Goal: Task Accomplishment & Management: Complete application form

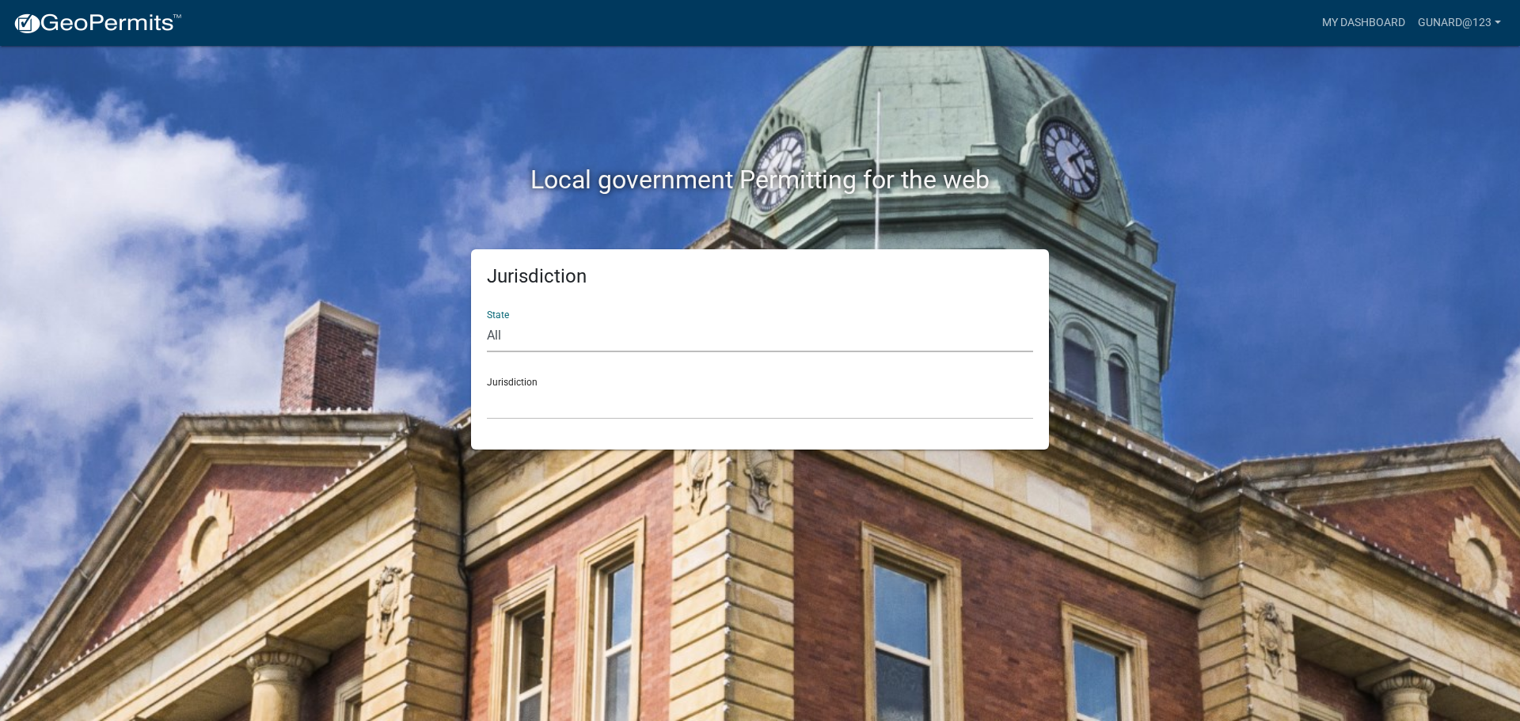
click at [943, 334] on select "All [US_STATE] [US_STATE] [US_STATE] [US_STATE] [US_STATE] [US_STATE] [US_STATE…" at bounding box center [760, 336] width 546 height 32
select select "[US_STATE]"
click at [487, 320] on select "All [US_STATE] [US_STATE] [US_STATE] [US_STATE] [US_STATE] [US_STATE] [US_STATE…" at bounding box center [760, 336] width 546 height 32
click at [683, 406] on select "[GEOGRAPHIC_DATA], [US_STATE] [GEOGRAPHIC_DATA], [US_STATE] [GEOGRAPHIC_DATA], …" at bounding box center [760, 403] width 546 height 32
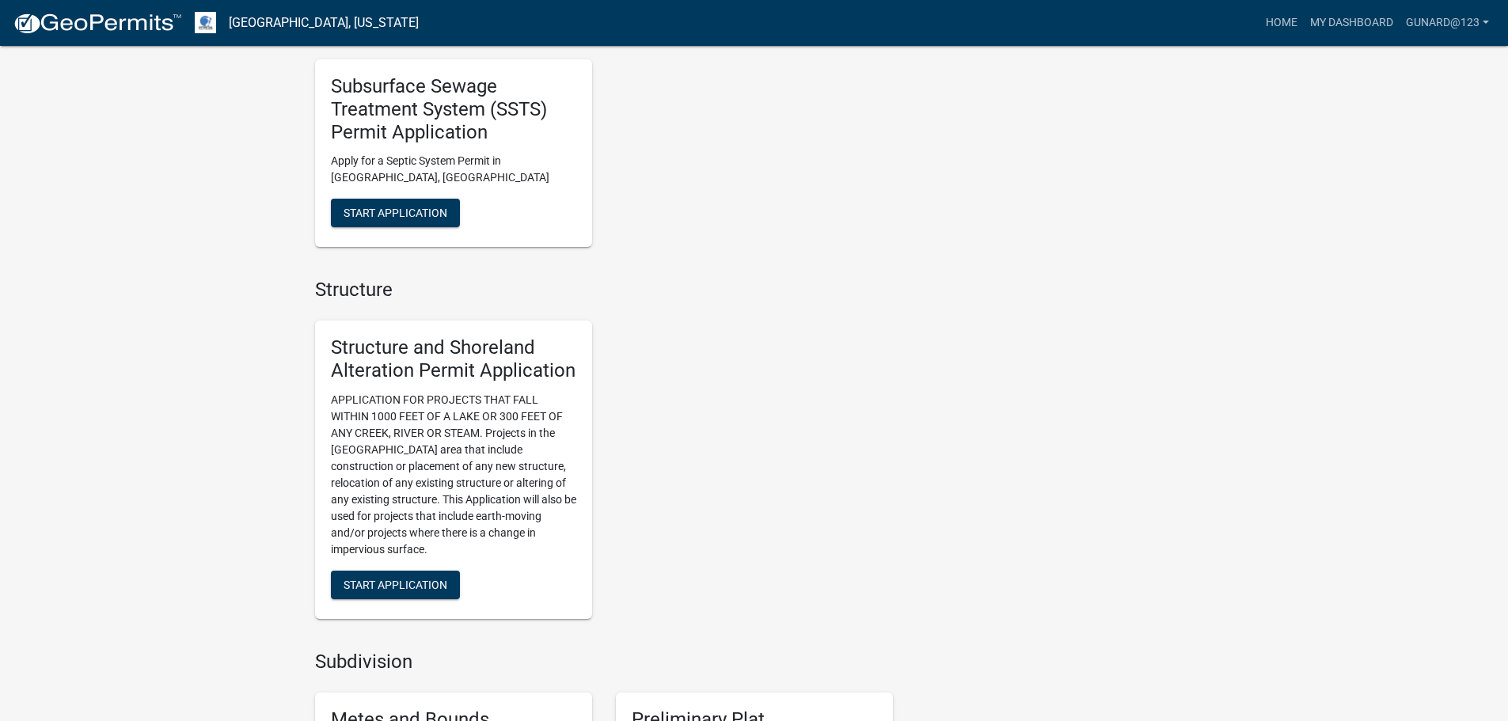
scroll to position [950, 0]
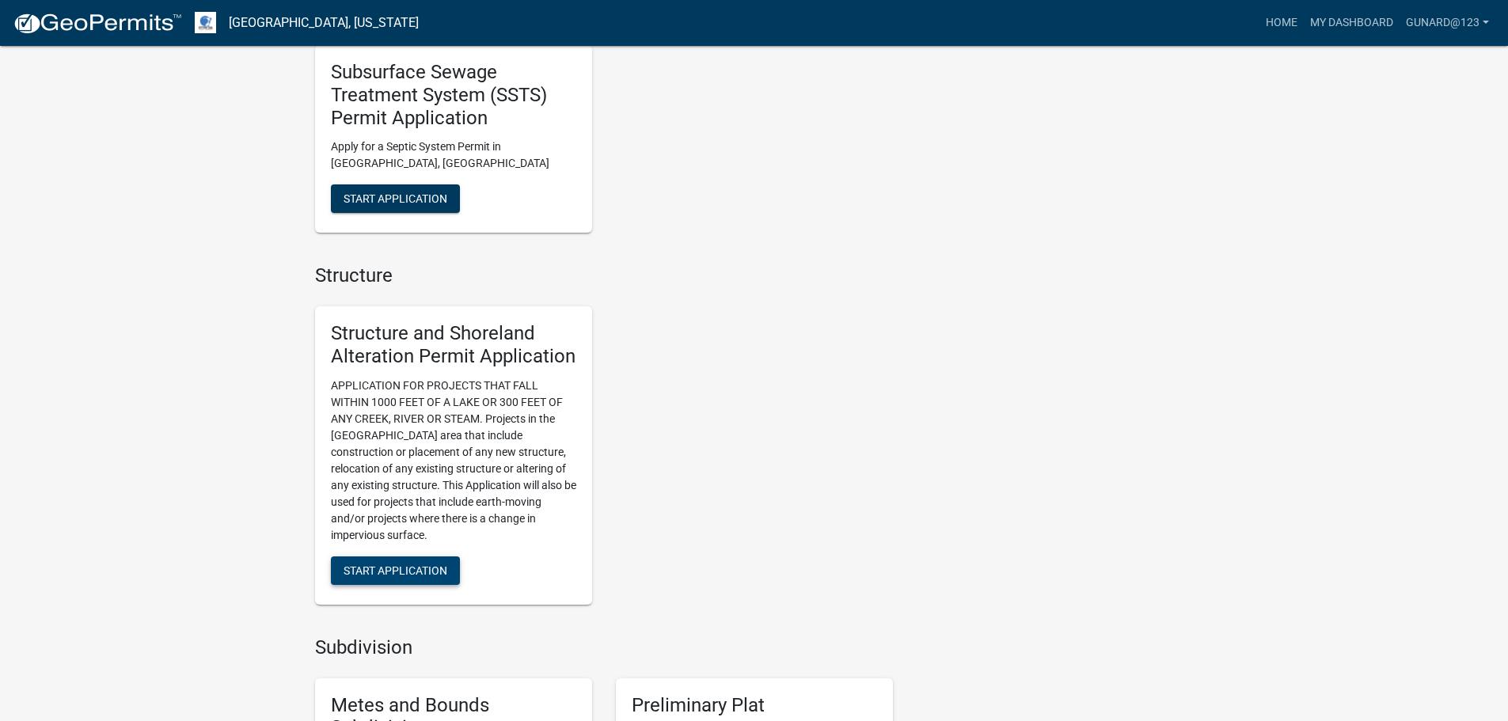
click at [373, 566] on span "Start Application" at bounding box center [396, 570] width 104 height 13
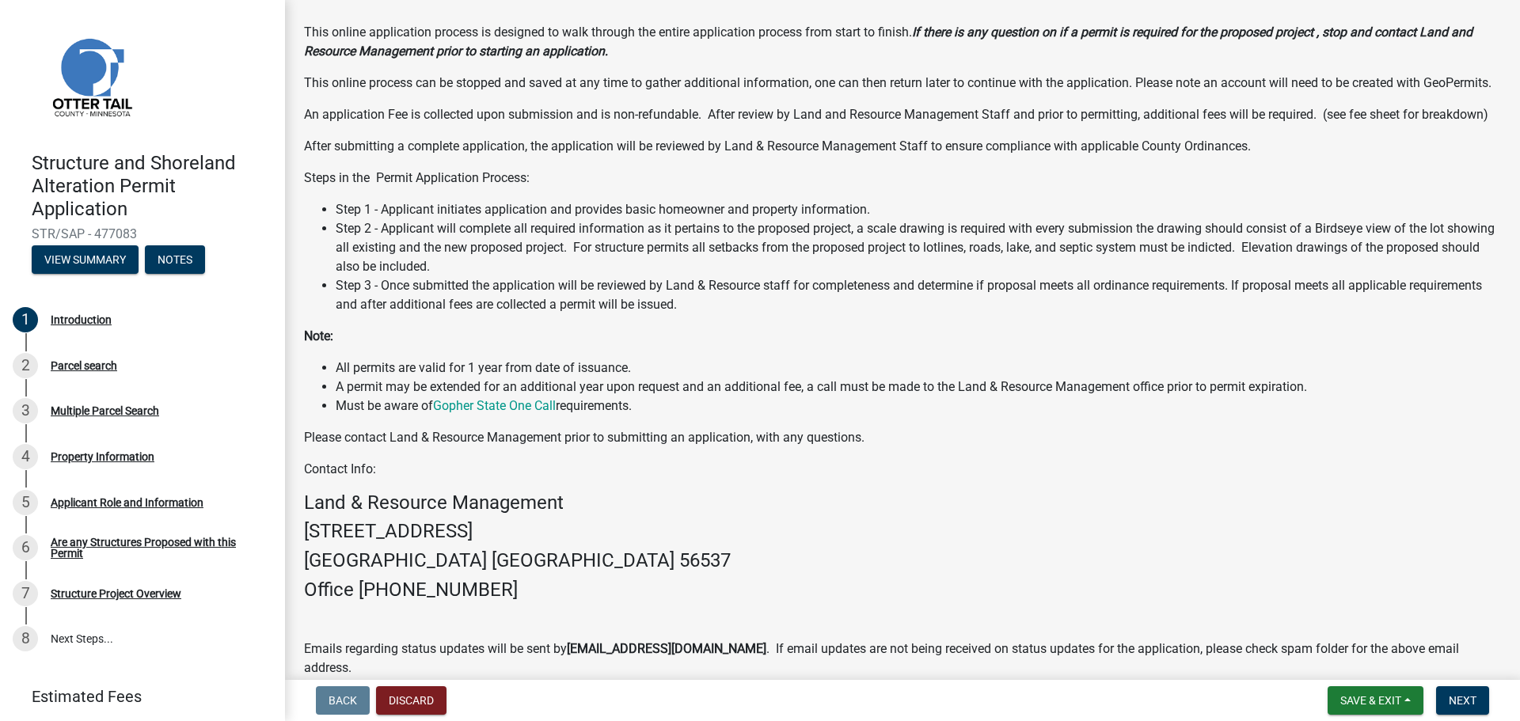
scroll to position [228, 0]
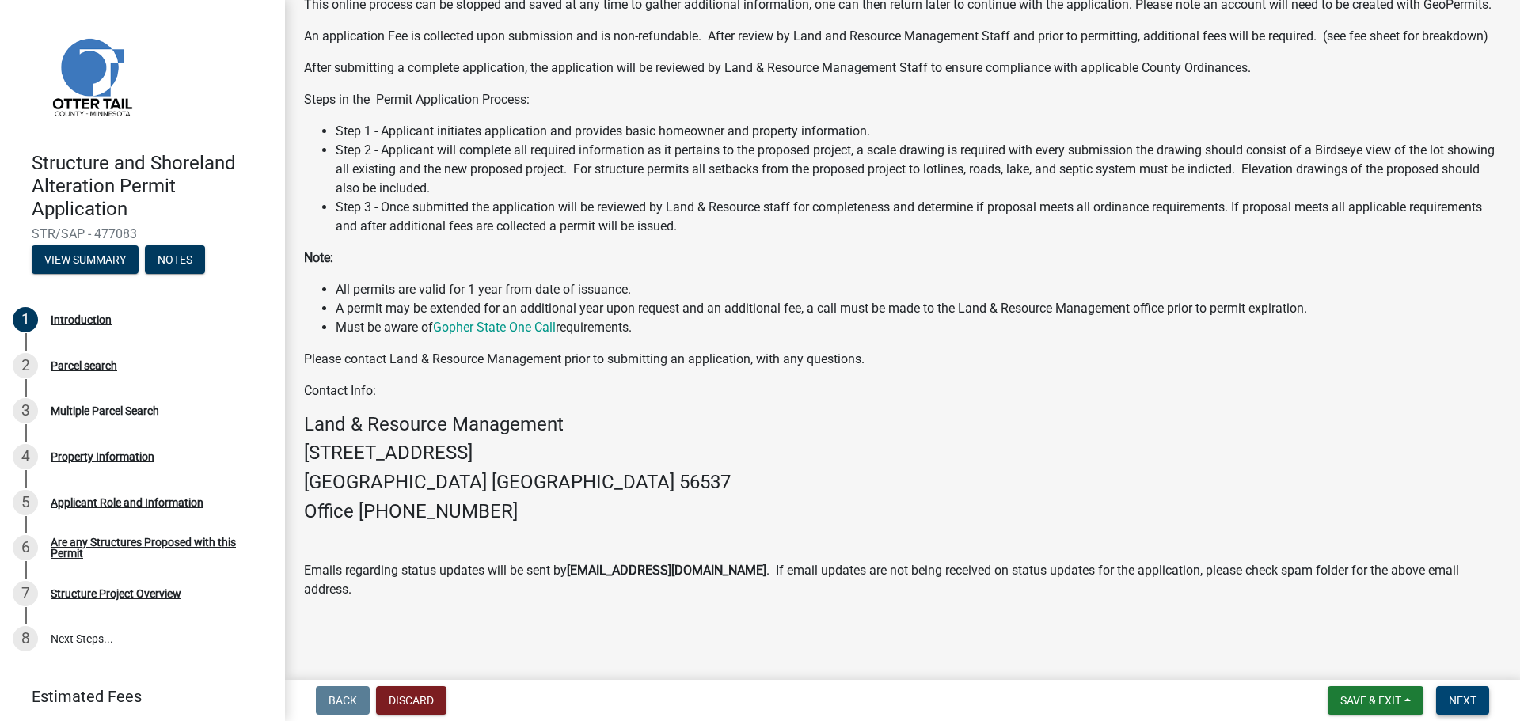
click at [1469, 701] on span "Next" at bounding box center [1463, 700] width 28 height 13
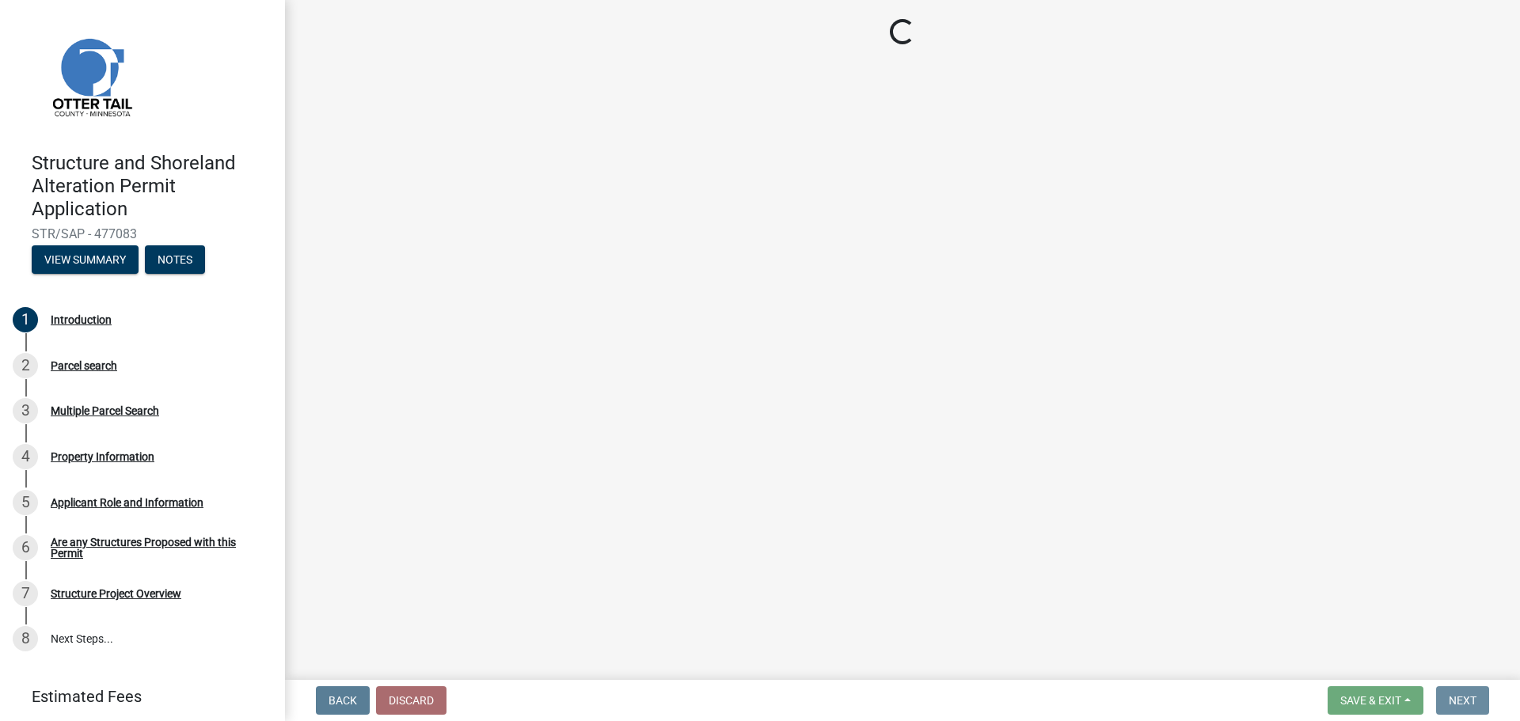
scroll to position [0, 0]
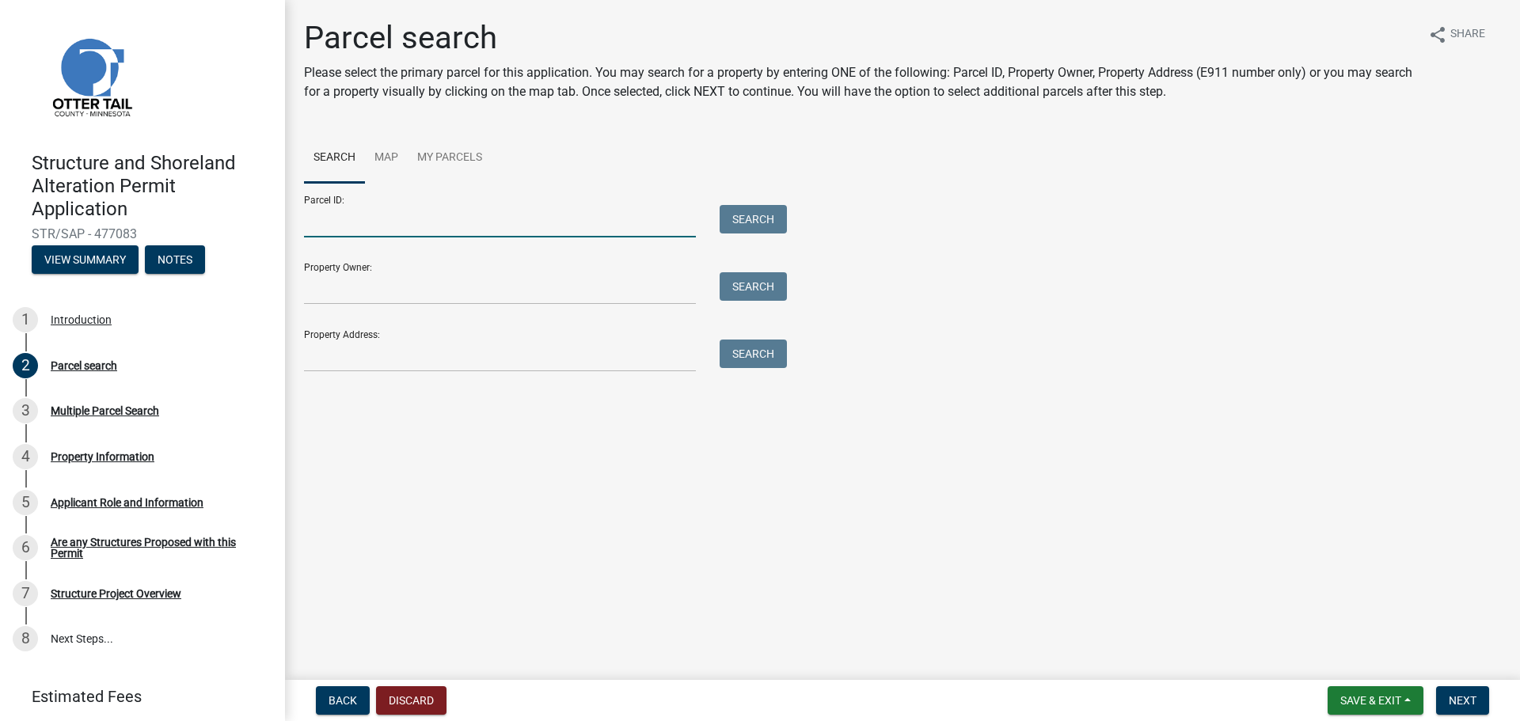
click at [466, 228] on input "Parcel ID:" at bounding box center [500, 221] width 392 height 32
paste input "58000990526000"
type input "58000990526000"
click at [762, 218] on button "Search" at bounding box center [753, 219] width 67 height 29
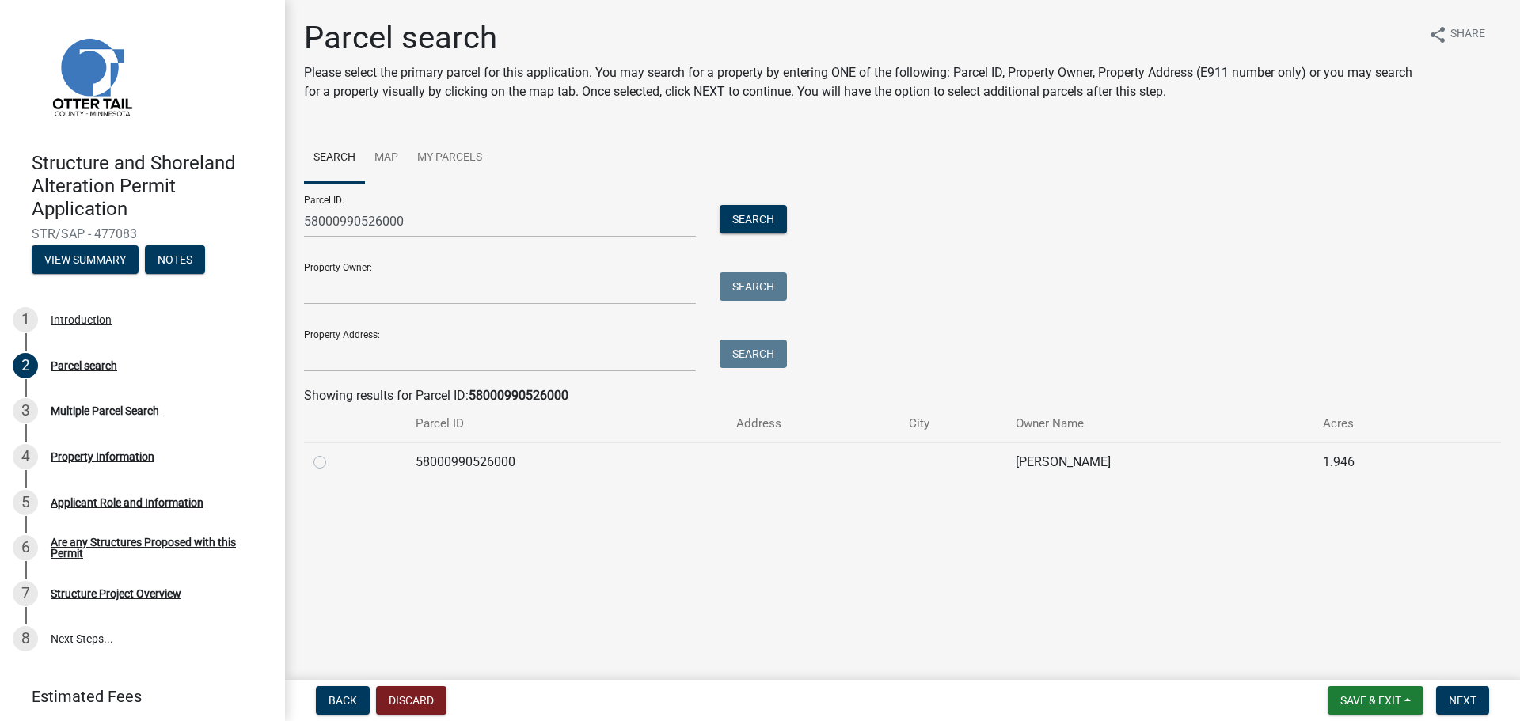
click at [321, 469] on div at bounding box center [355, 462] width 83 height 19
click at [333, 453] on label at bounding box center [333, 453] width 0 height 0
click at [333, 463] on input "radio" at bounding box center [338, 458] width 10 height 10
radio input "true"
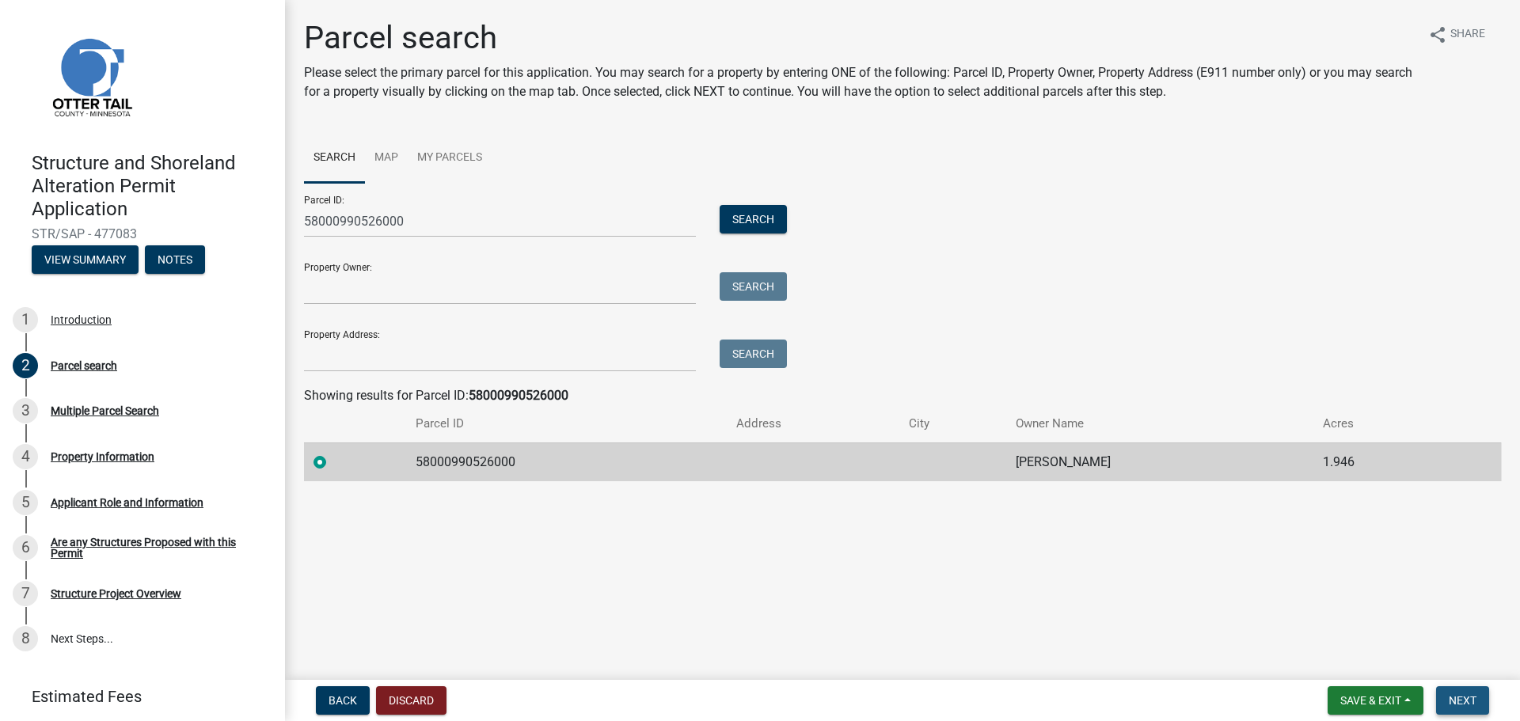
click at [1469, 698] on span "Next" at bounding box center [1463, 700] width 28 height 13
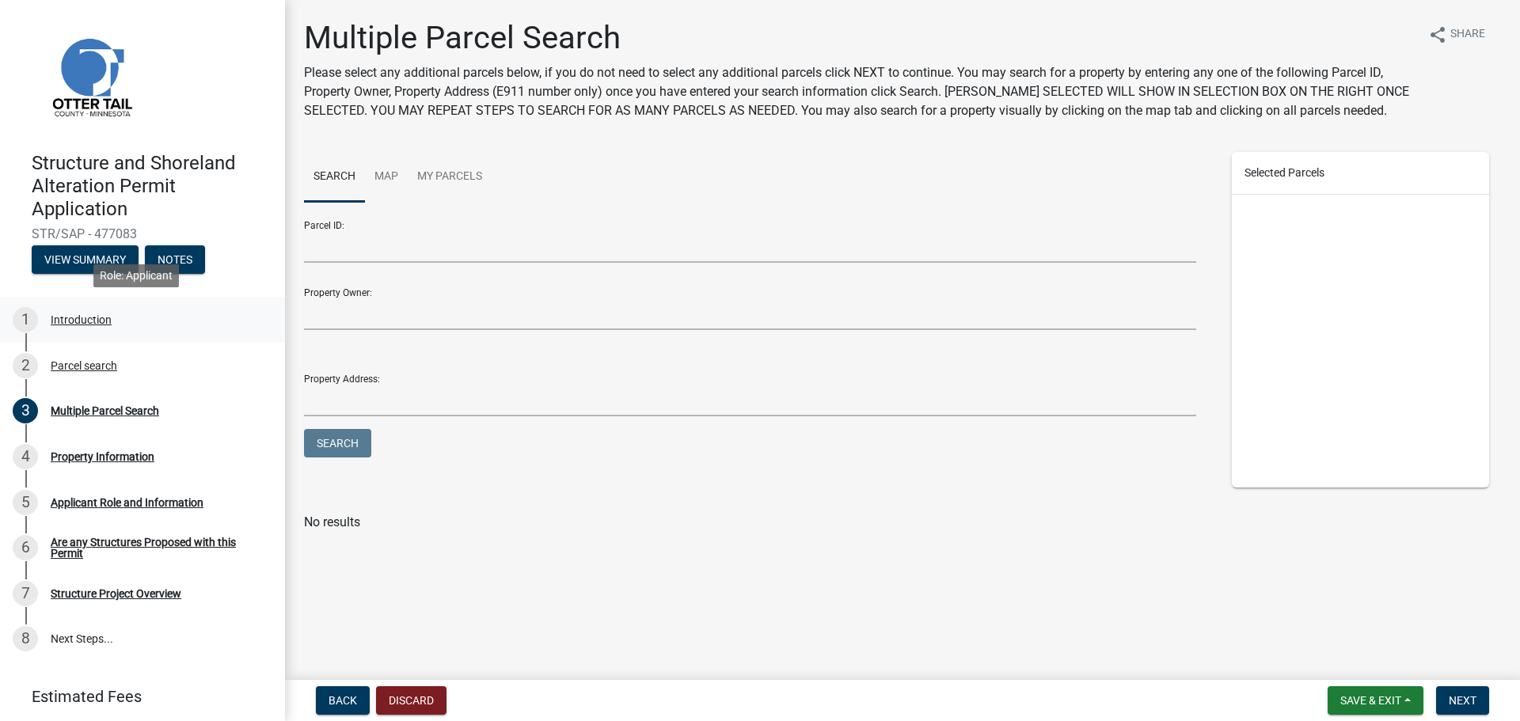
click at [85, 315] on div "Introduction" at bounding box center [81, 319] width 61 height 11
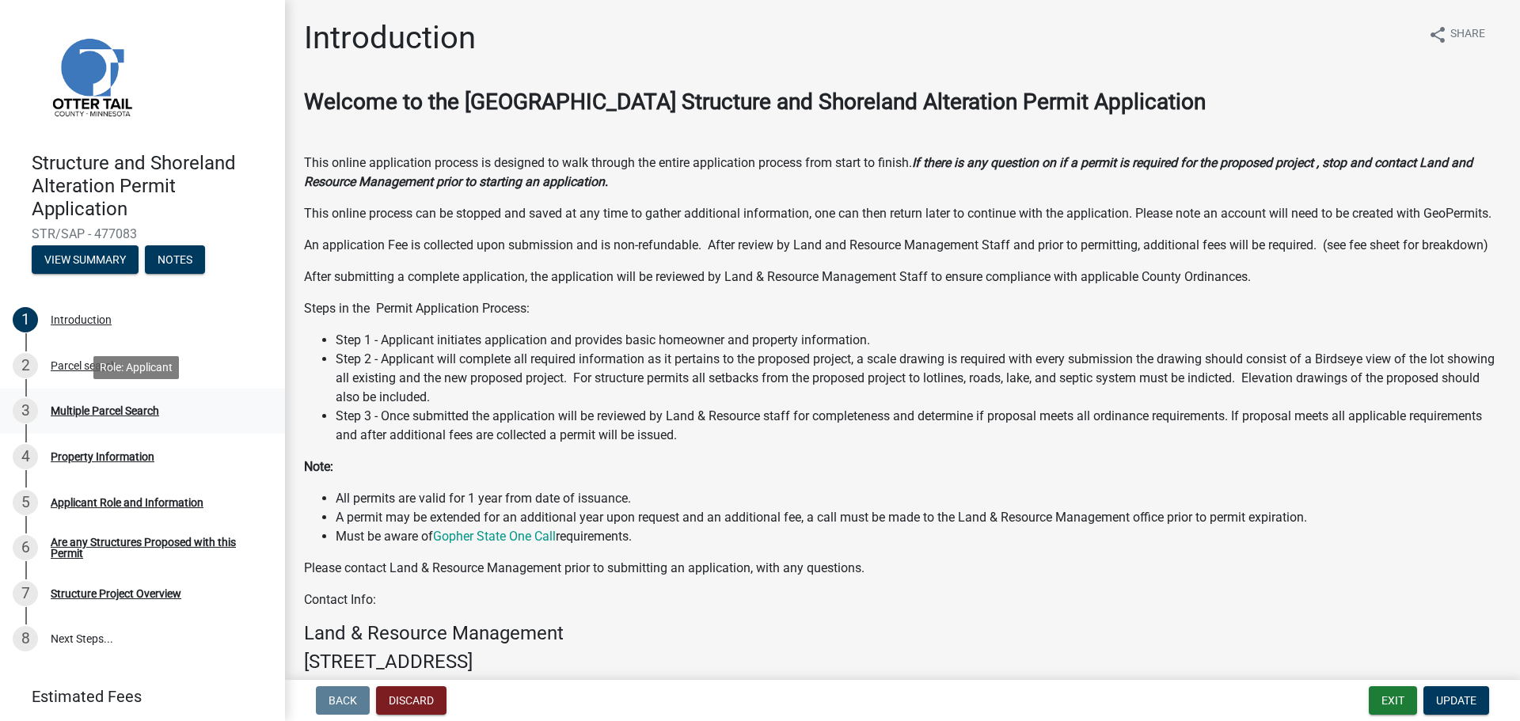
click at [109, 414] on div "Multiple Parcel Search" at bounding box center [105, 410] width 108 height 11
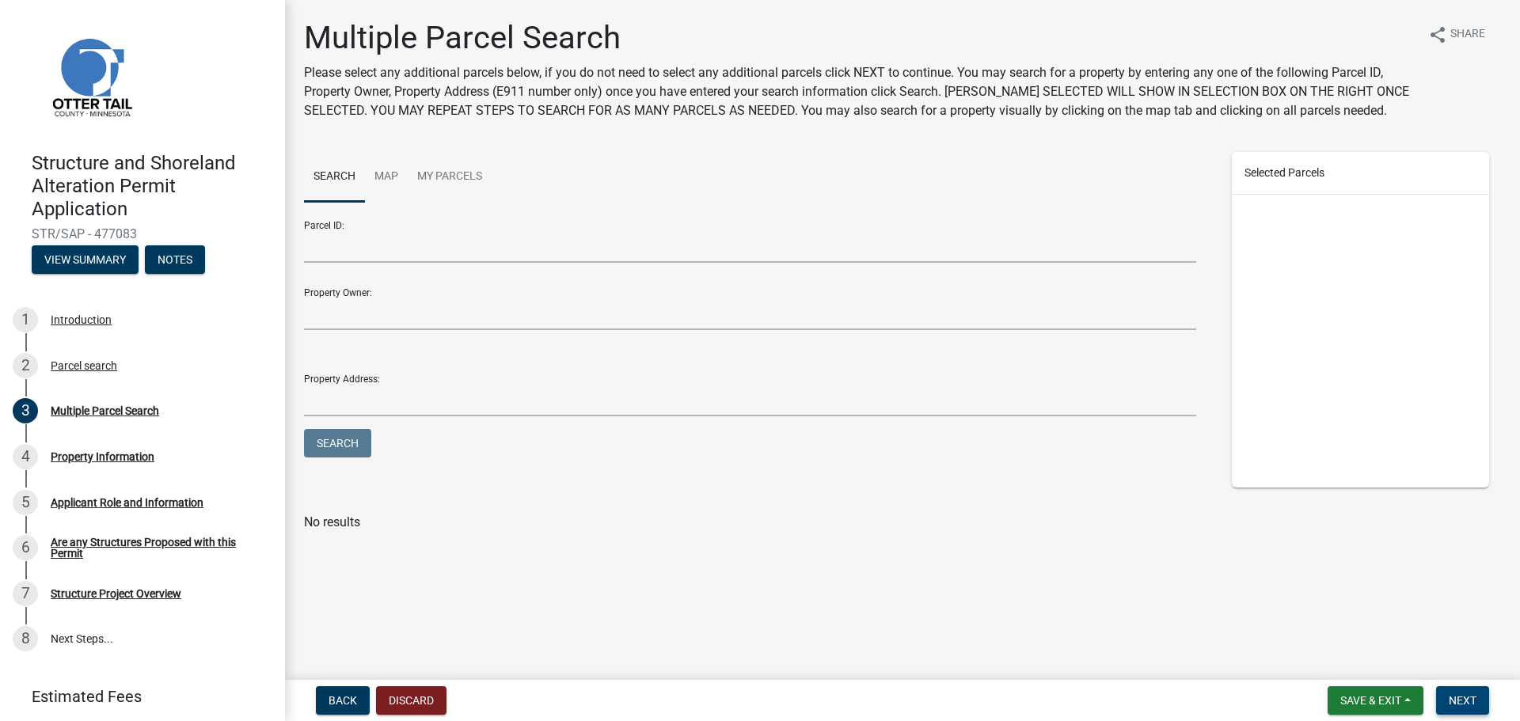
click at [1466, 698] on span "Next" at bounding box center [1463, 700] width 28 height 13
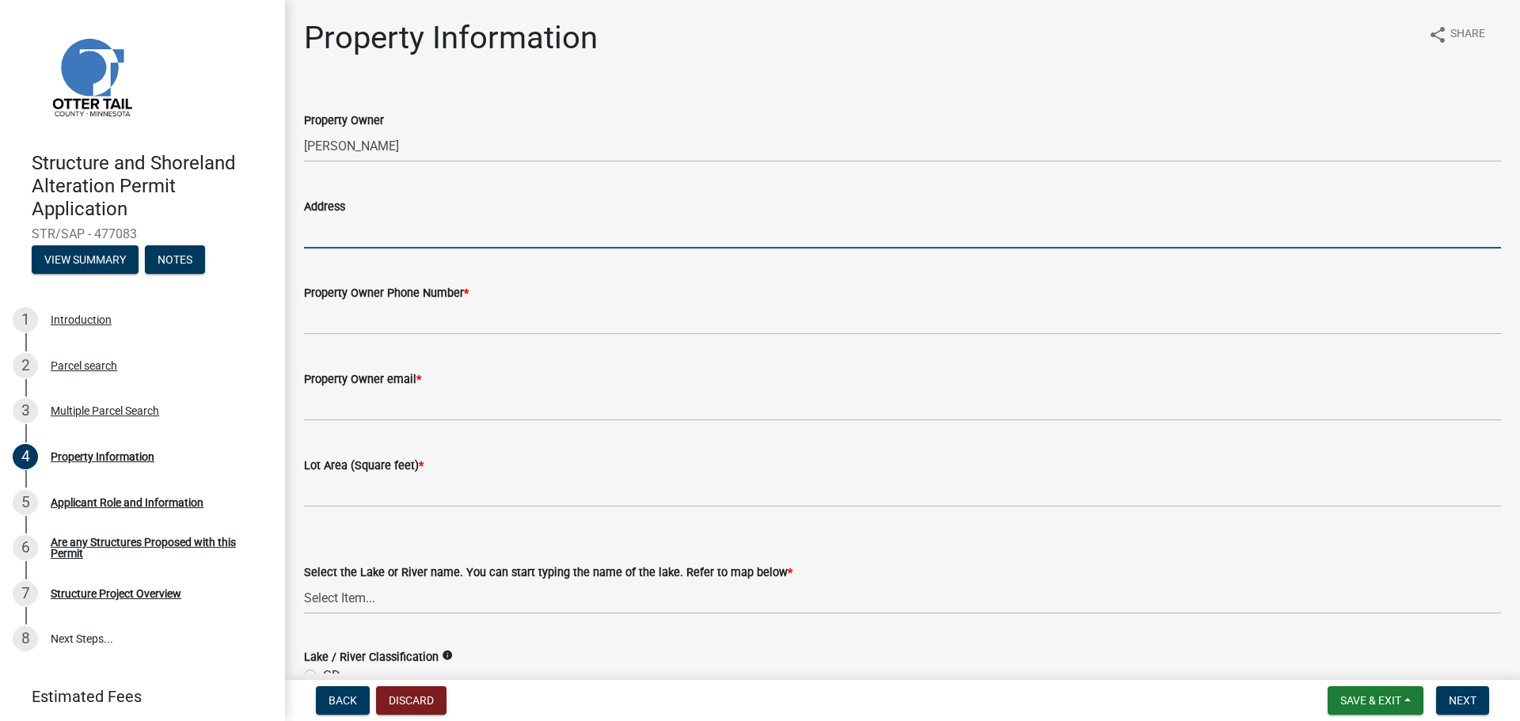
click at [414, 237] on input "Address" at bounding box center [902, 232] width 1197 height 32
type input "[STREET_ADDRESS]"
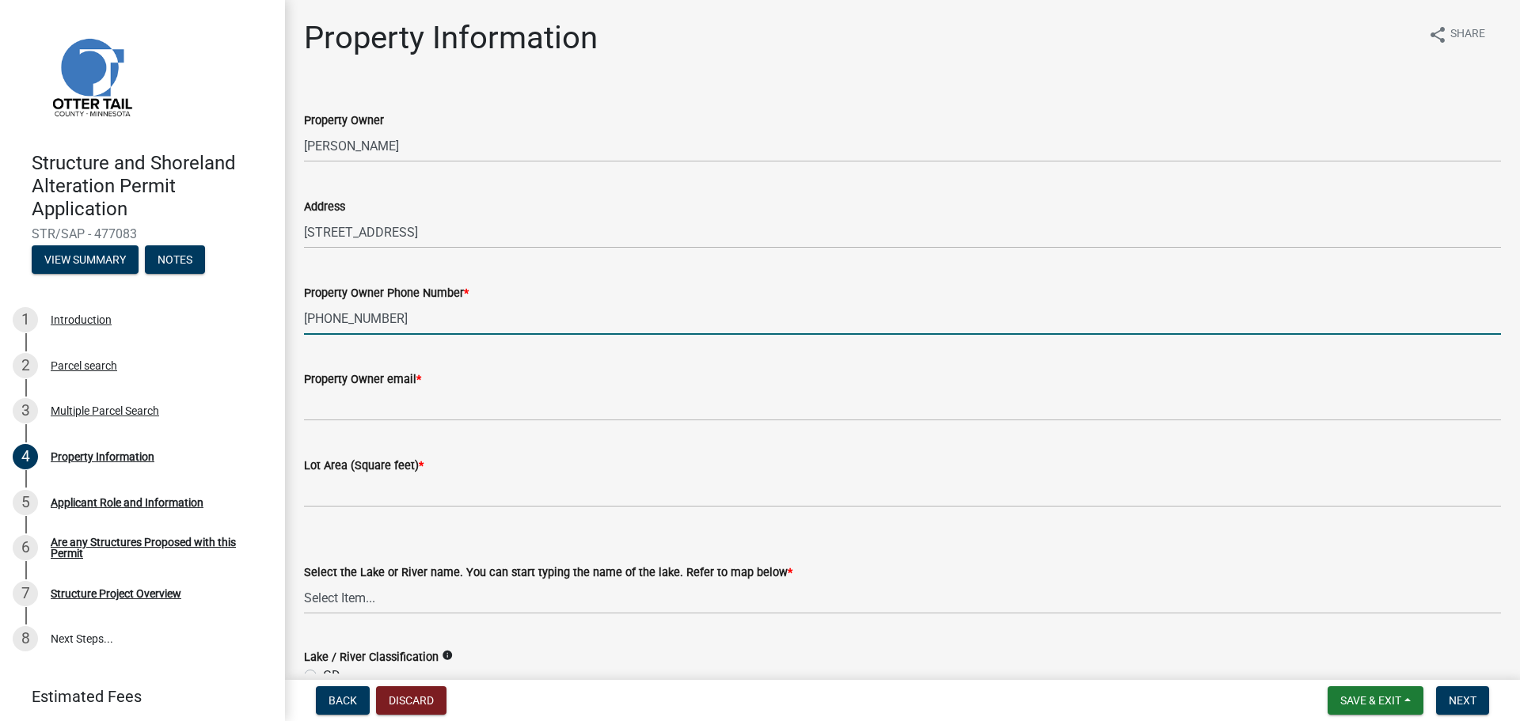
type input "[PHONE_NUMBER]"
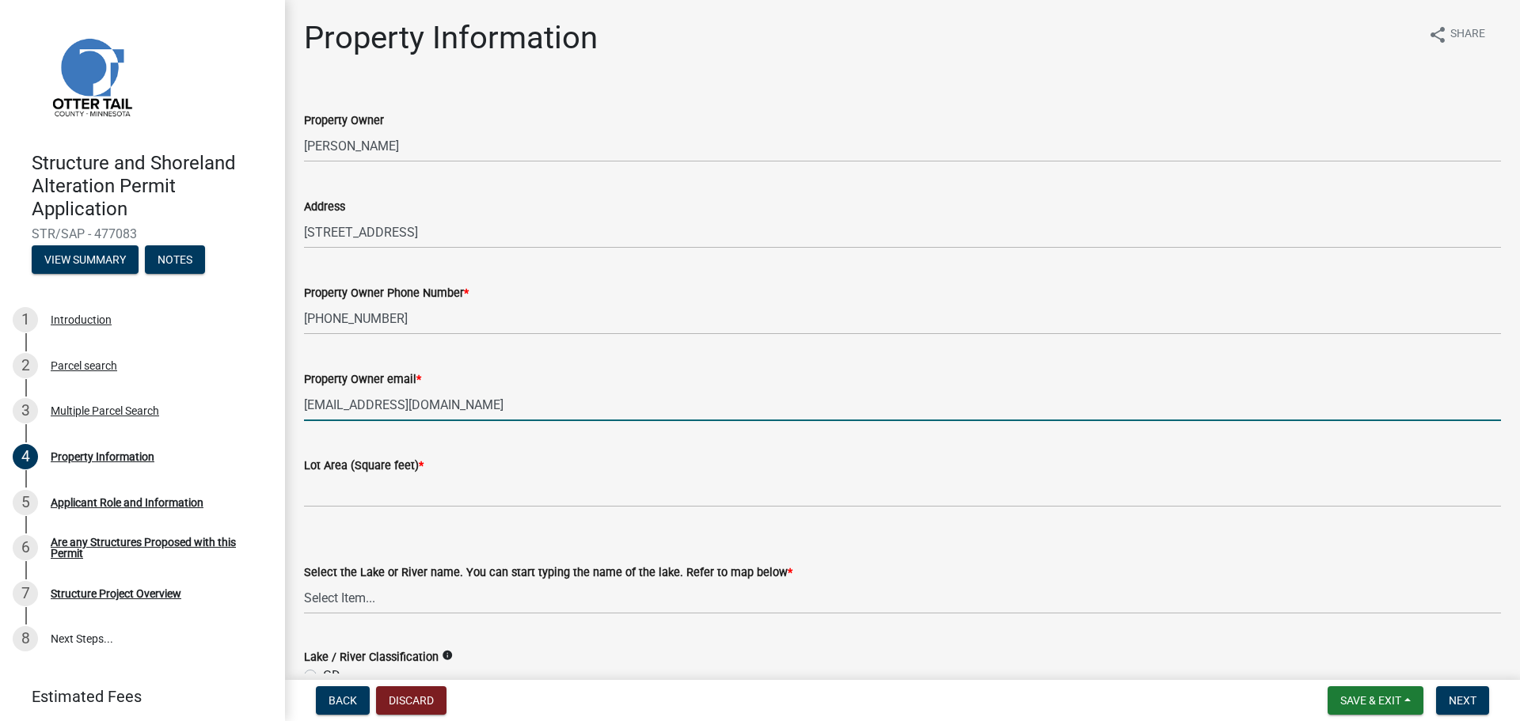
type input "[EMAIL_ADDRESS][DOMAIN_NAME]"
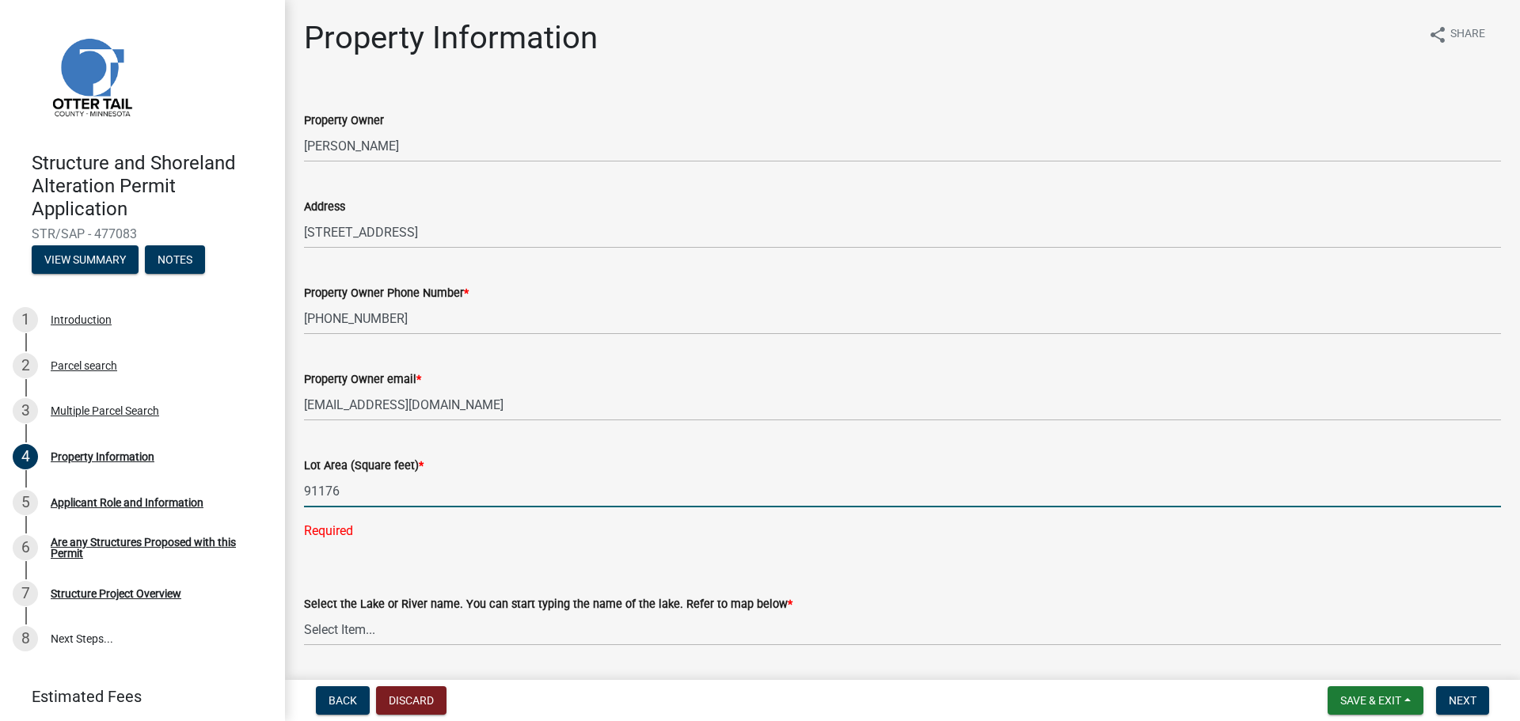
type input "91176"
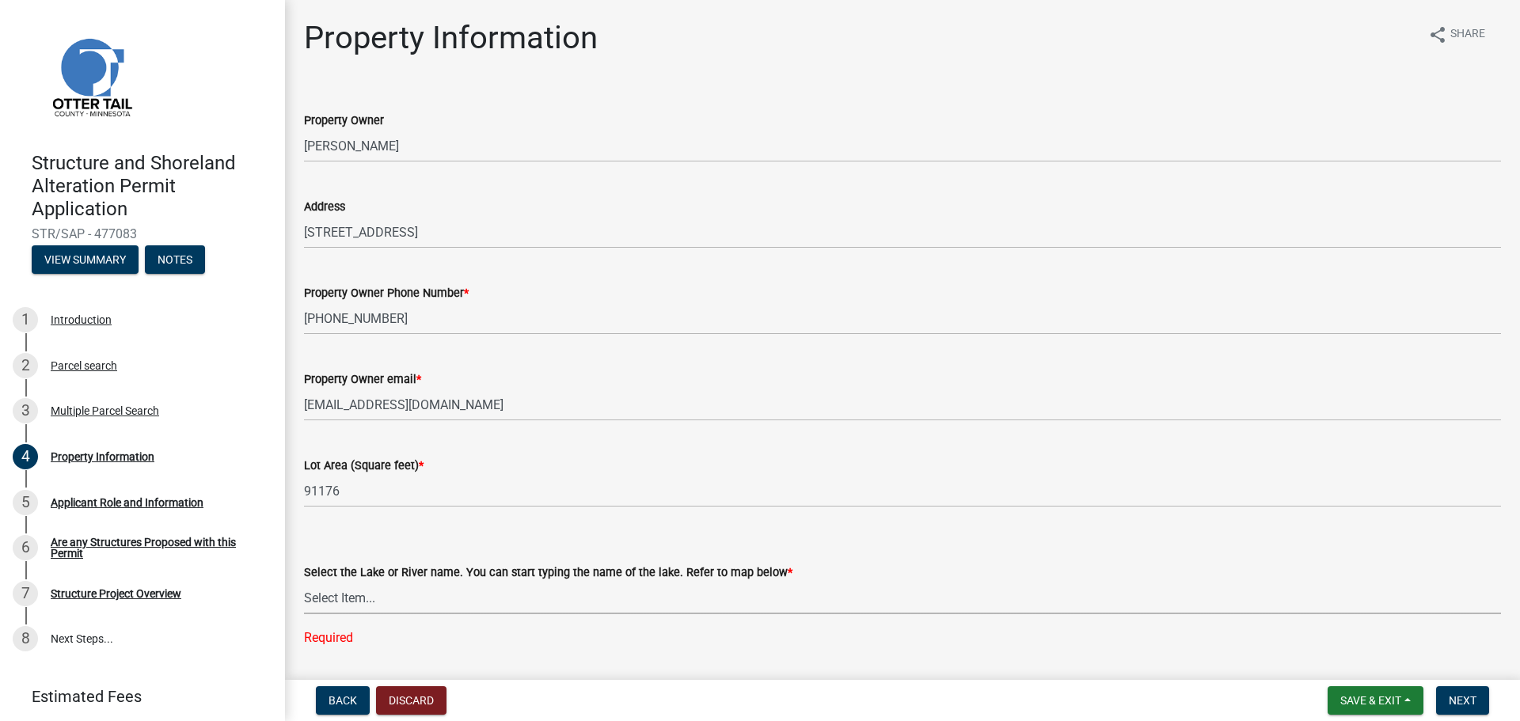
click at [496, 605] on select "Select Item... None [PERSON_NAME] 56-031 [PERSON_NAME] 56-118 [PERSON_NAME] 56-…" at bounding box center [902, 598] width 1197 height 32
click at [304, 582] on select "Select Item... None [PERSON_NAME] 56-031 [PERSON_NAME] 56-118 [PERSON_NAME] 56-…" at bounding box center [902, 598] width 1197 height 32
select select "03e1c3b4-3c6c-4f04-9e8f-2ec4b79d95d4"
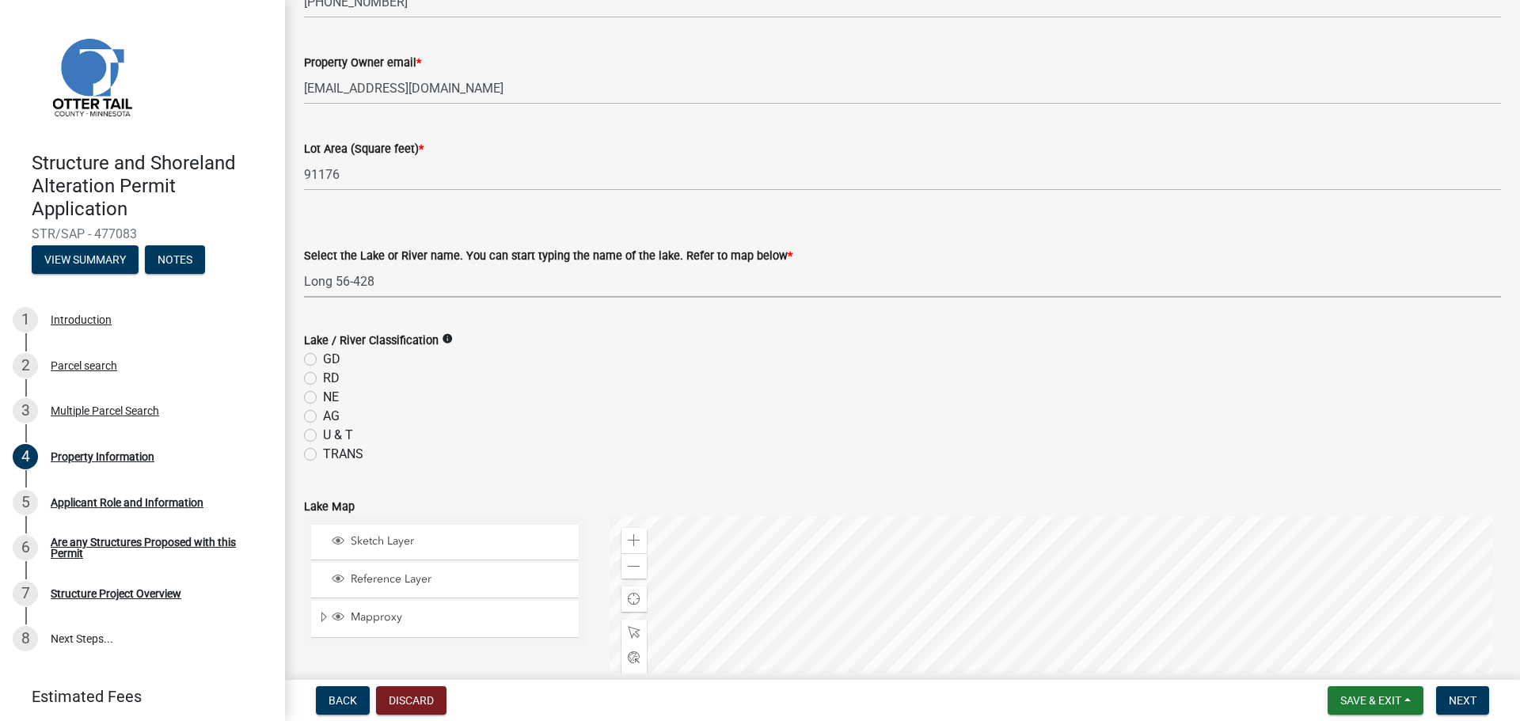
scroll to position [396, 0]
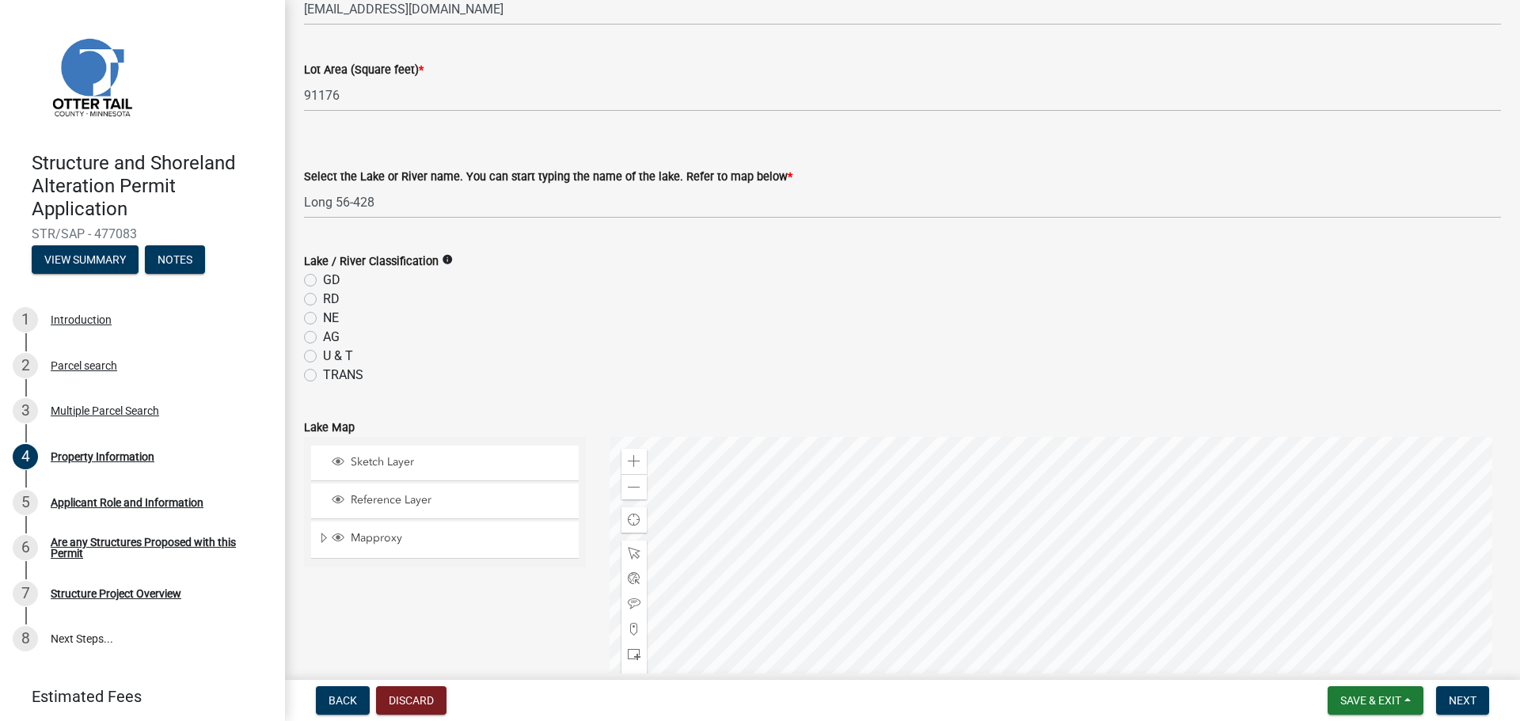
click at [323, 320] on label "NE" at bounding box center [331, 318] width 16 height 19
click at [323, 319] on input "NE" at bounding box center [328, 314] width 10 height 10
radio input "true"
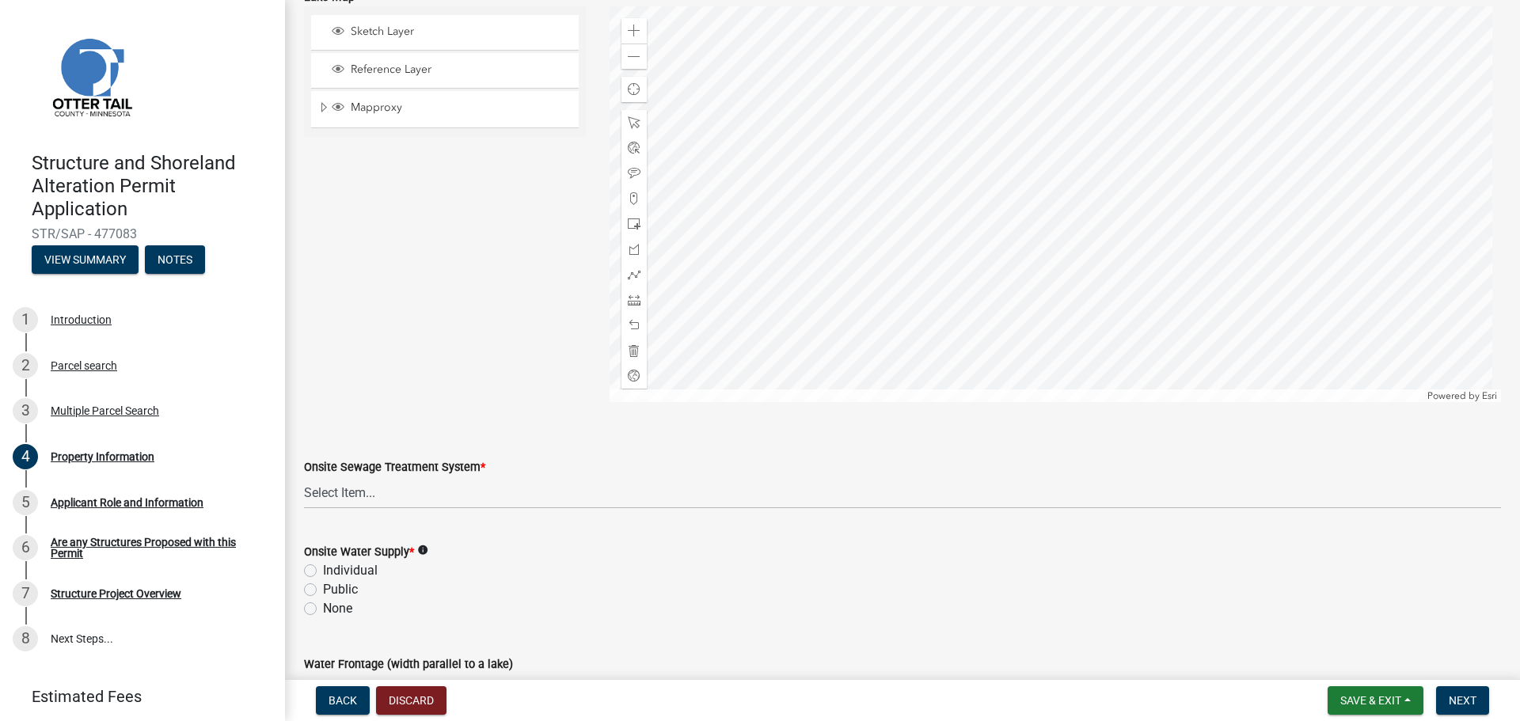
scroll to position [934, 0]
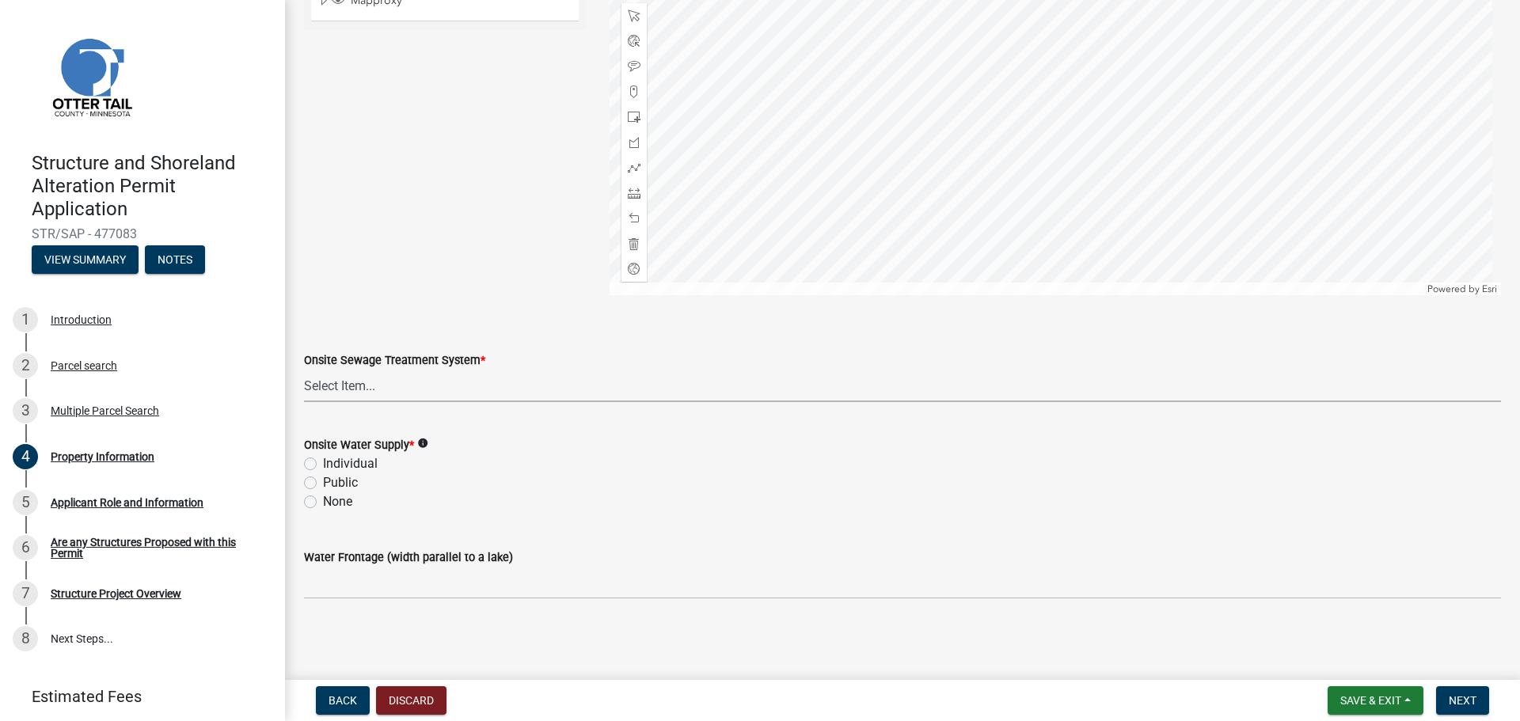
click at [458, 386] on select "Select Item... L&R Certificate of Compliance within 5yrs Compliance Inspection …" at bounding box center [902, 386] width 1197 height 32
click at [304, 370] on select "Select Item... L&R Certificate of Compliance within 5yrs Compliance Inspection …" at bounding box center [902, 386] width 1197 height 32
select select "536c2d30-81d9-41b4-a753-c6560d717c74"
click at [323, 502] on label "None" at bounding box center [337, 501] width 29 height 19
click at [323, 502] on input "None" at bounding box center [328, 497] width 10 height 10
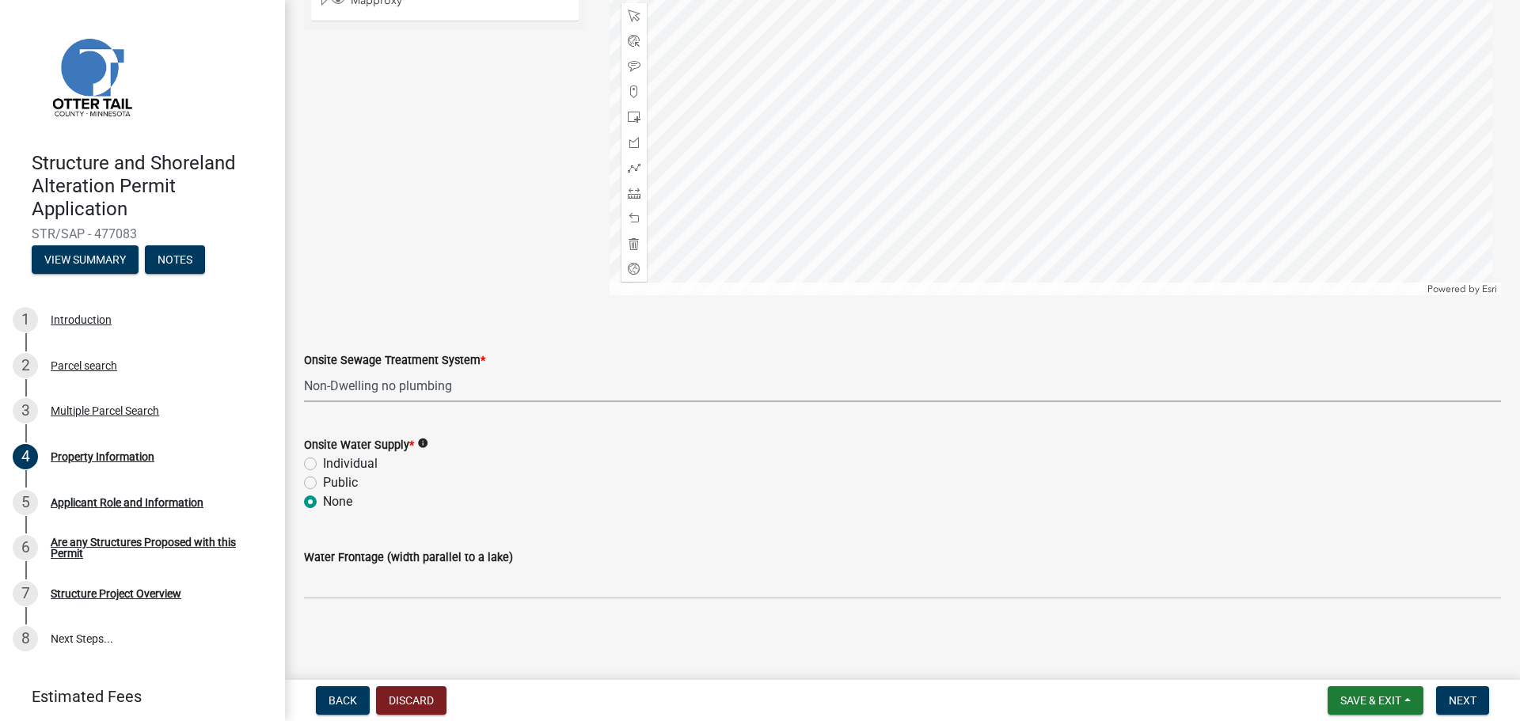
radio input "true"
click at [515, 387] on select "Select Item... L&R Certificate of Compliance within 5yrs Compliance Inspection …" at bounding box center [902, 386] width 1197 height 32
click at [304, 370] on select "Select Item... L&R Certificate of Compliance within 5yrs Compliance Inspection …" at bounding box center [902, 386] width 1197 height 32
select select "9233bc03-43b7-4bc3-a622-0f4482adc204"
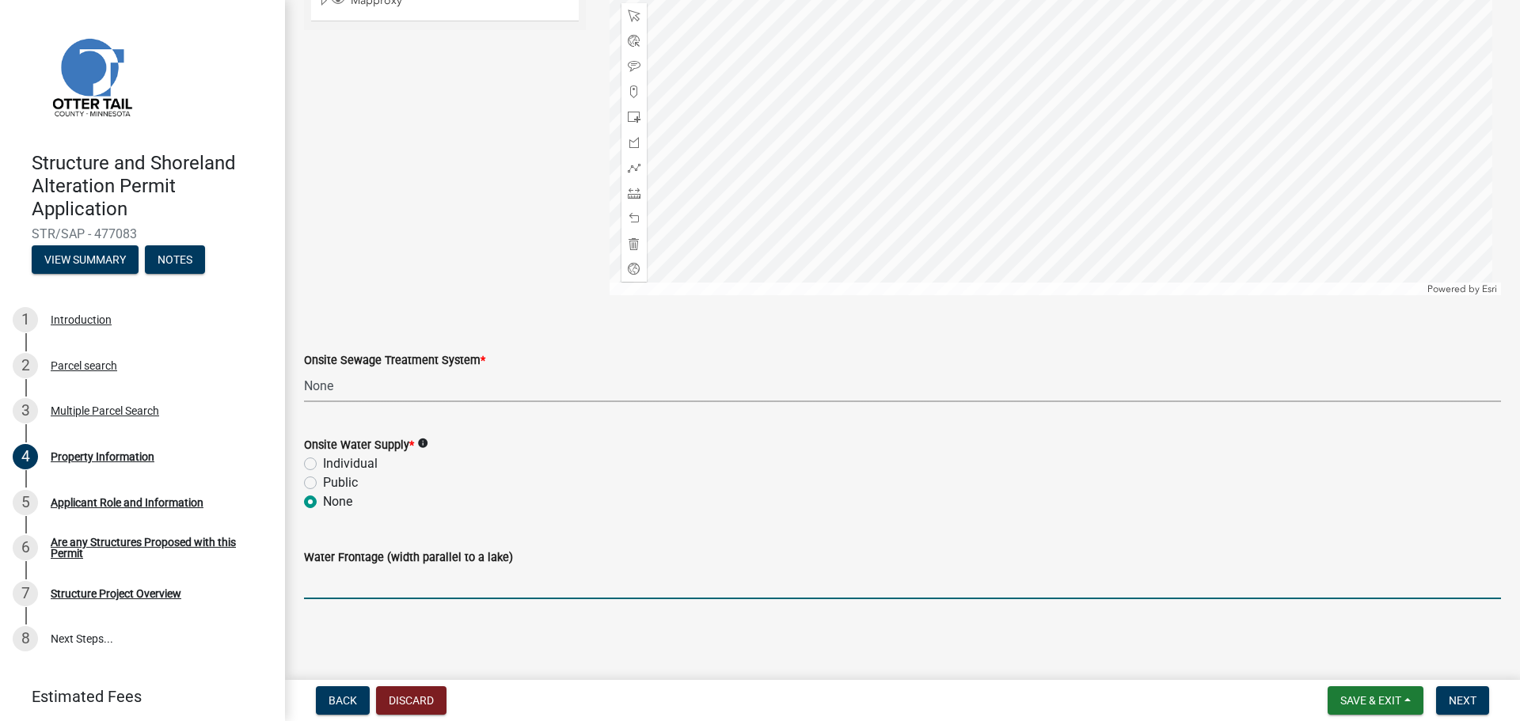
click at [466, 585] on input "Water Frontage (width parallel to a lake)" at bounding box center [902, 583] width 1197 height 32
type input "200"
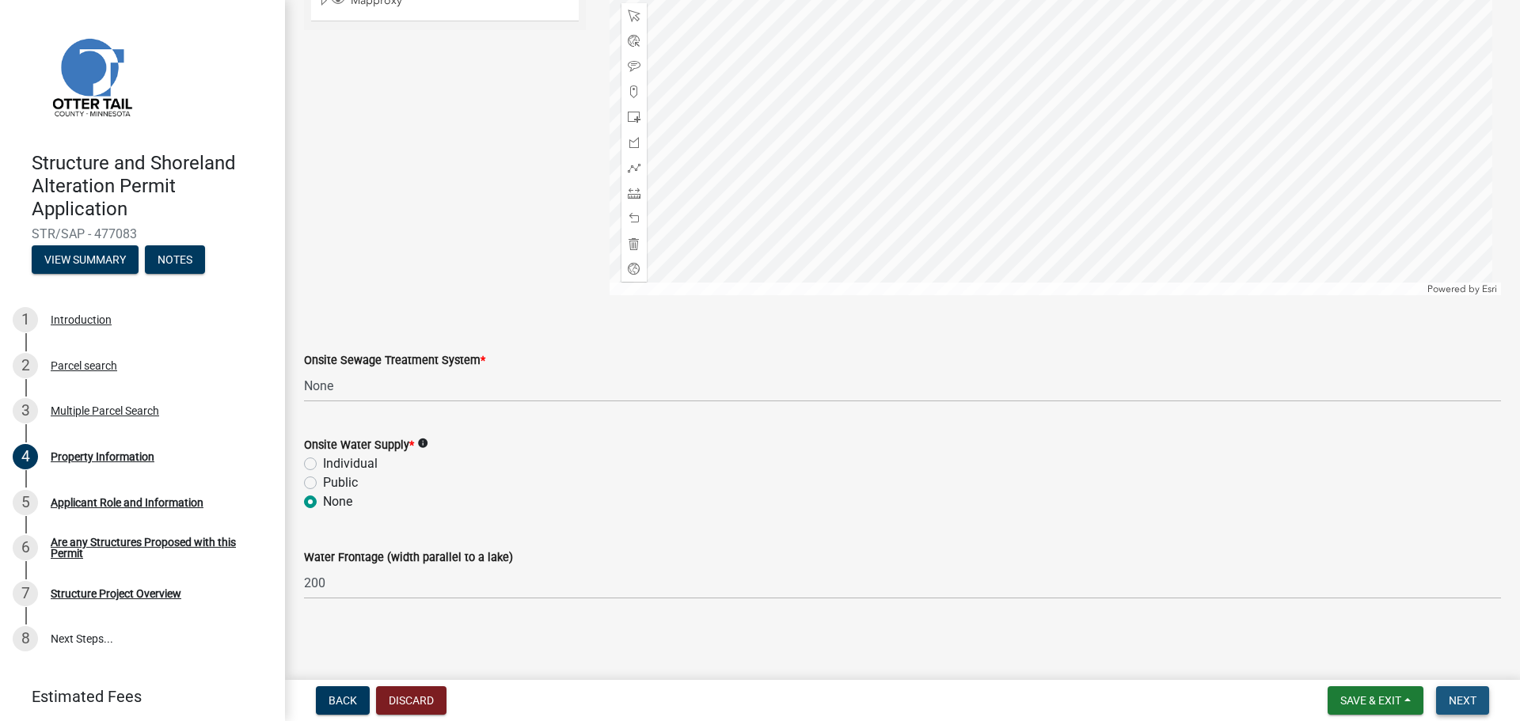
click at [1458, 702] on span "Next" at bounding box center [1463, 700] width 28 height 13
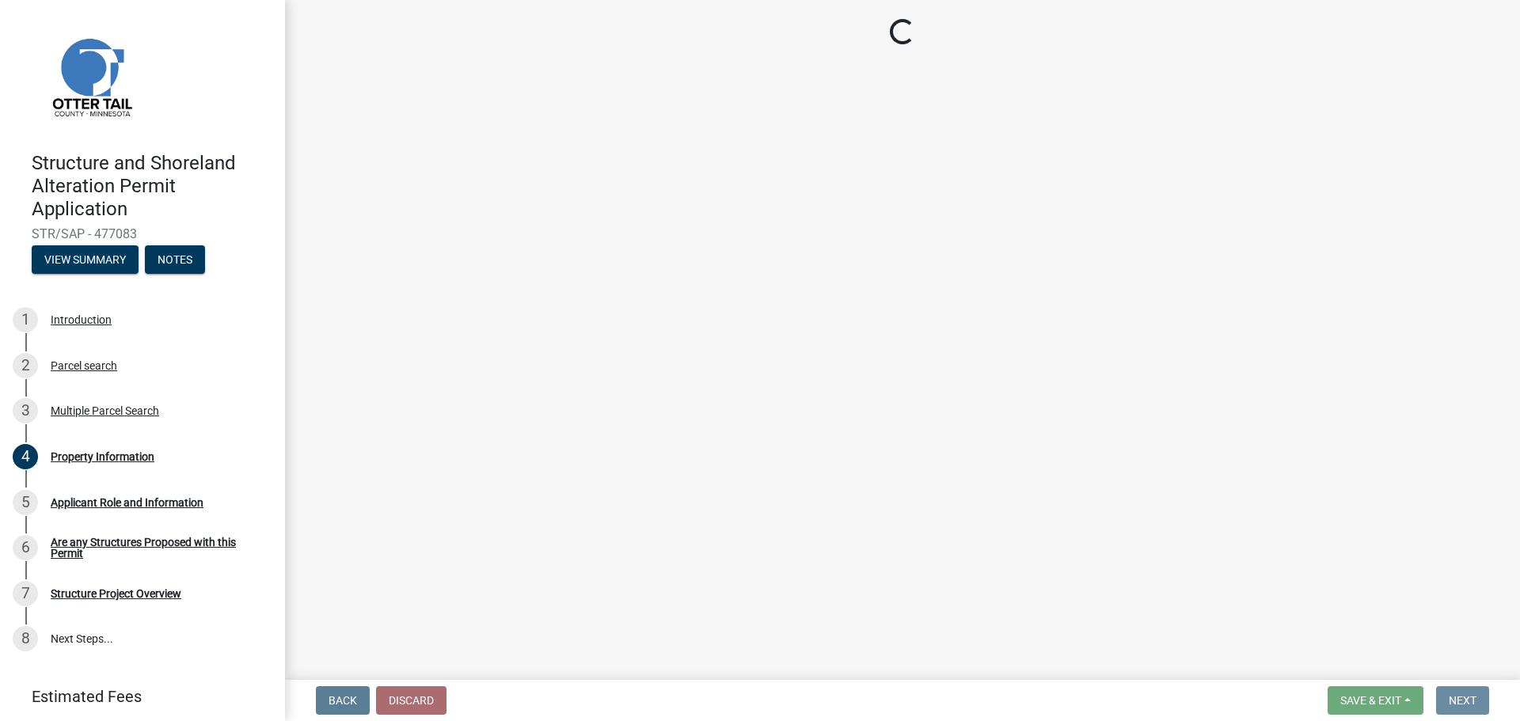
scroll to position [0, 0]
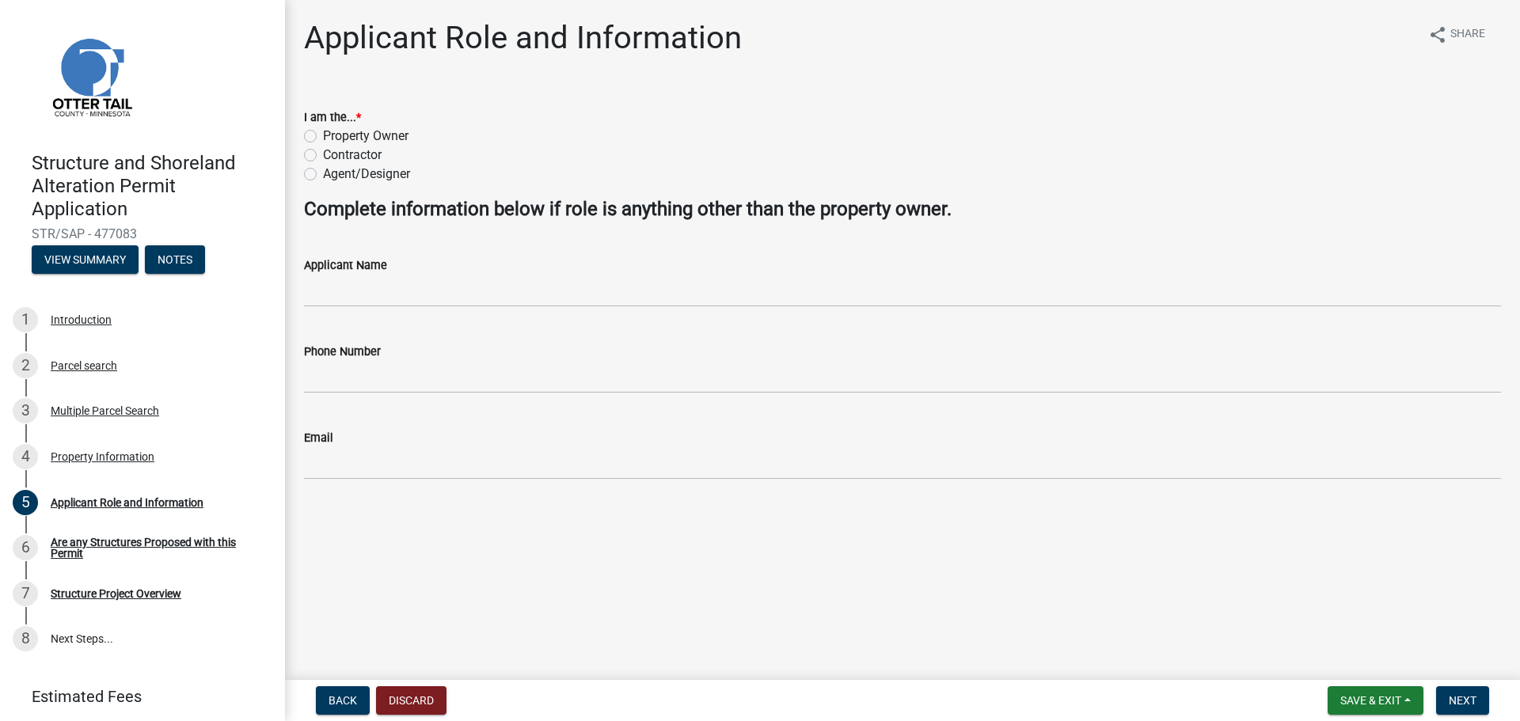
click at [323, 131] on label "Property Owner" at bounding box center [366, 136] width 86 height 19
click at [323, 131] on input "Property Owner" at bounding box center [328, 132] width 10 height 10
radio input "true"
click at [1464, 694] on span "Next" at bounding box center [1463, 700] width 28 height 13
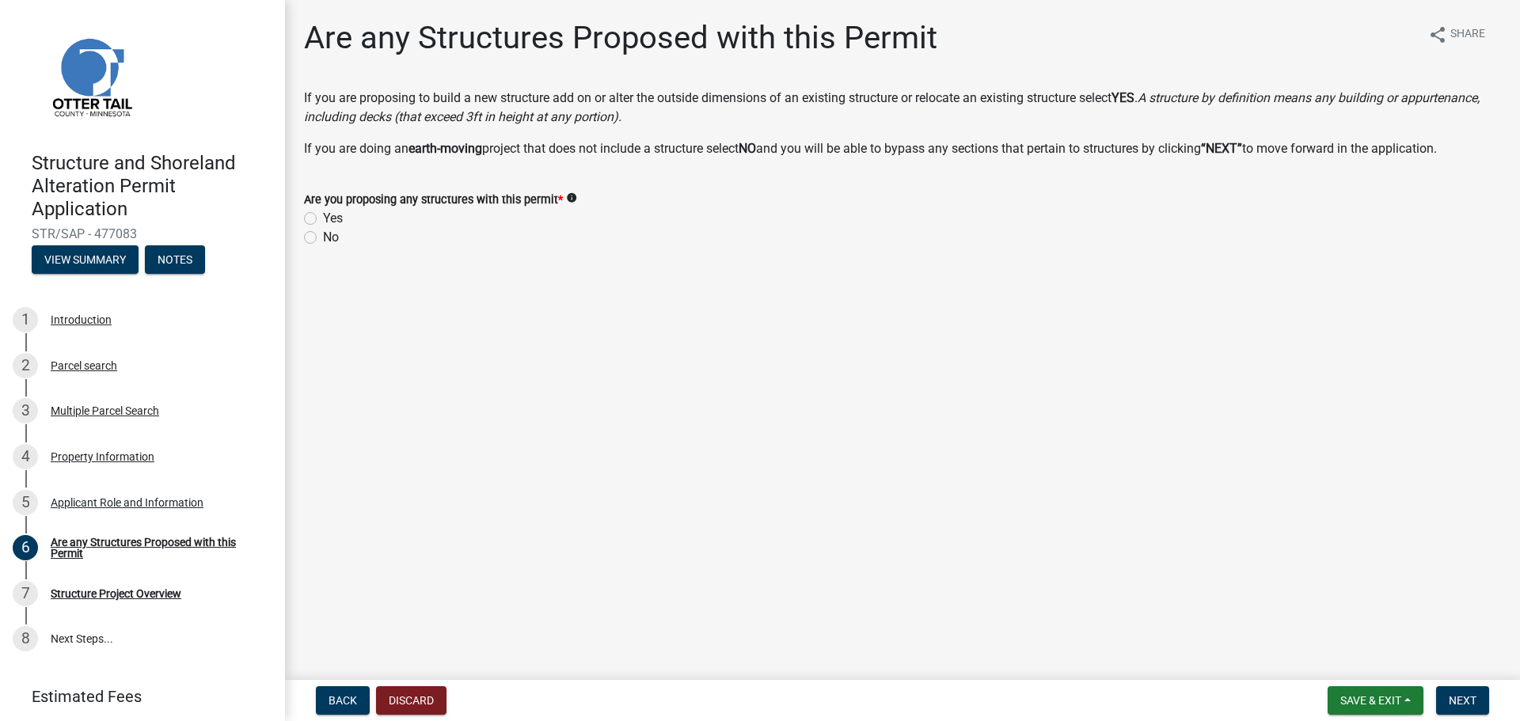
click at [323, 220] on label "Yes" at bounding box center [333, 218] width 20 height 19
click at [323, 219] on input "Yes" at bounding box center [328, 214] width 10 height 10
radio input "true"
click at [1455, 697] on span "Next" at bounding box center [1463, 700] width 28 height 13
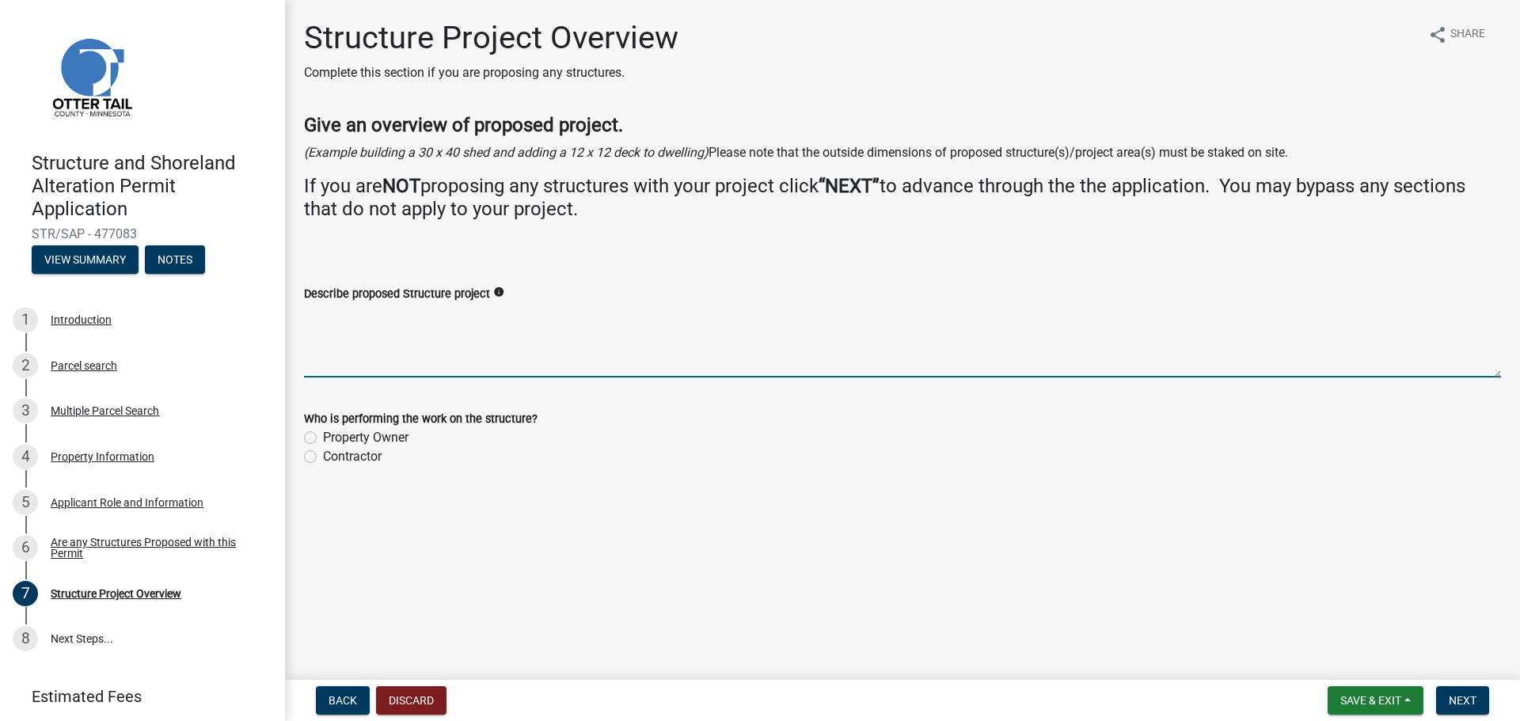
click at [439, 323] on textarea "Describe proposed Structure project" at bounding box center [902, 340] width 1197 height 74
click at [447, 316] on textarea "10x16 Shed on skid" at bounding box center [902, 340] width 1197 height 74
type textarea "10x16 Shed on skids"
click at [323, 443] on label "Property Owner" at bounding box center [366, 437] width 86 height 19
click at [323, 439] on input "Property Owner" at bounding box center [328, 433] width 10 height 10
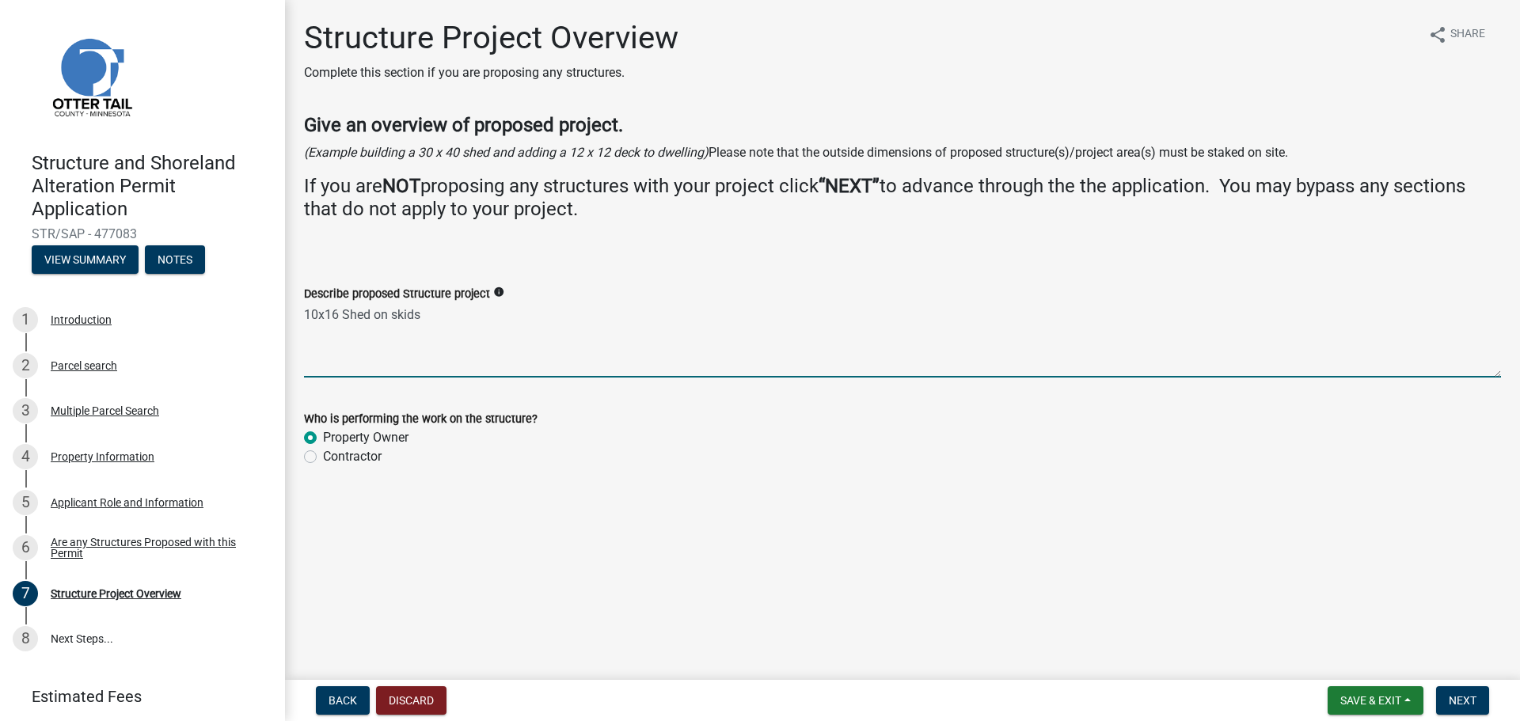
radio input "true"
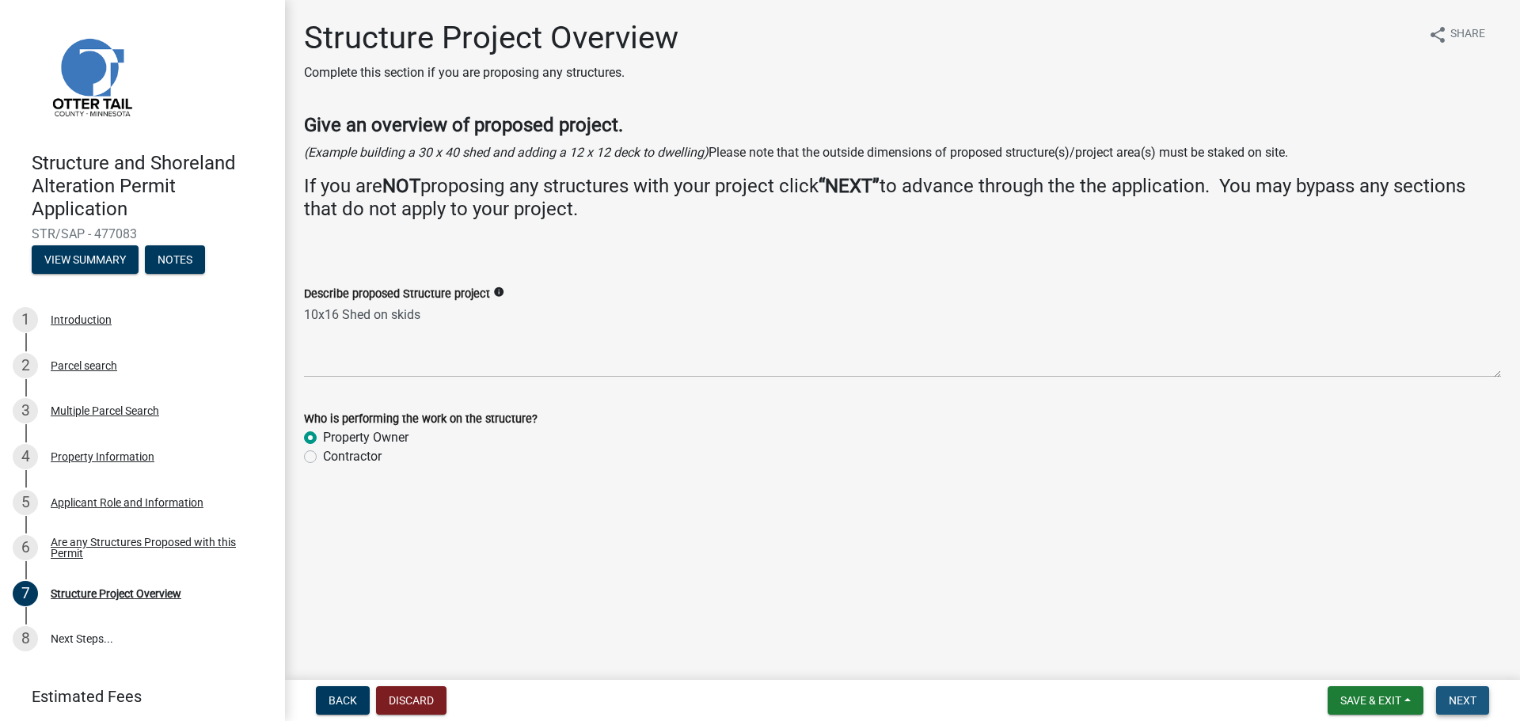
click at [1462, 699] on span "Next" at bounding box center [1463, 700] width 28 height 13
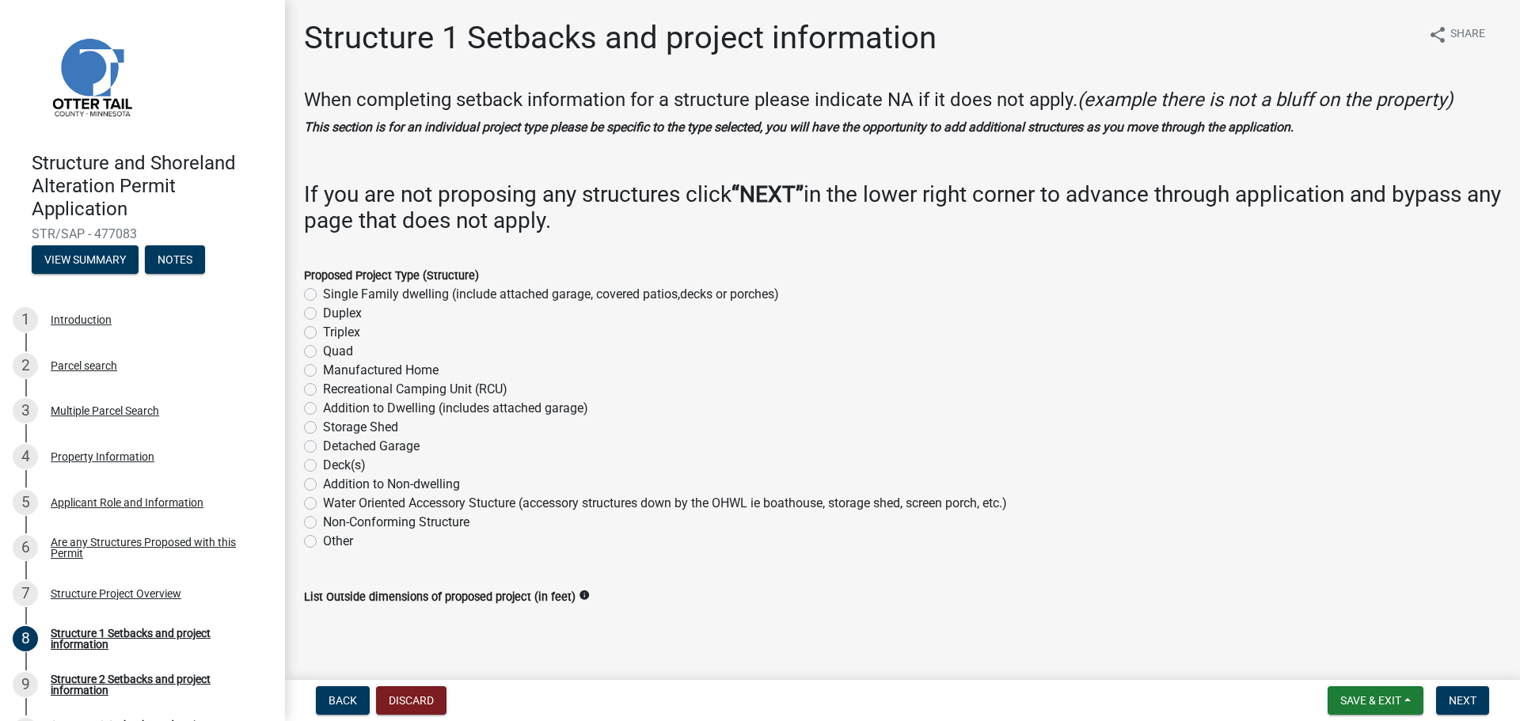
click at [333, 423] on label "Storage Shed" at bounding box center [360, 427] width 75 height 19
click at [333, 423] on input "Storage Shed" at bounding box center [328, 423] width 10 height 10
radio input "true"
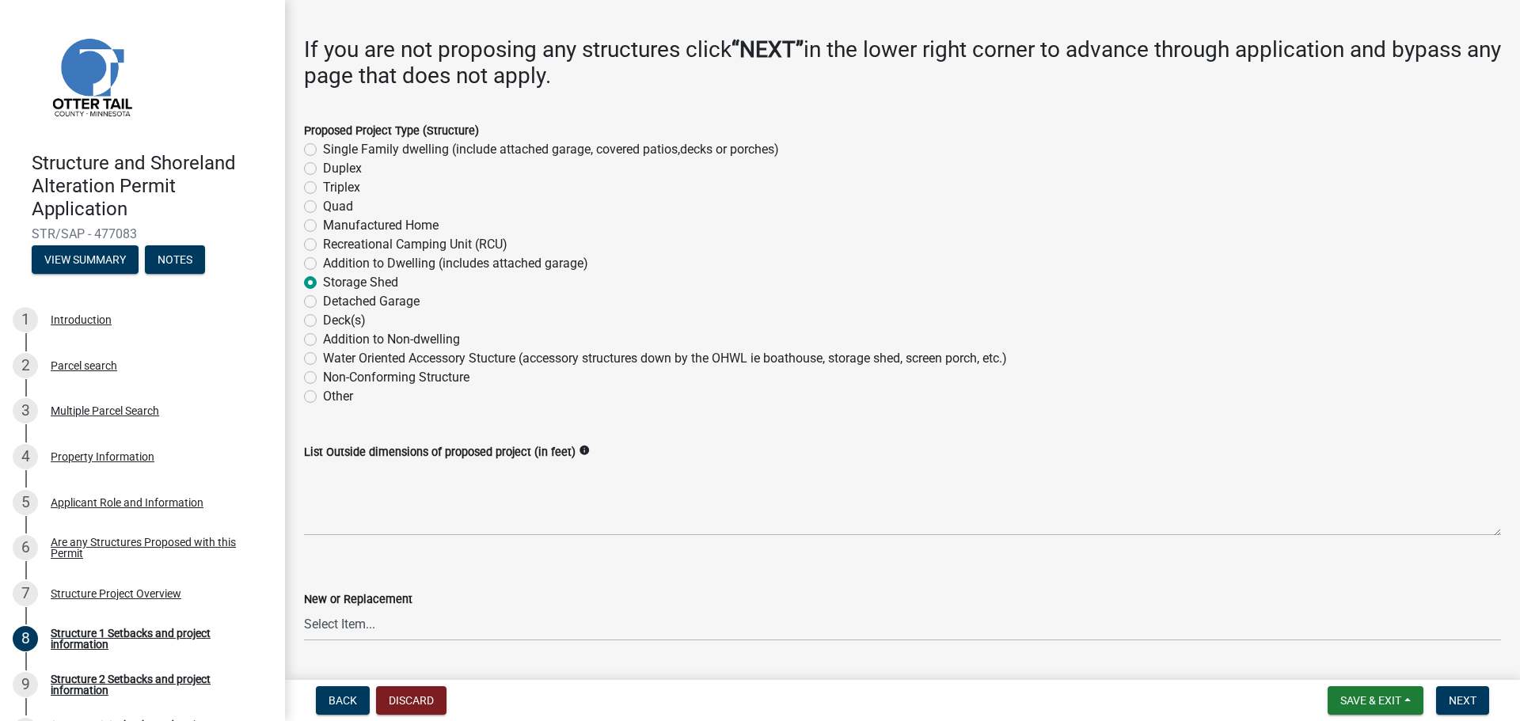
scroll to position [238, 0]
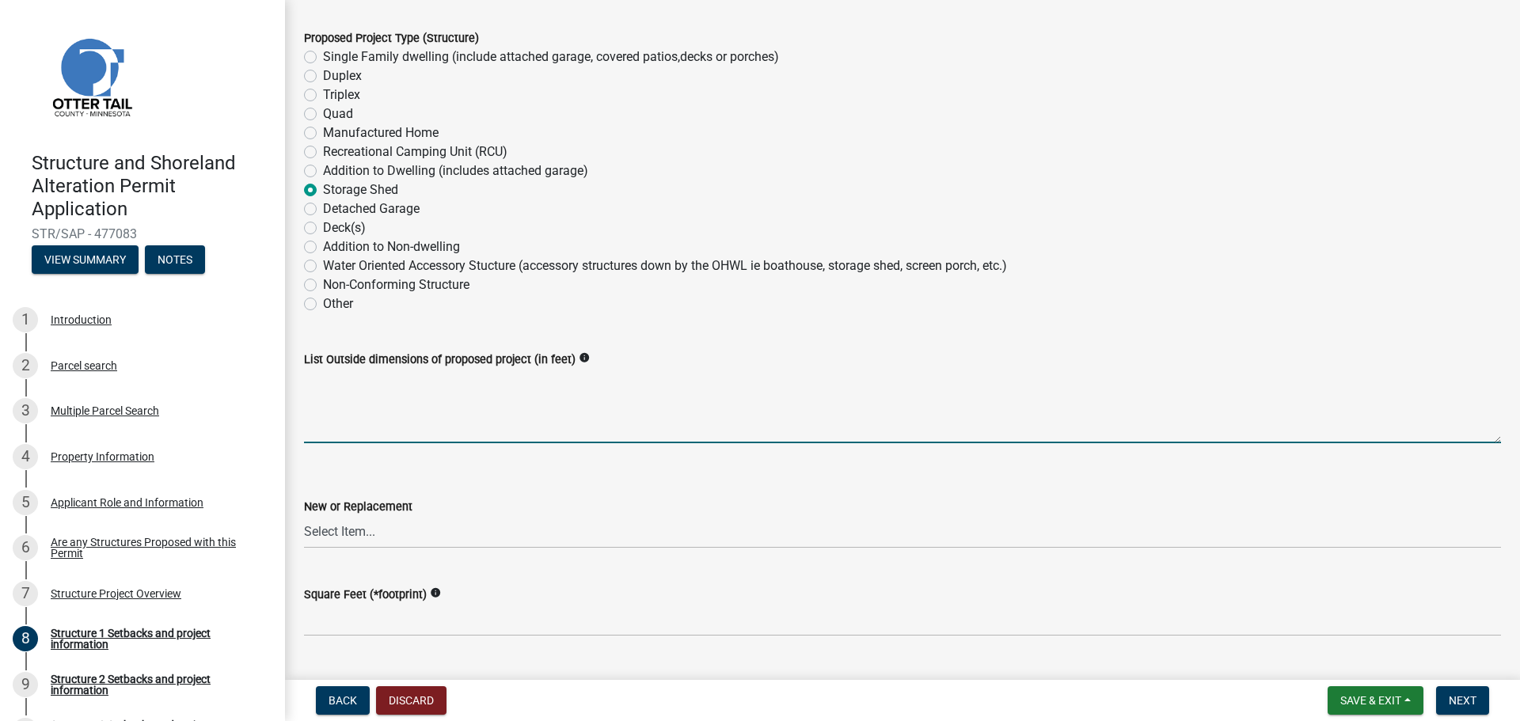
click at [470, 393] on textarea "List Outside dimensions of proposed project (in feet)" at bounding box center [902, 406] width 1197 height 74
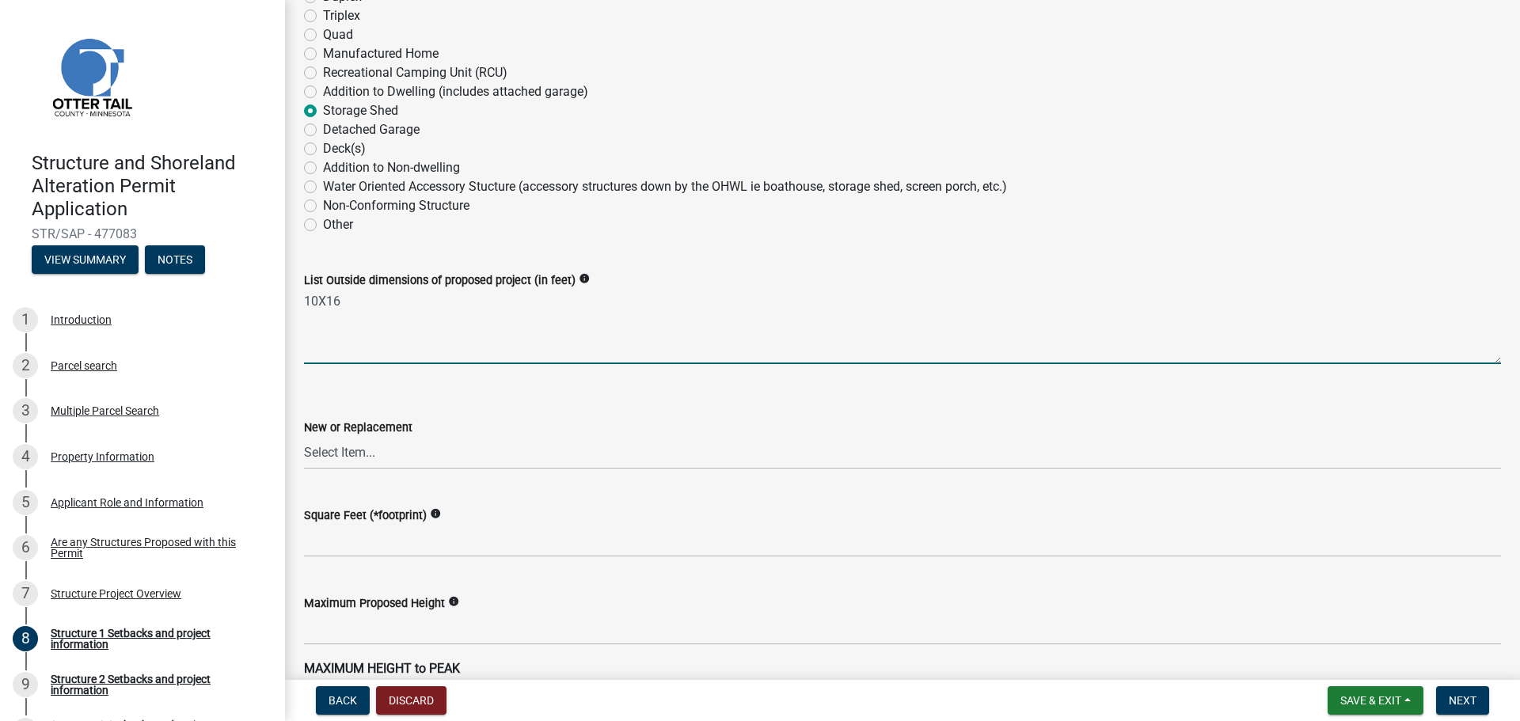
type textarea "10X16"
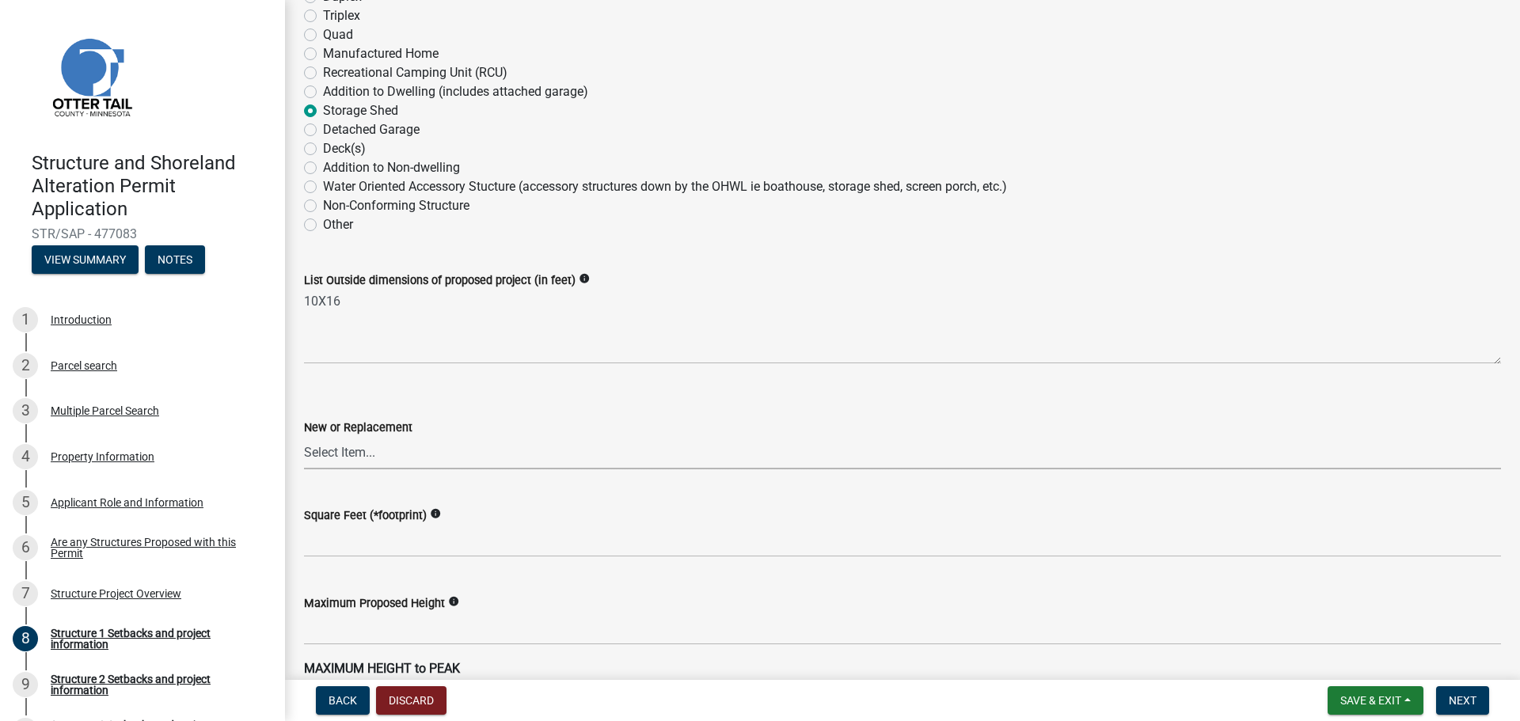
click at [549, 454] on select "Select Item... New Replacement" at bounding box center [902, 453] width 1197 height 32
click at [304, 437] on select "Select Item... New Replacement" at bounding box center [902, 453] width 1197 height 32
select select "c185e313-3403-4239-bd61-bb563c58a77a"
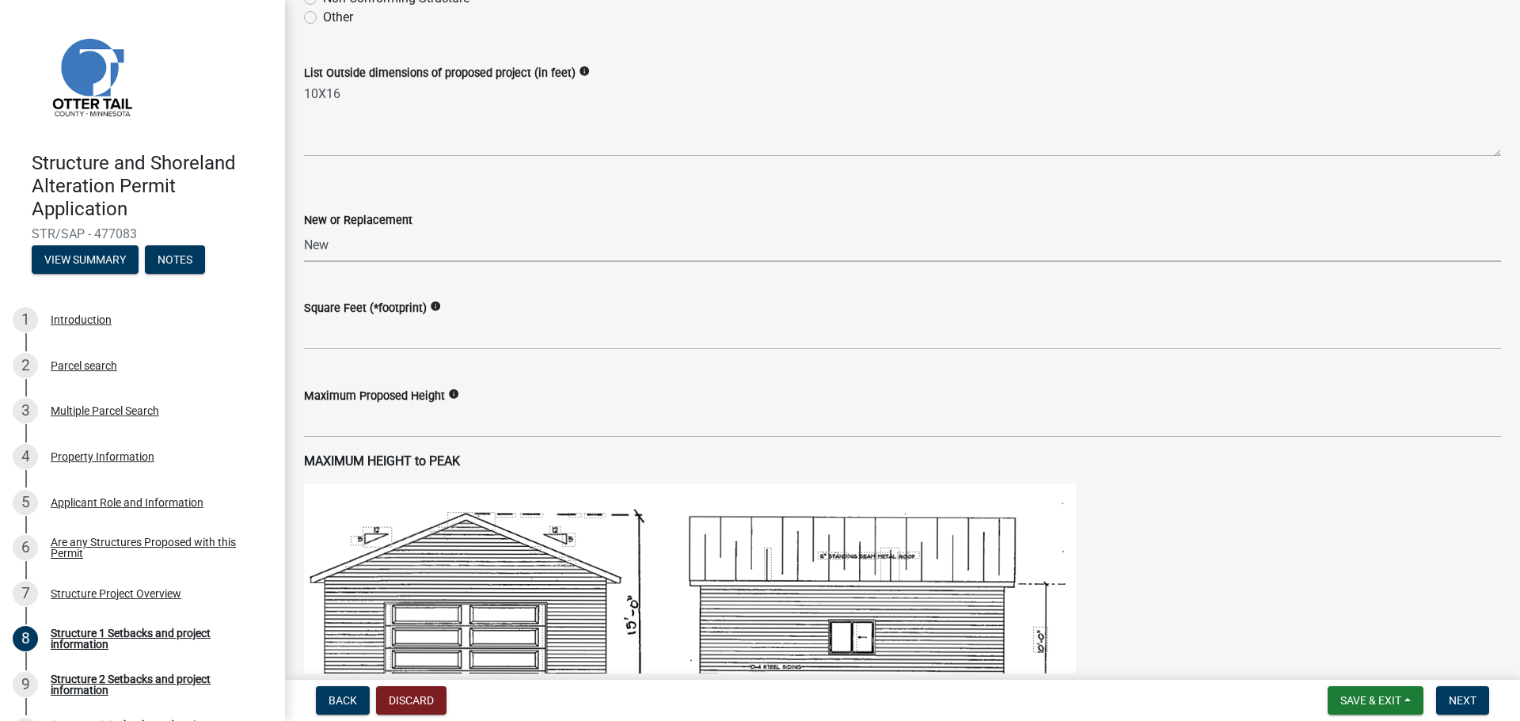
scroll to position [554, 0]
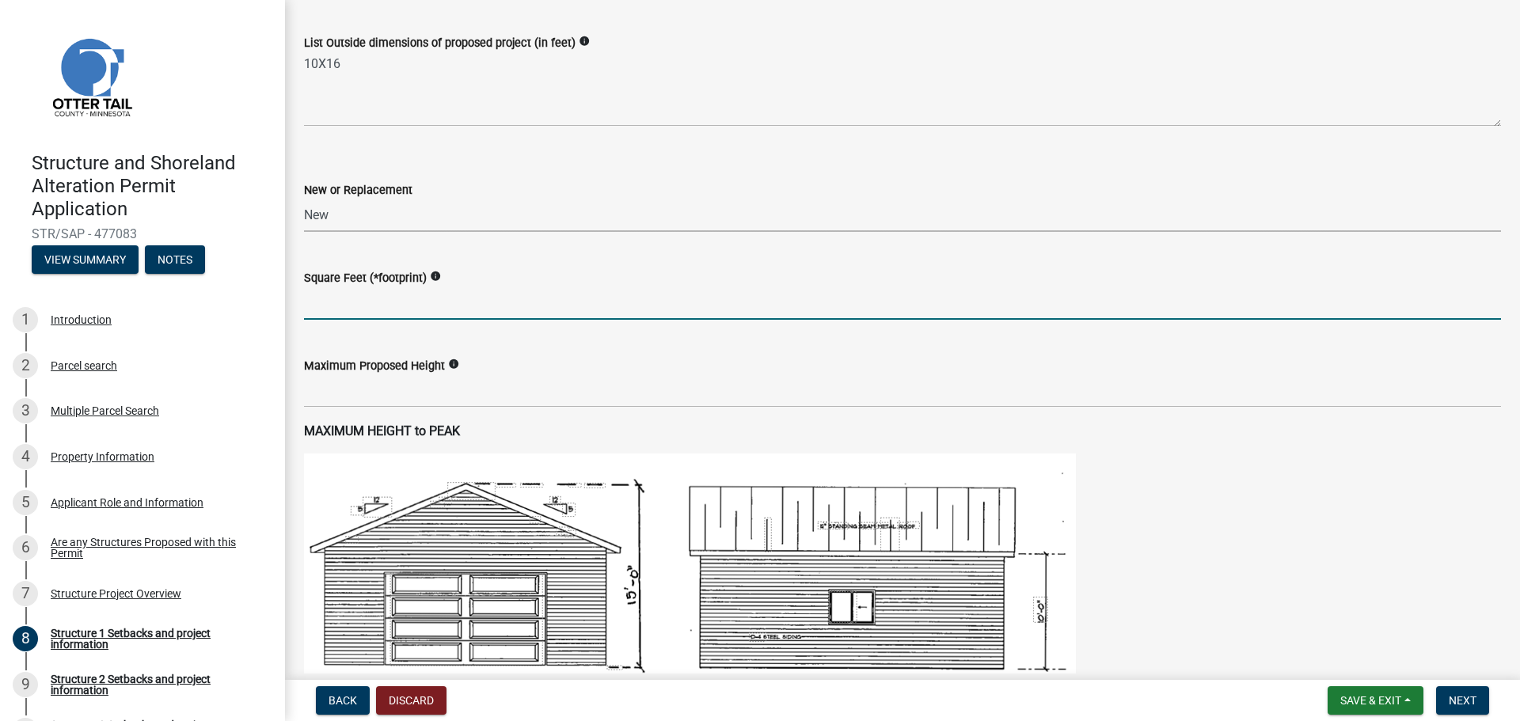
click at [462, 293] on input "text" at bounding box center [902, 303] width 1197 height 32
type input "160"
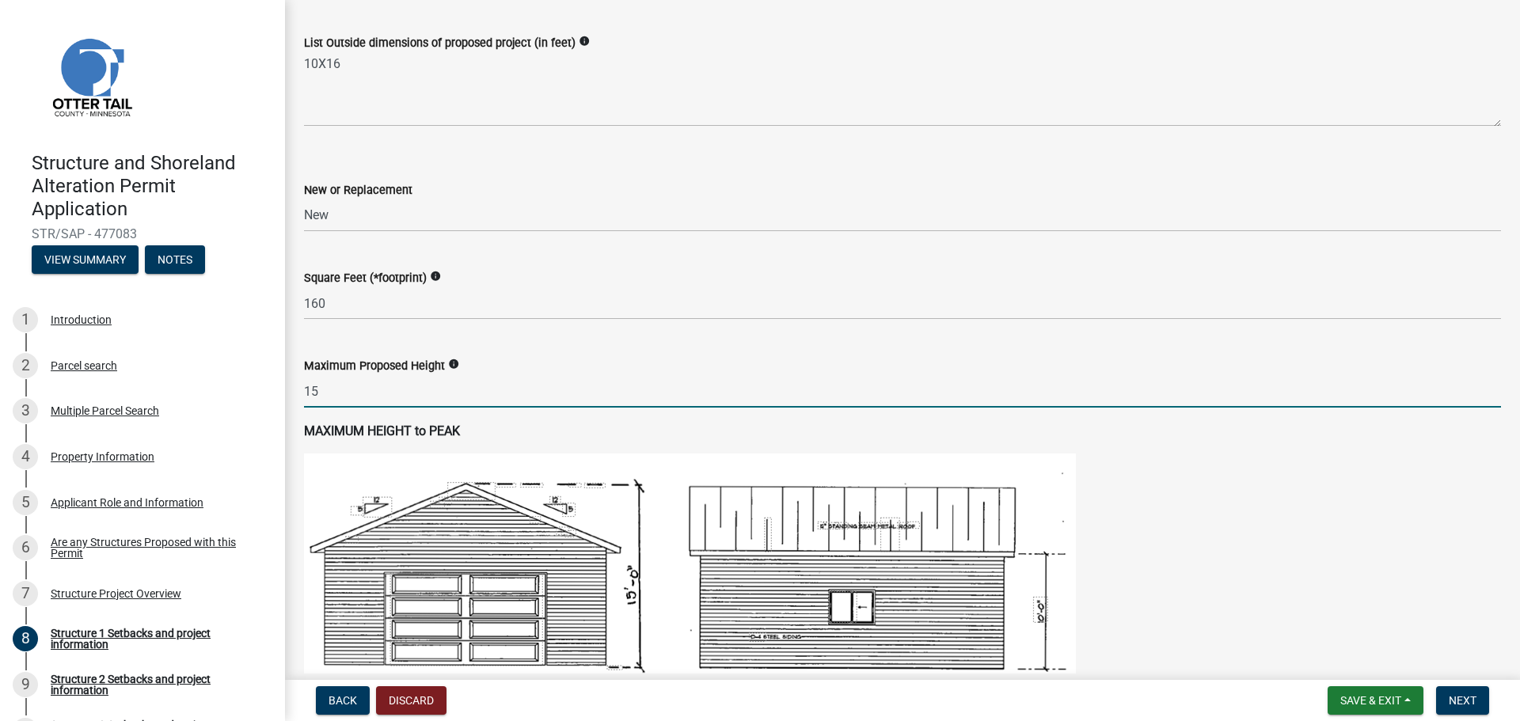
type input "15"
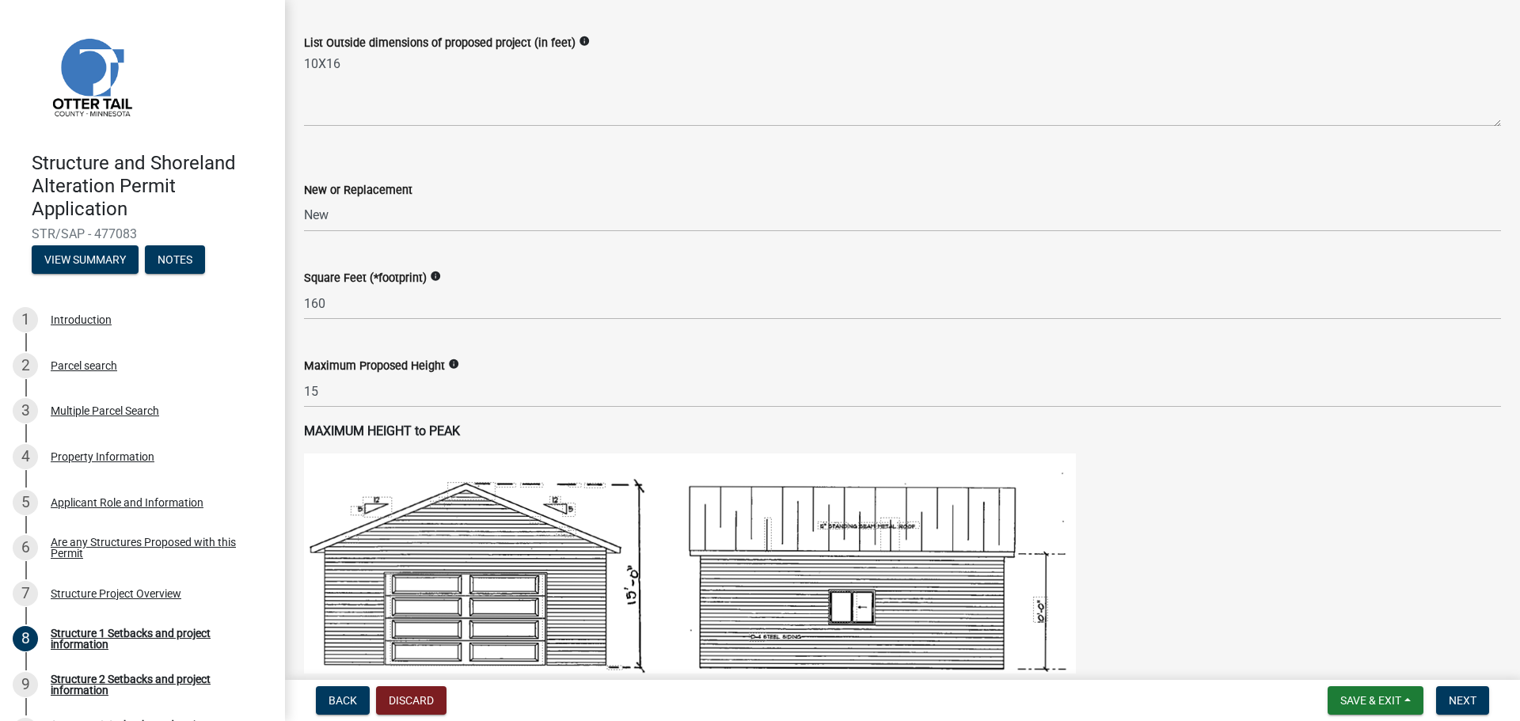
scroll to position [1000, 0]
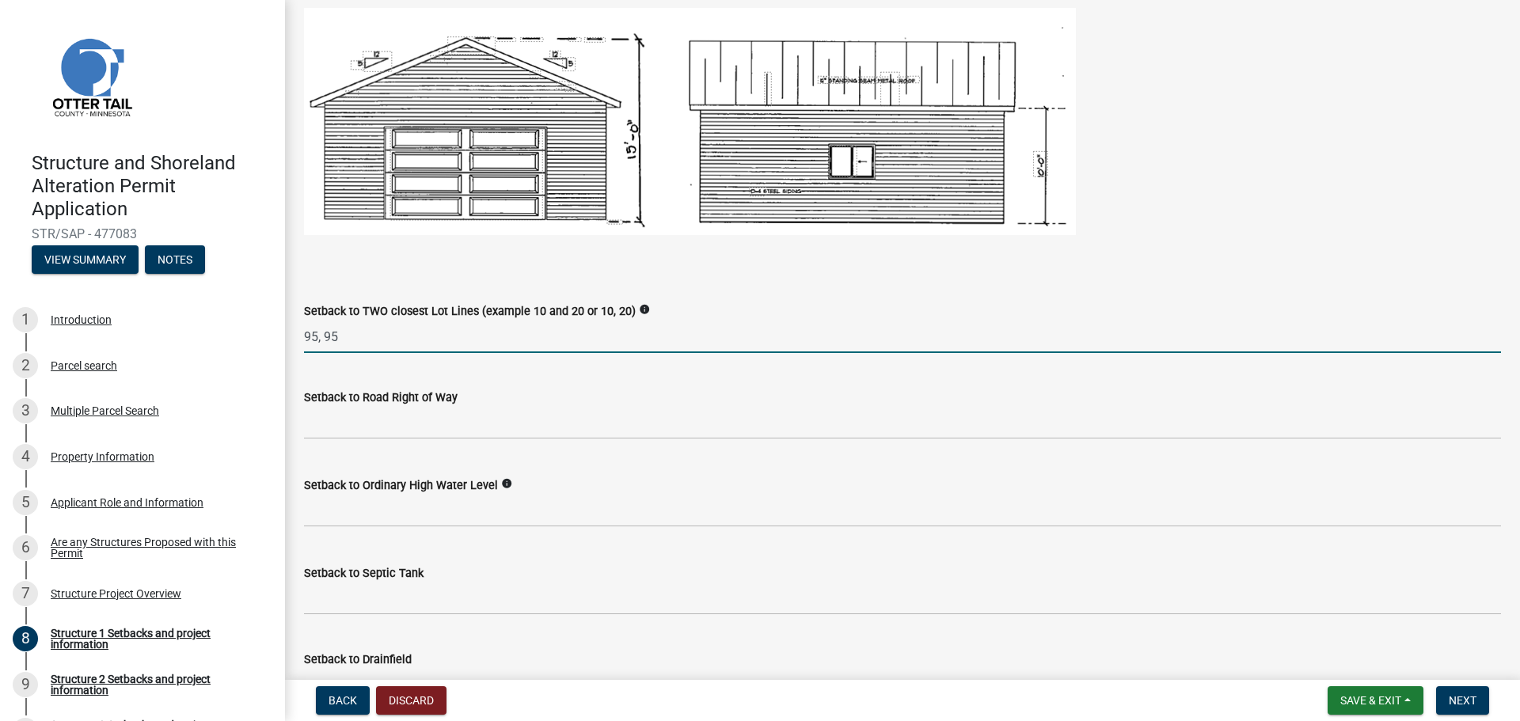
type input "95, 95"
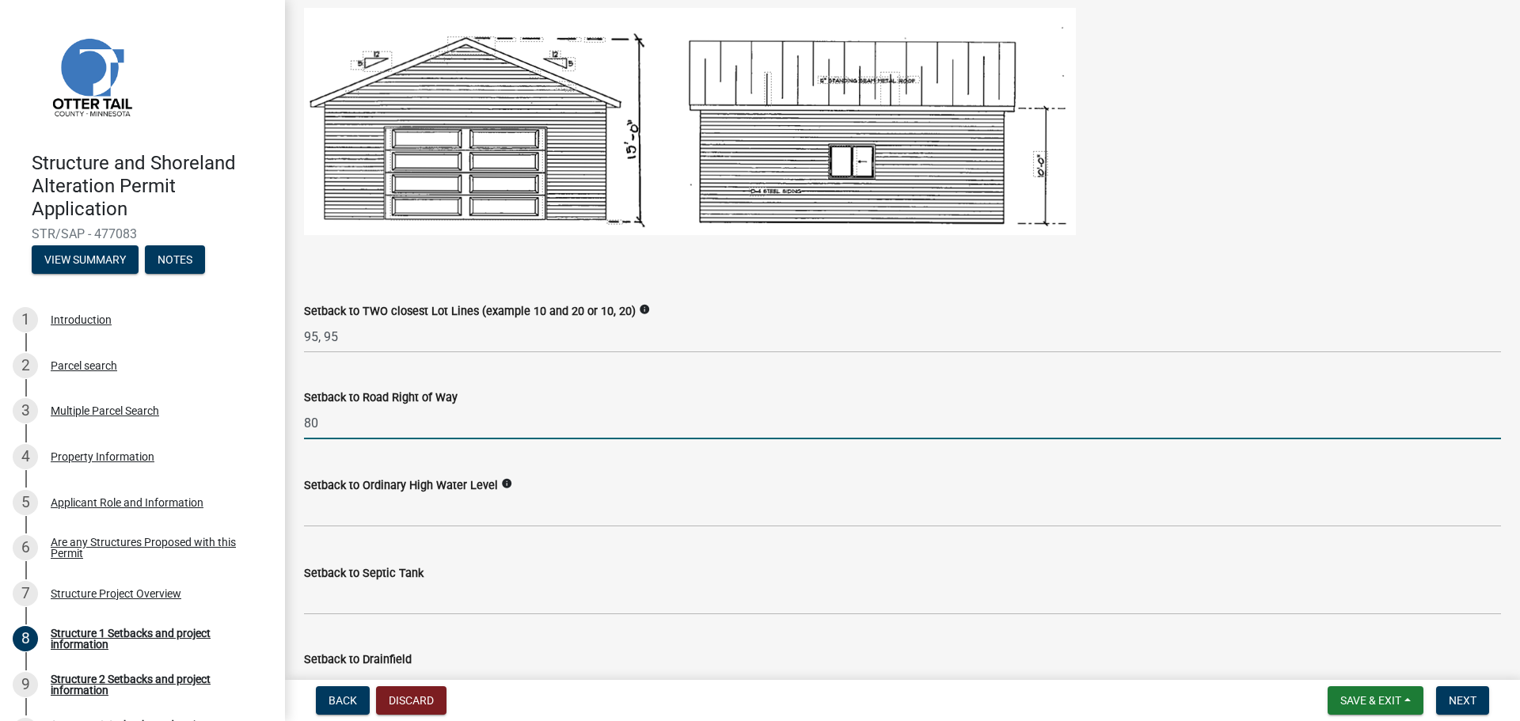
type input "80"
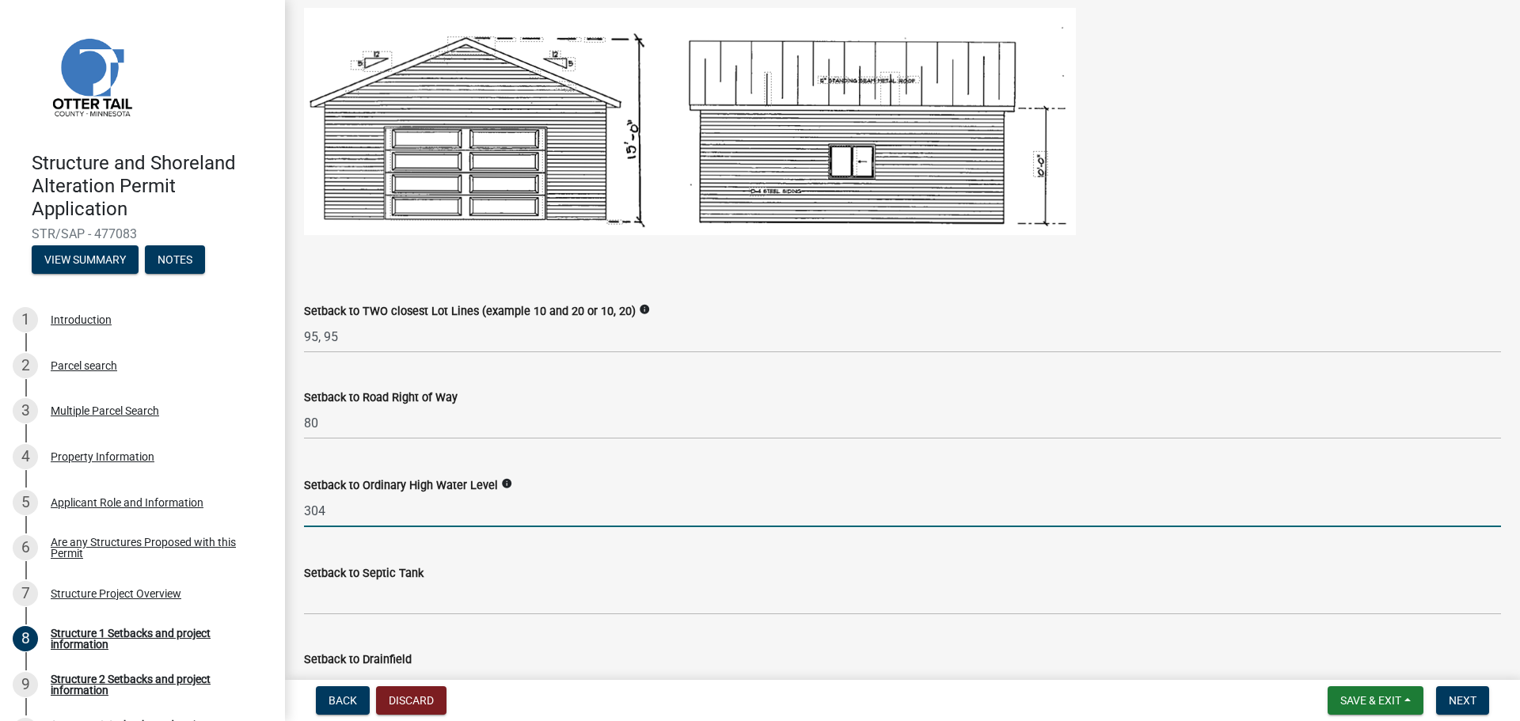
type input "304"
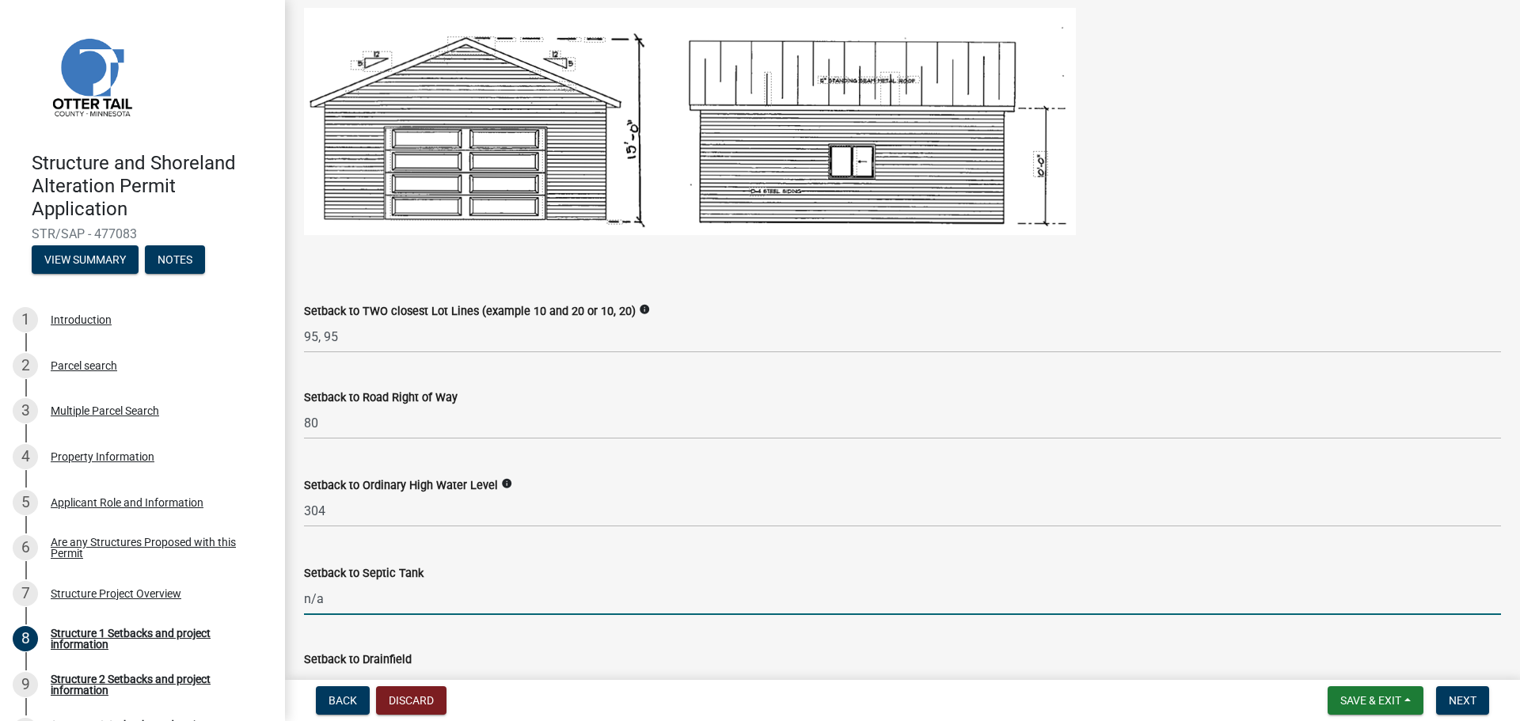
type input "n/a"
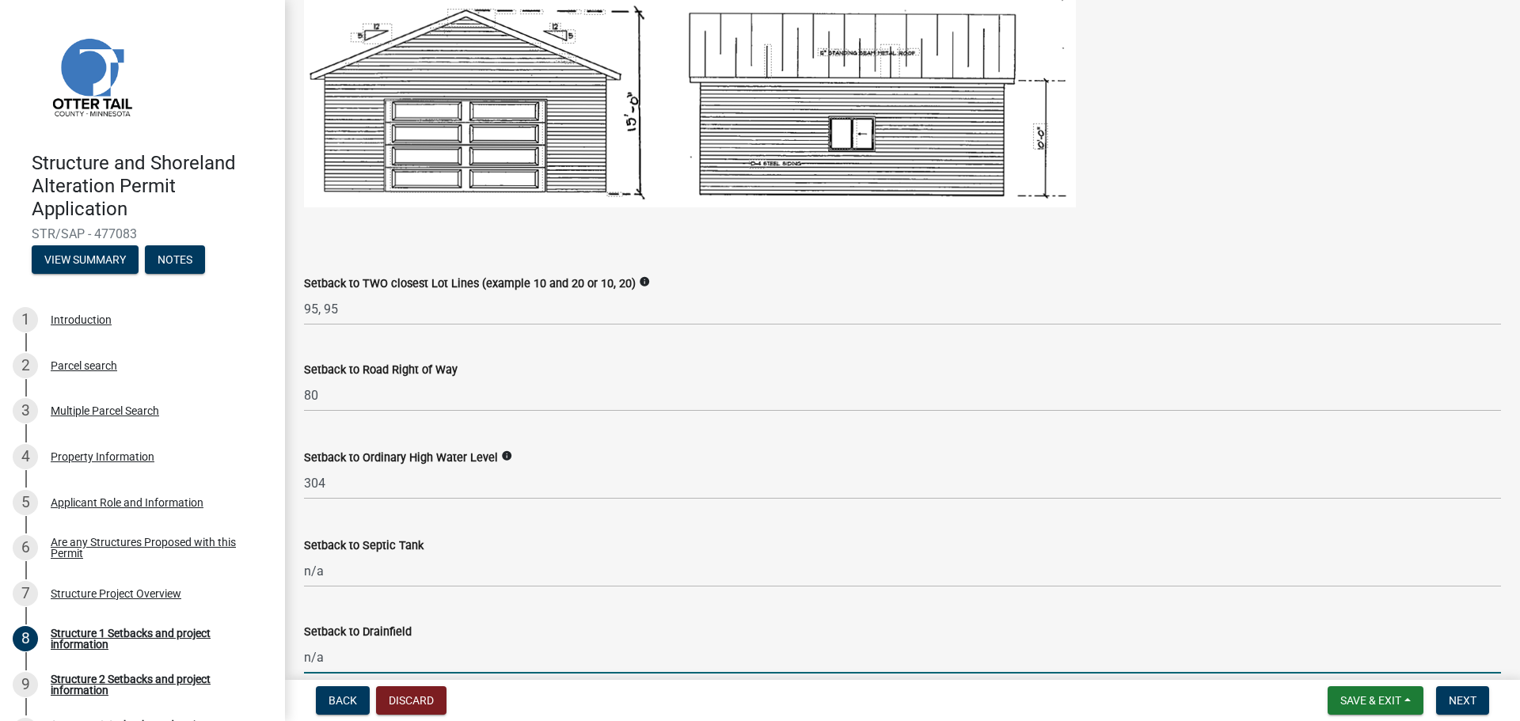
type input "n/a"
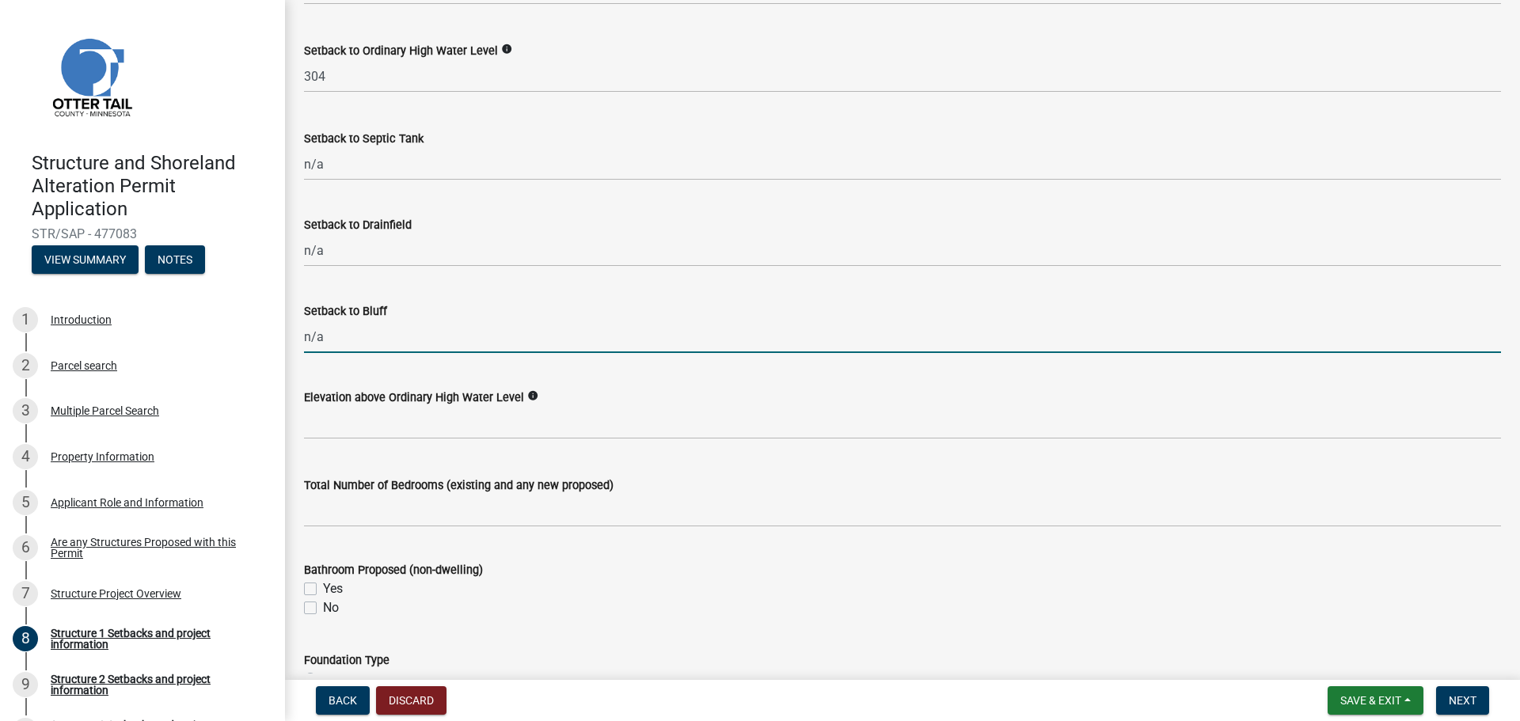
type input "n/a"
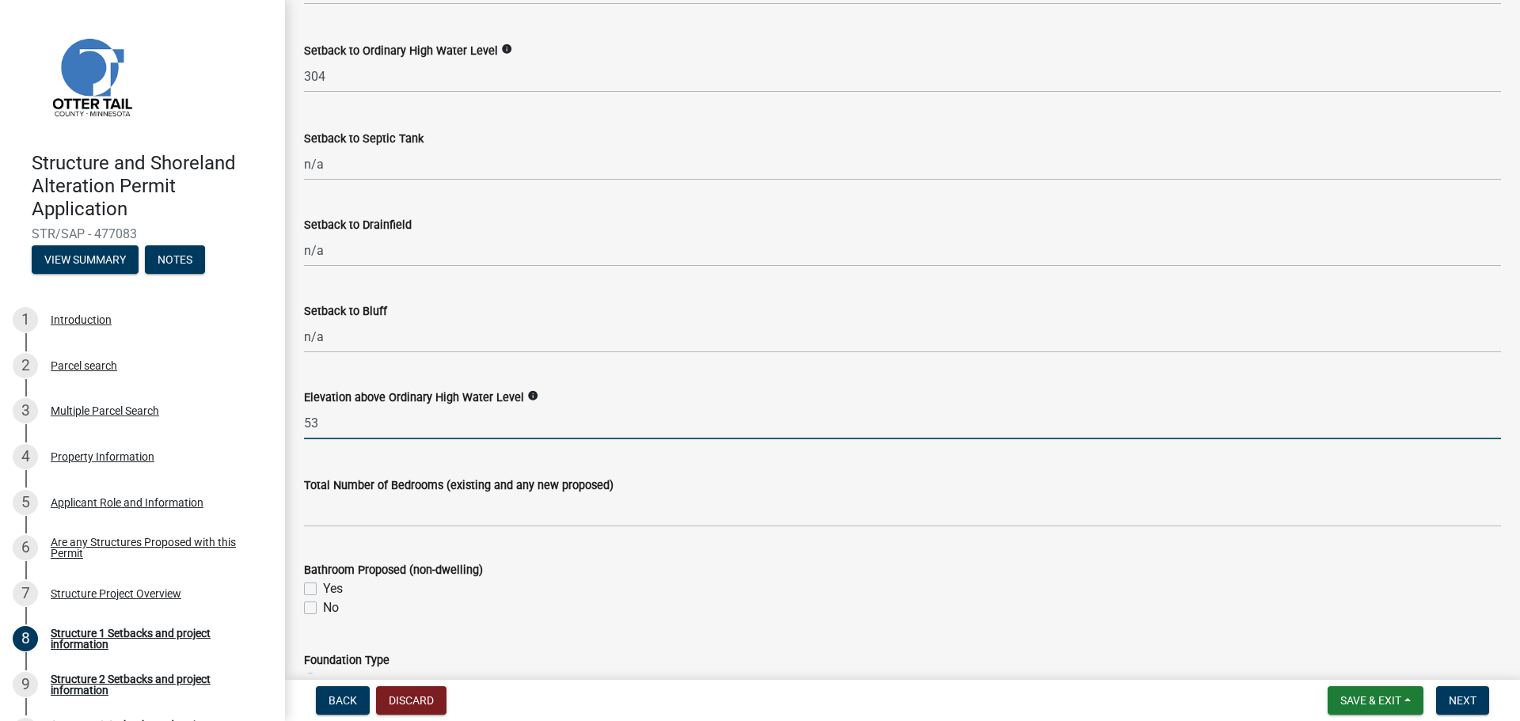
type input "53"
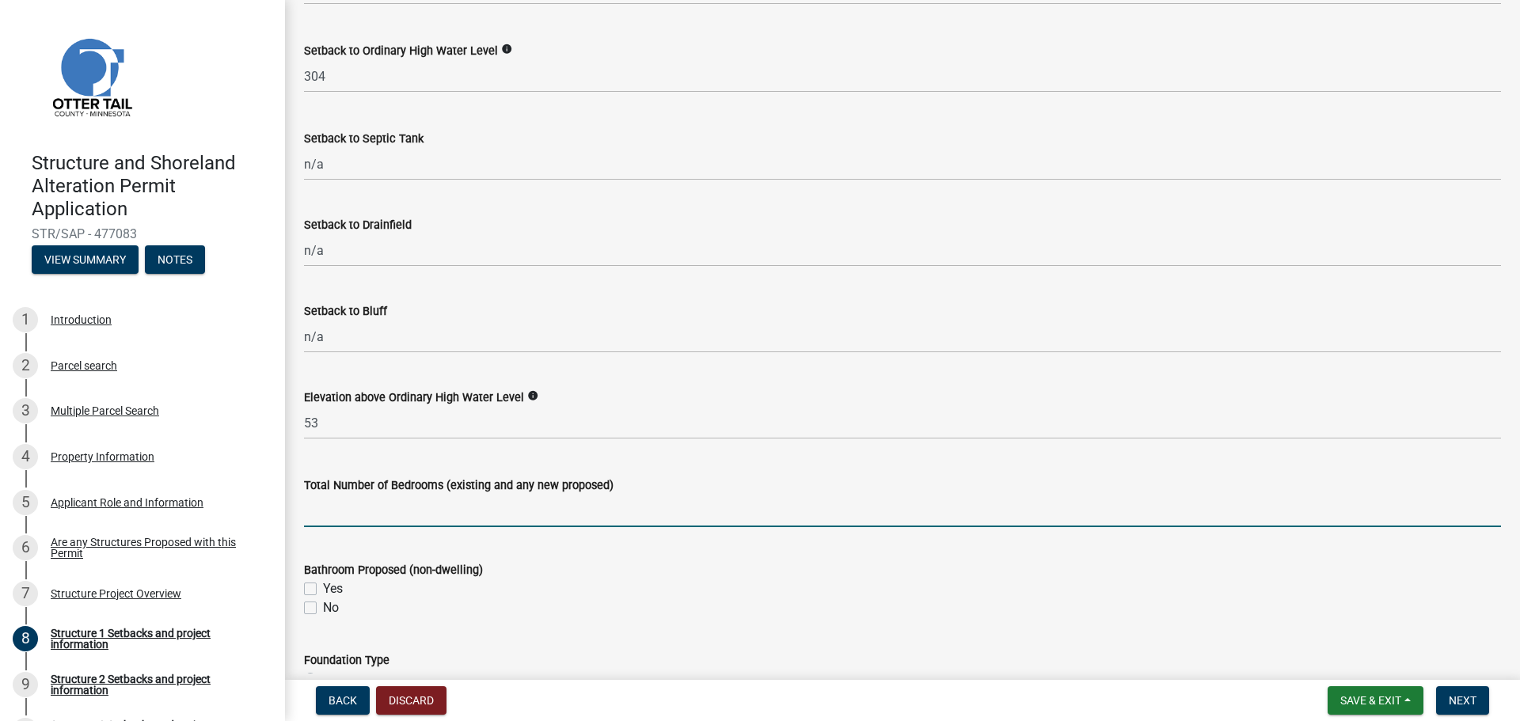
scroll to position [1514, 0]
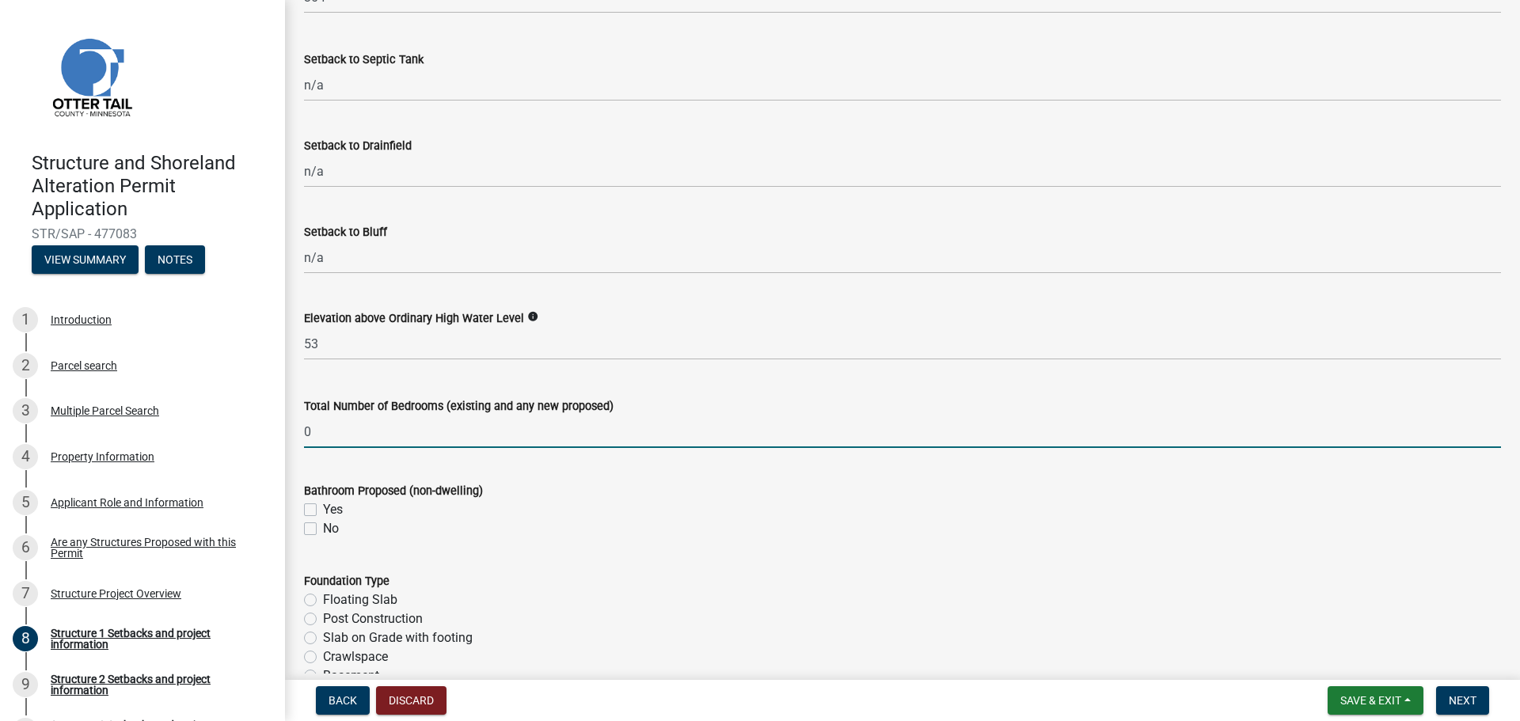
type input "0"
click at [323, 532] on label "No" at bounding box center [331, 528] width 16 height 19
click at [323, 530] on input "No" at bounding box center [328, 524] width 10 height 10
checkbox input "true"
checkbox input "false"
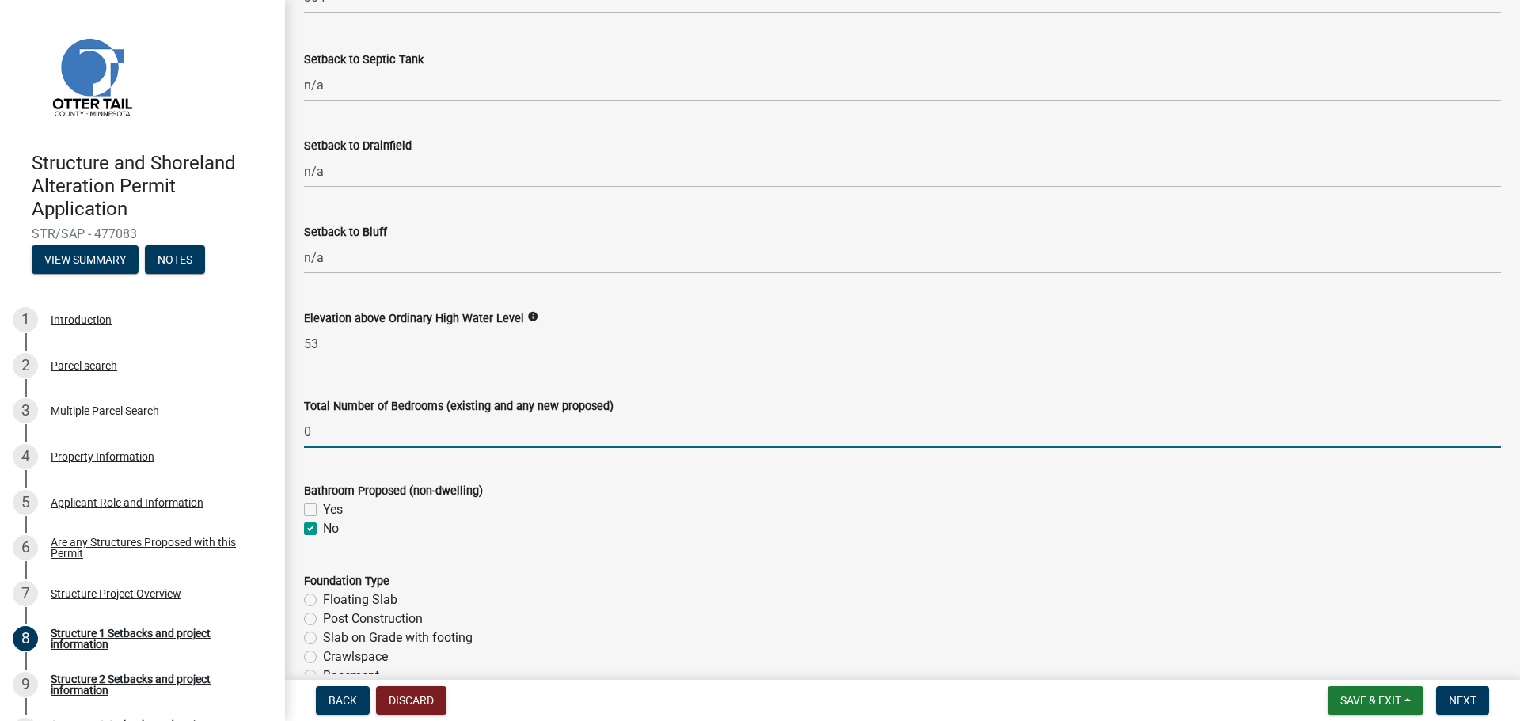
checkbox input "true"
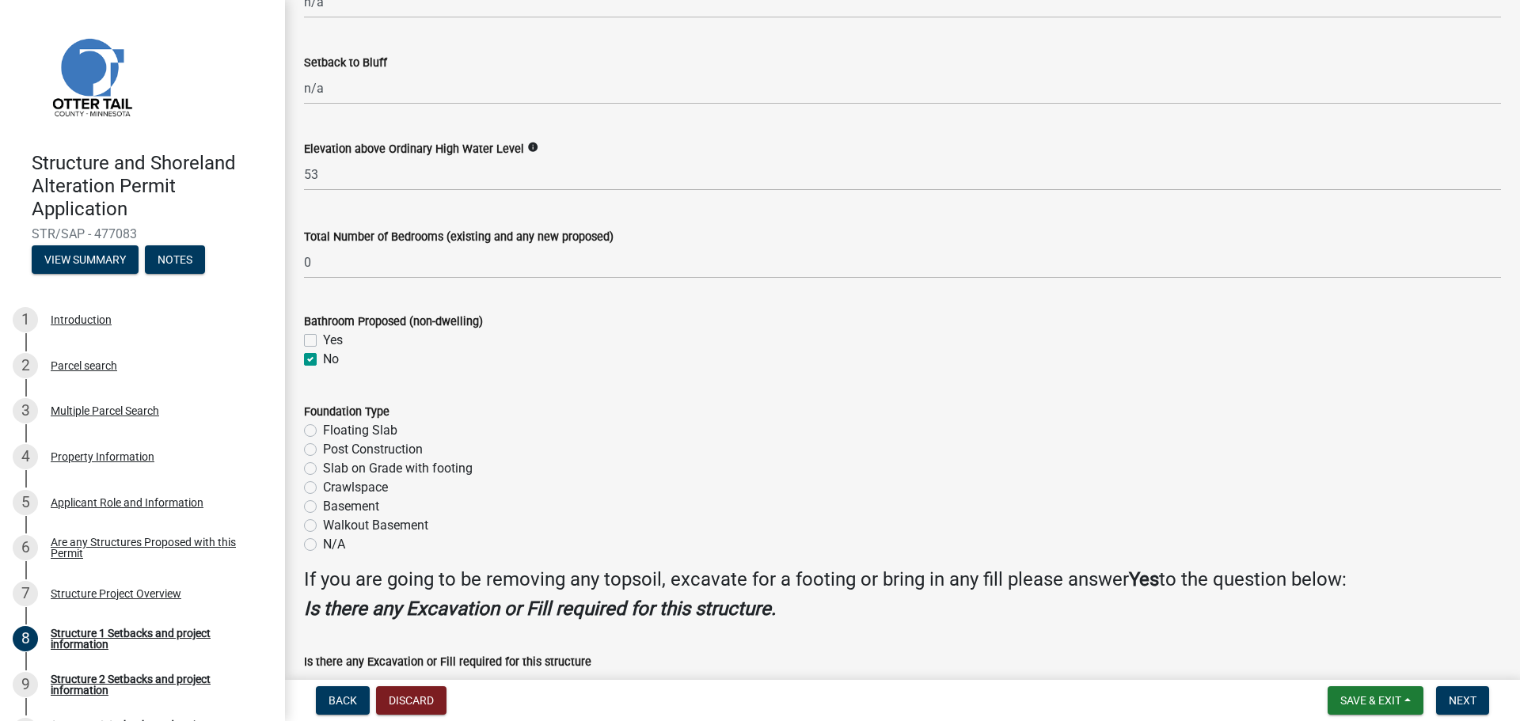
scroll to position [1751, 0]
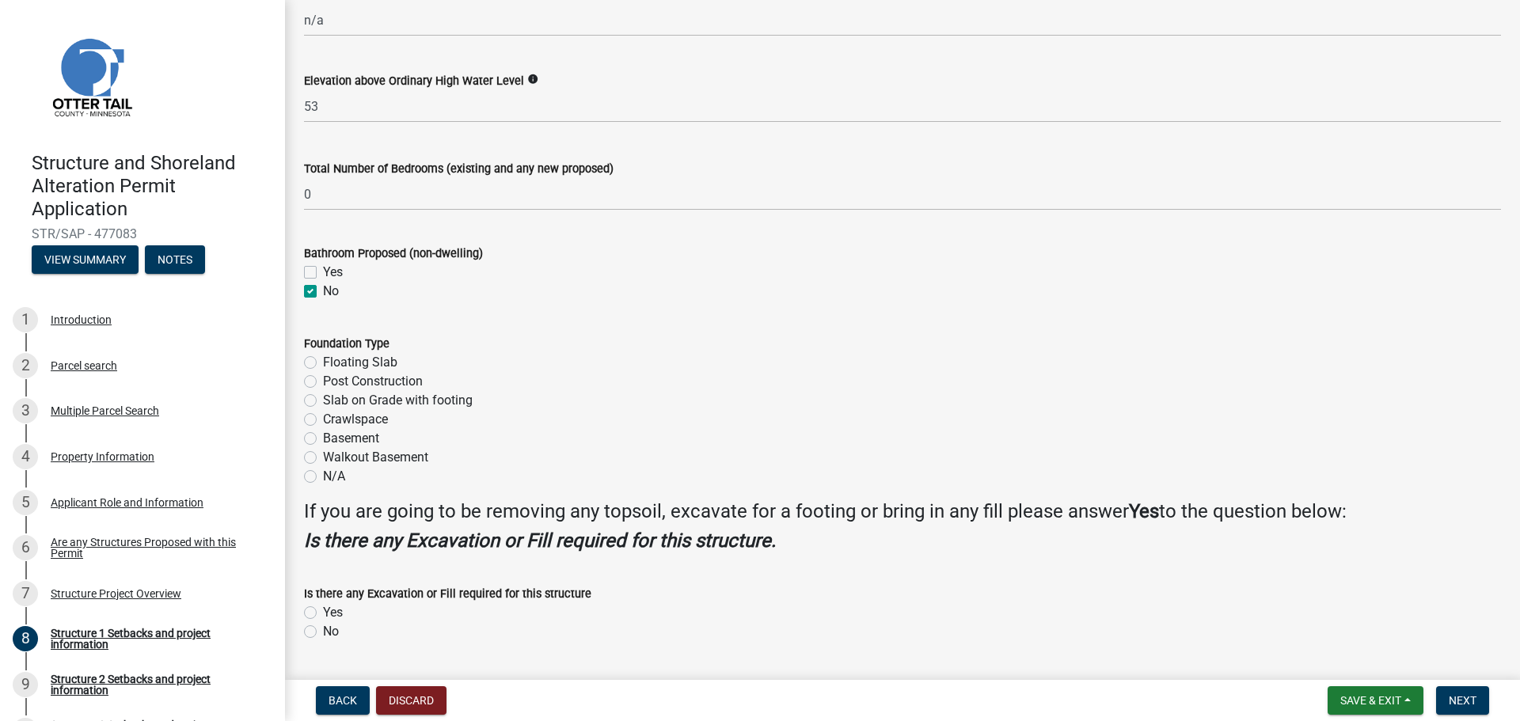
click at [323, 473] on label "N/A" at bounding box center [334, 476] width 22 height 19
click at [323, 473] on input "N/A" at bounding box center [328, 472] width 10 height 10
radio input "true"
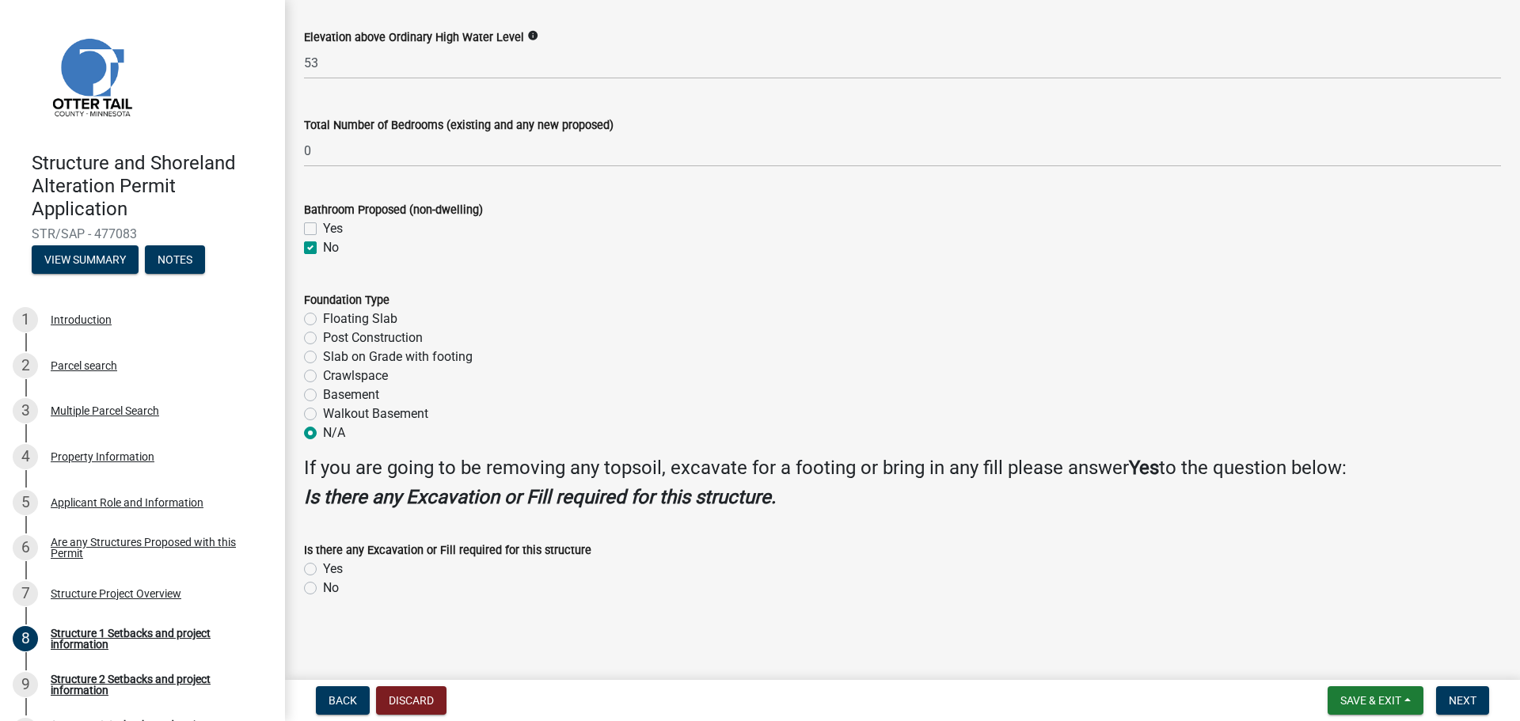
click at [323, 587] on label "No" at bounding box center [331, 588] width 16 height 19
click at [323, 587] on input "No" at bounding box center [328, 584] width 10 height 10
radio input "true"
click at [1456, 697] on span "Next" at bounding box center [1463, 700] width 28 height 13
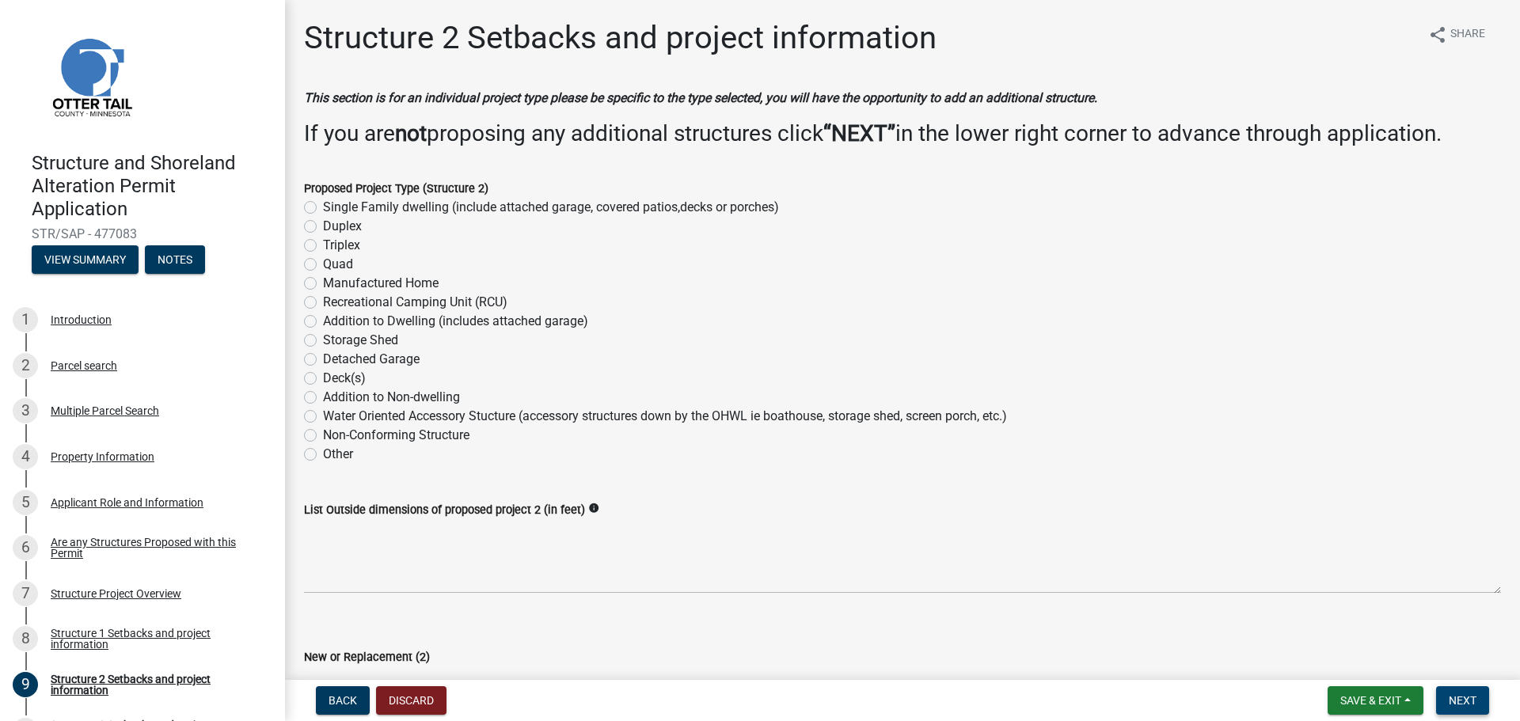
click at [1464, 708] on button "Next" at bounding box center [1462, 700] width 53 height 29
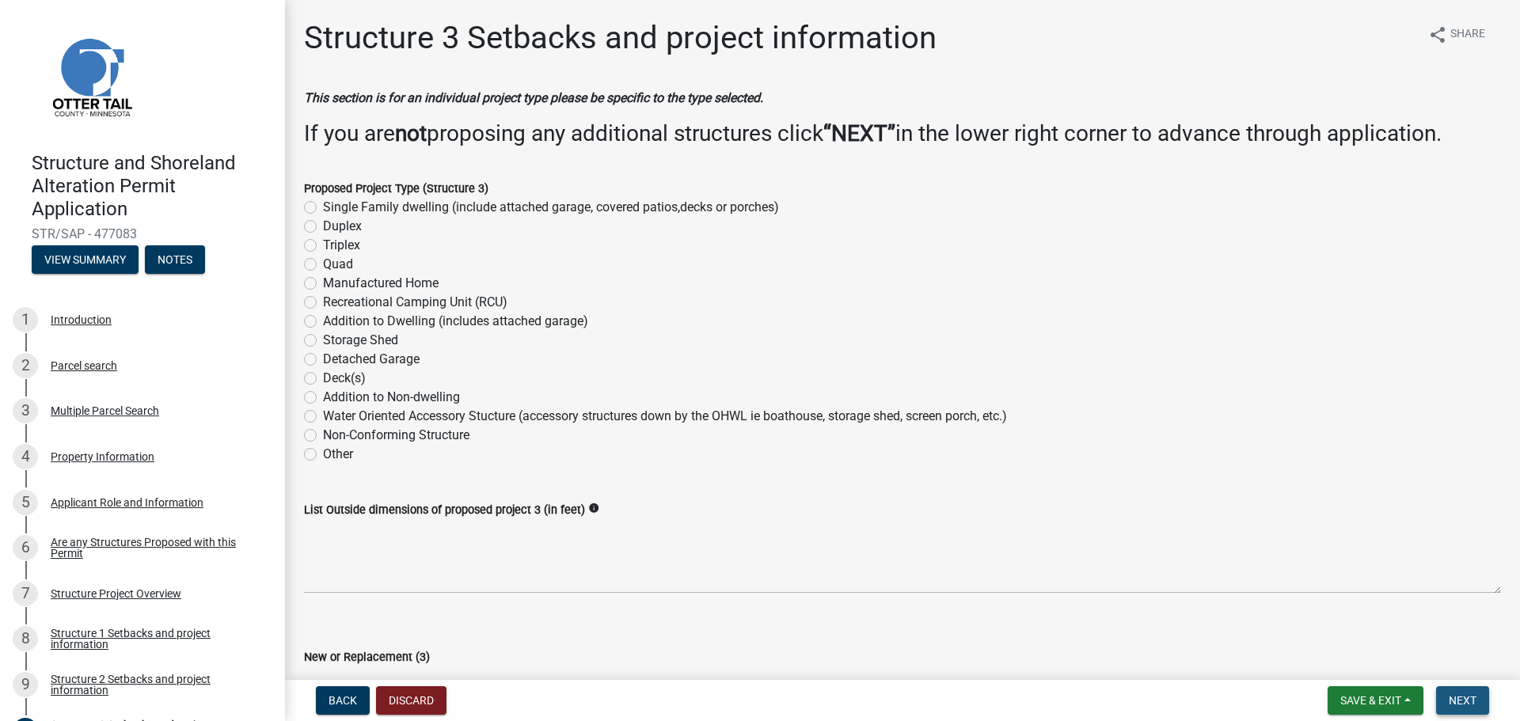
click at [1464, 708] on button "Next" at bounding box center [1462, 700] width 53 height 29
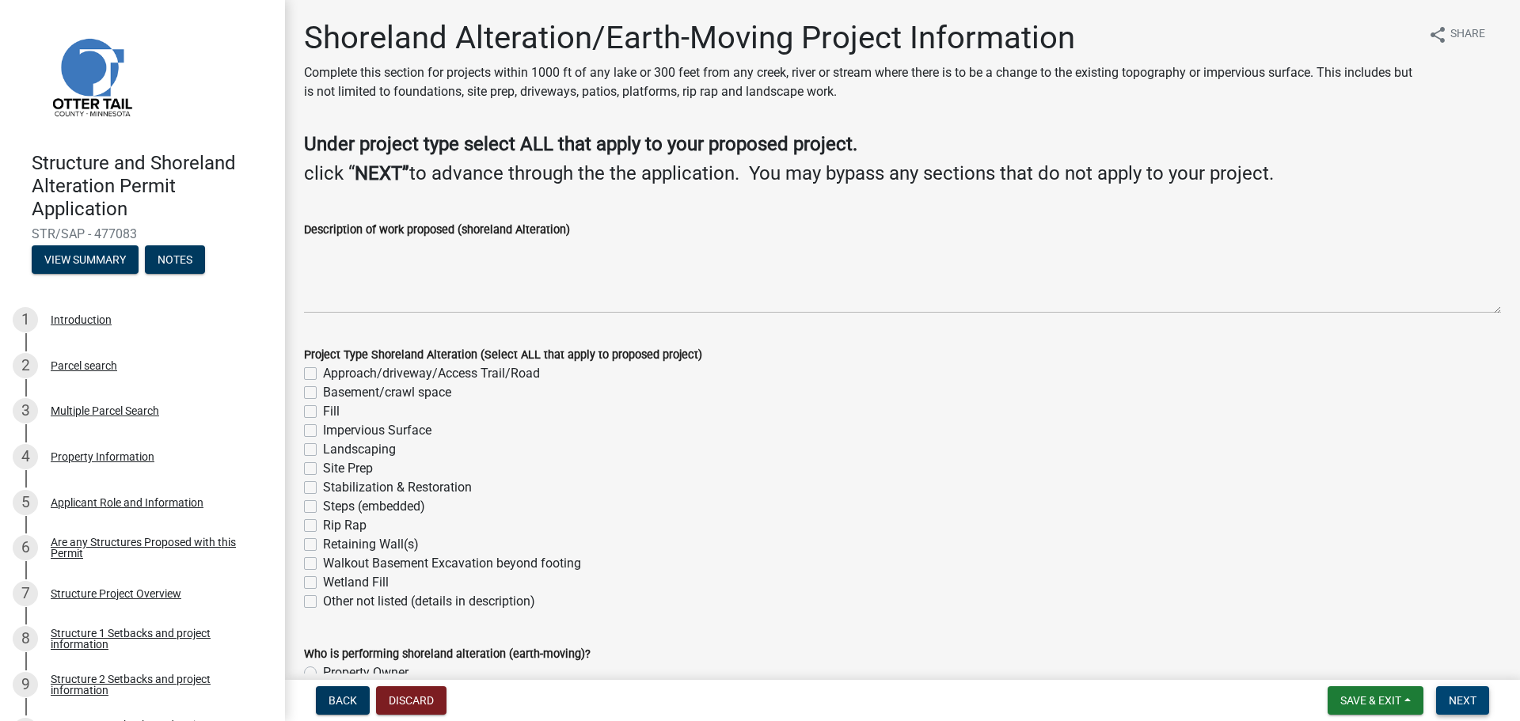
click at [1464, 708] on button "Next" at bounding box center [1462, 700] width 53 height 29
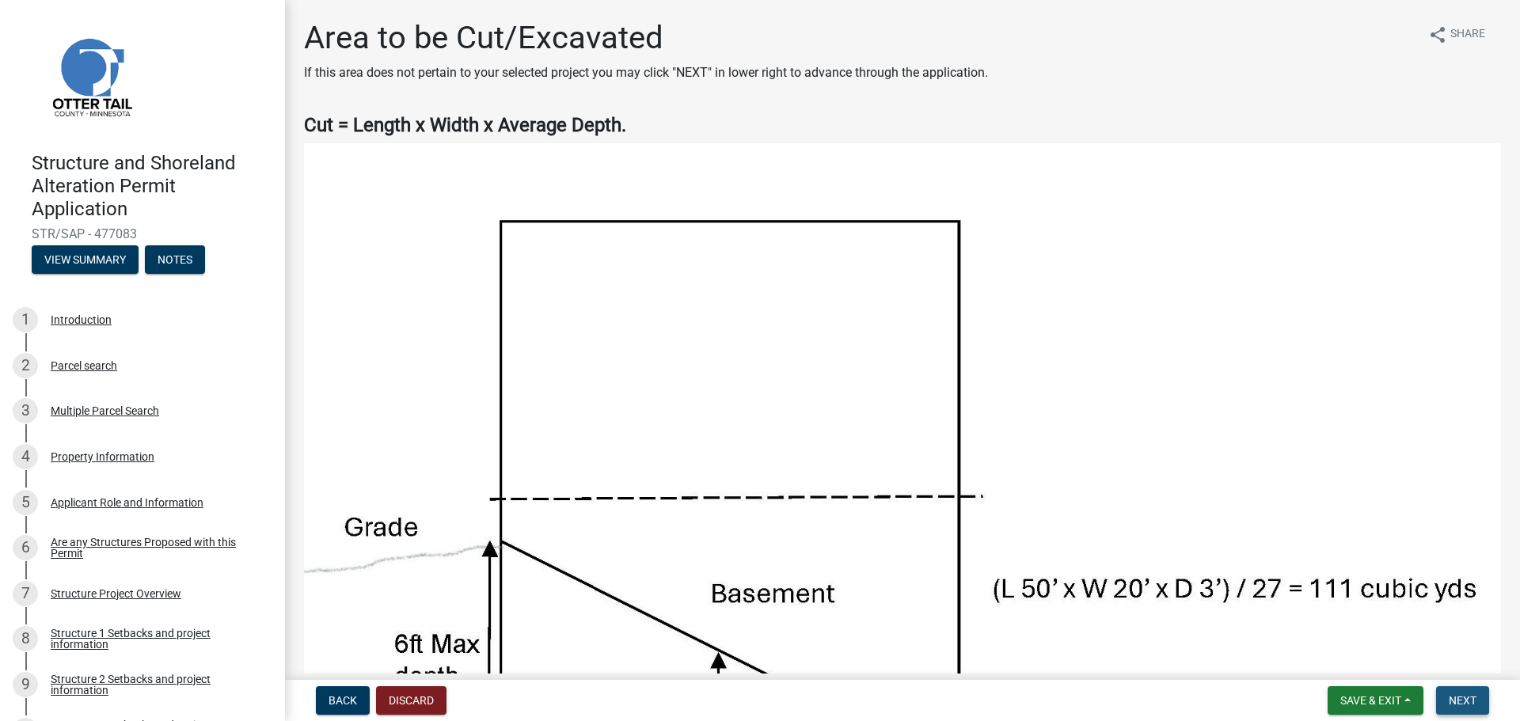
click at [1464, 708] on button "Next" at bounding box center [1462, 700] width 53 height 29
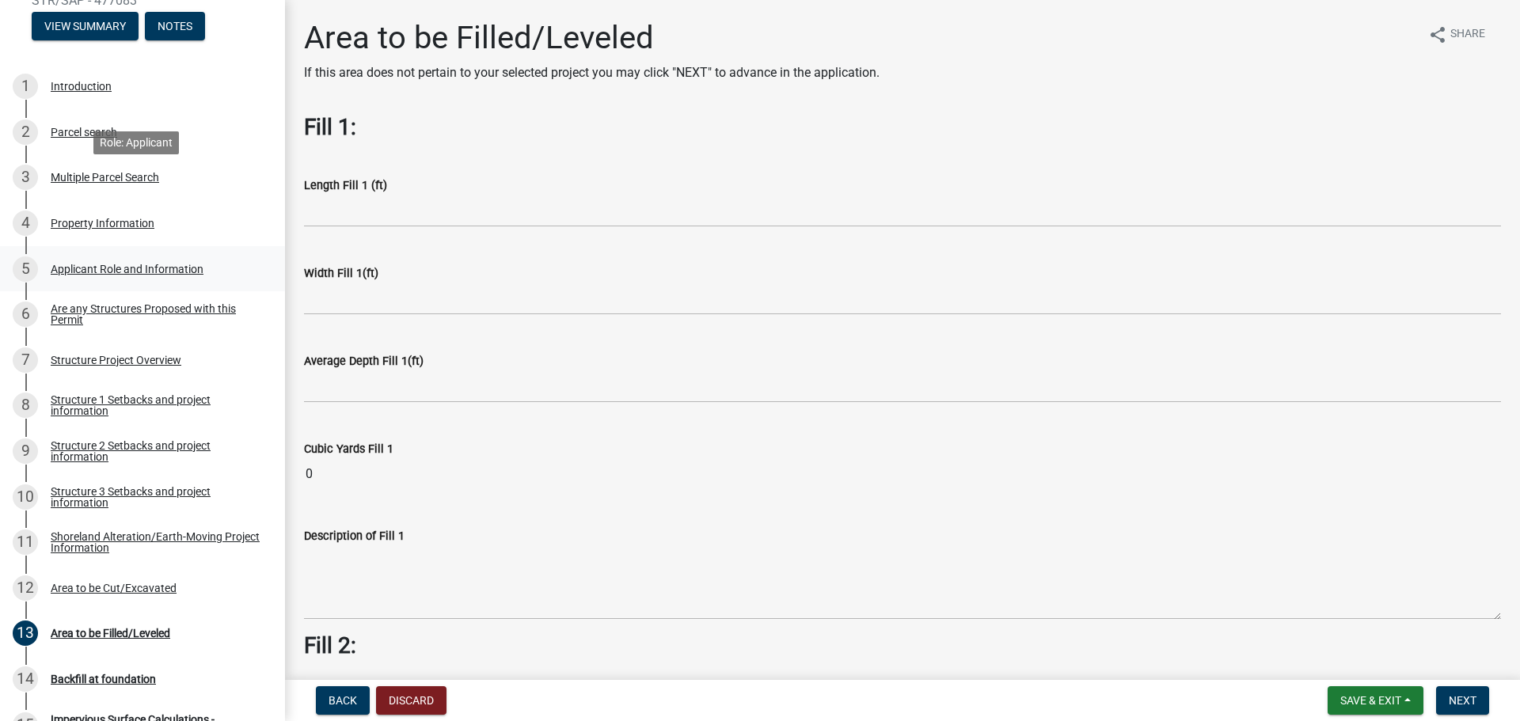
scroll to position [396, 0]
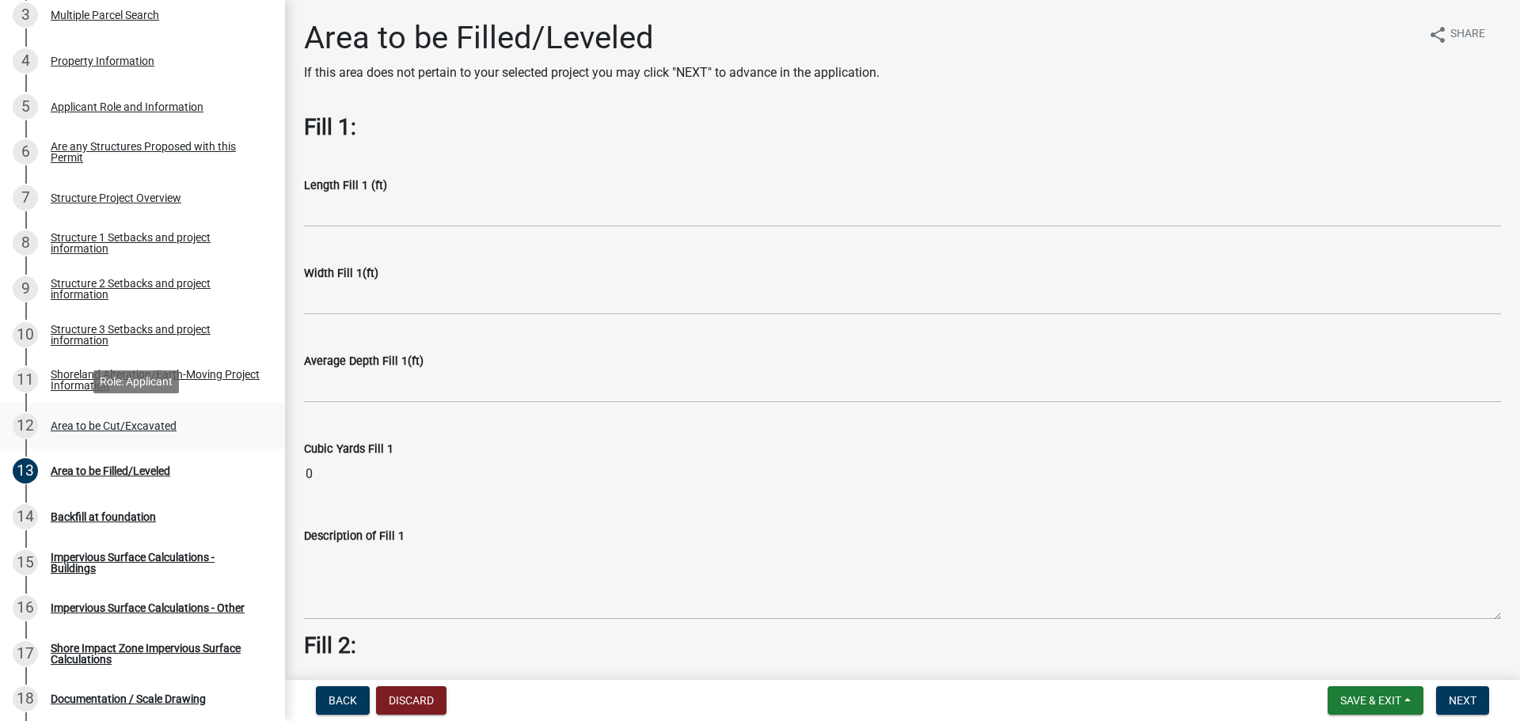
click at [149, 421] on div "Area to be Cut/Excavated" at bounding box center [114, 425] width 126 height 11
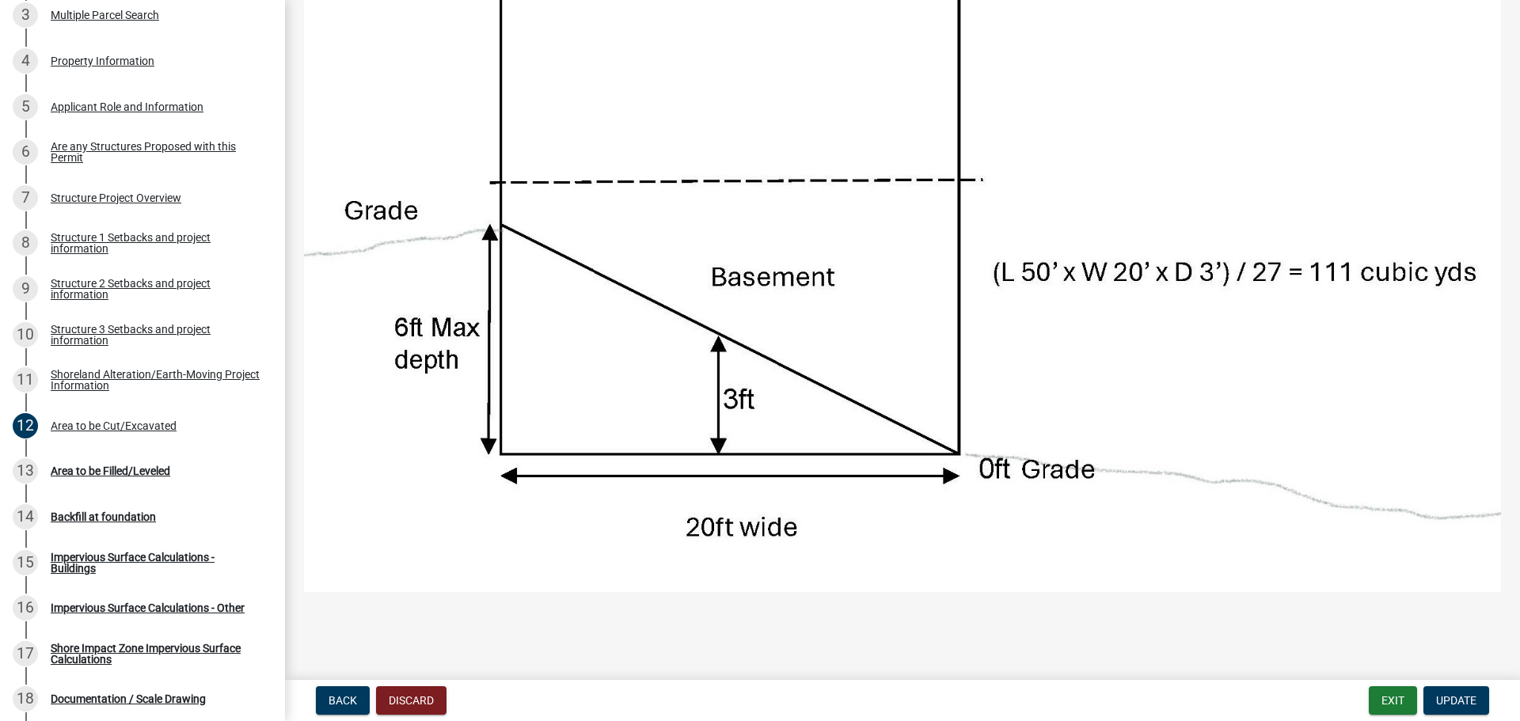
scroll to position [633, 0]
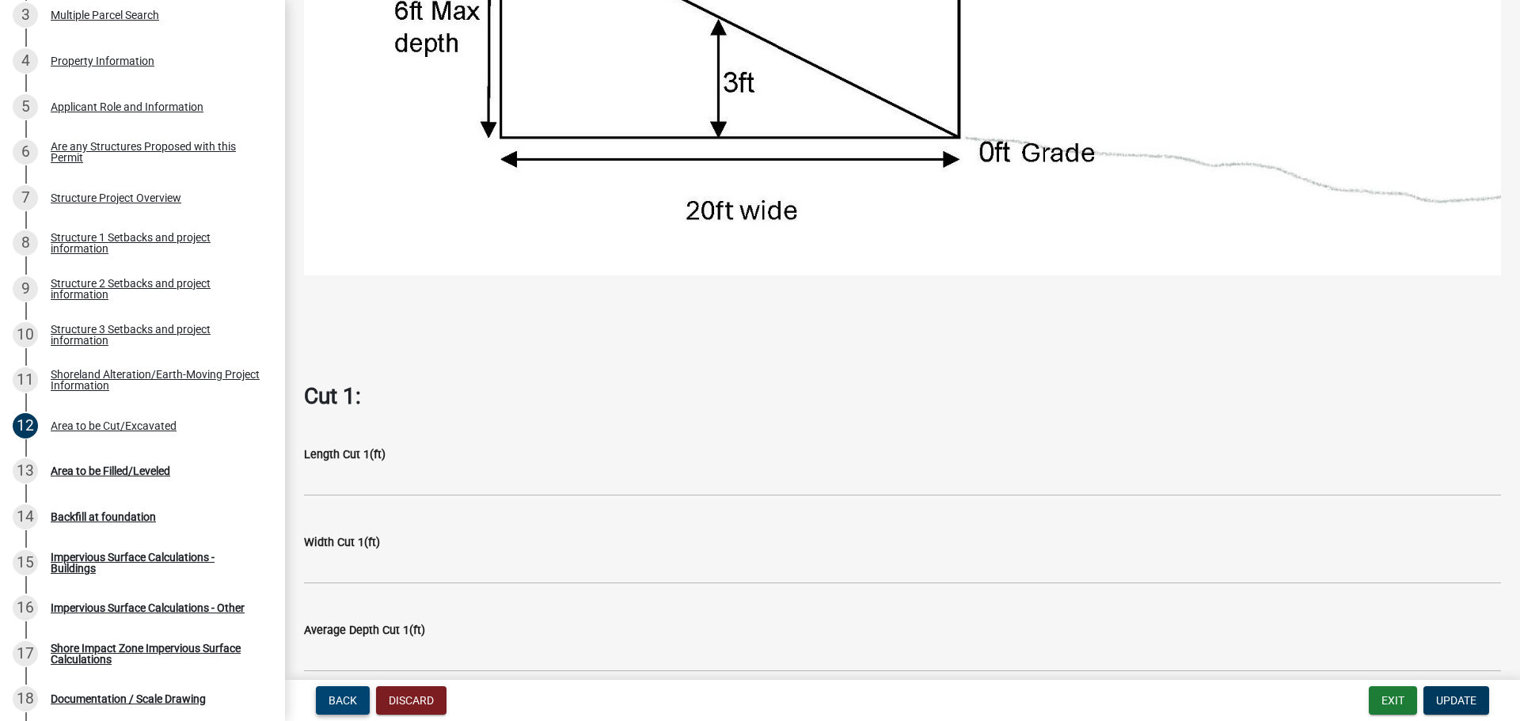
click at [344, 692] on button "Back" at bounding box center [343, 700] width 54 height 29
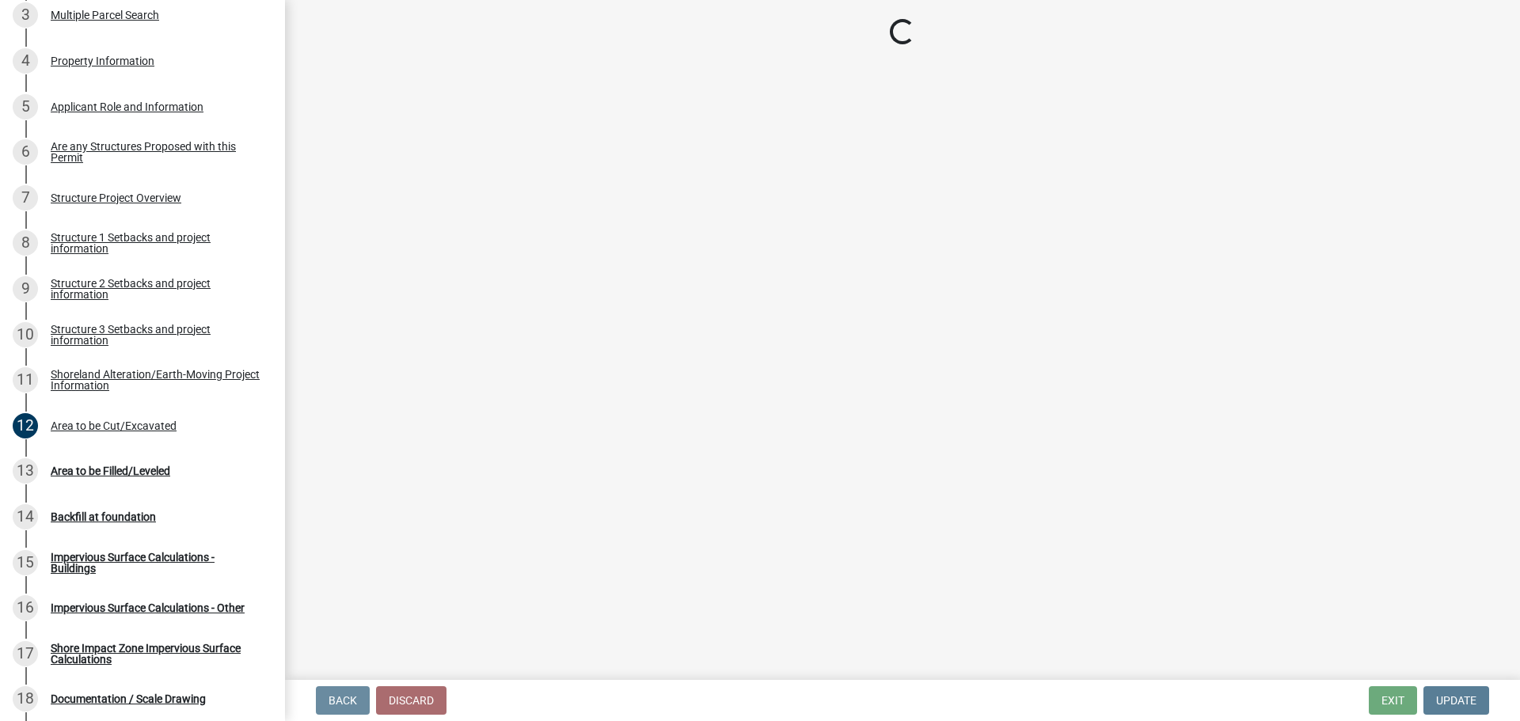
scroll to position [0, 0]
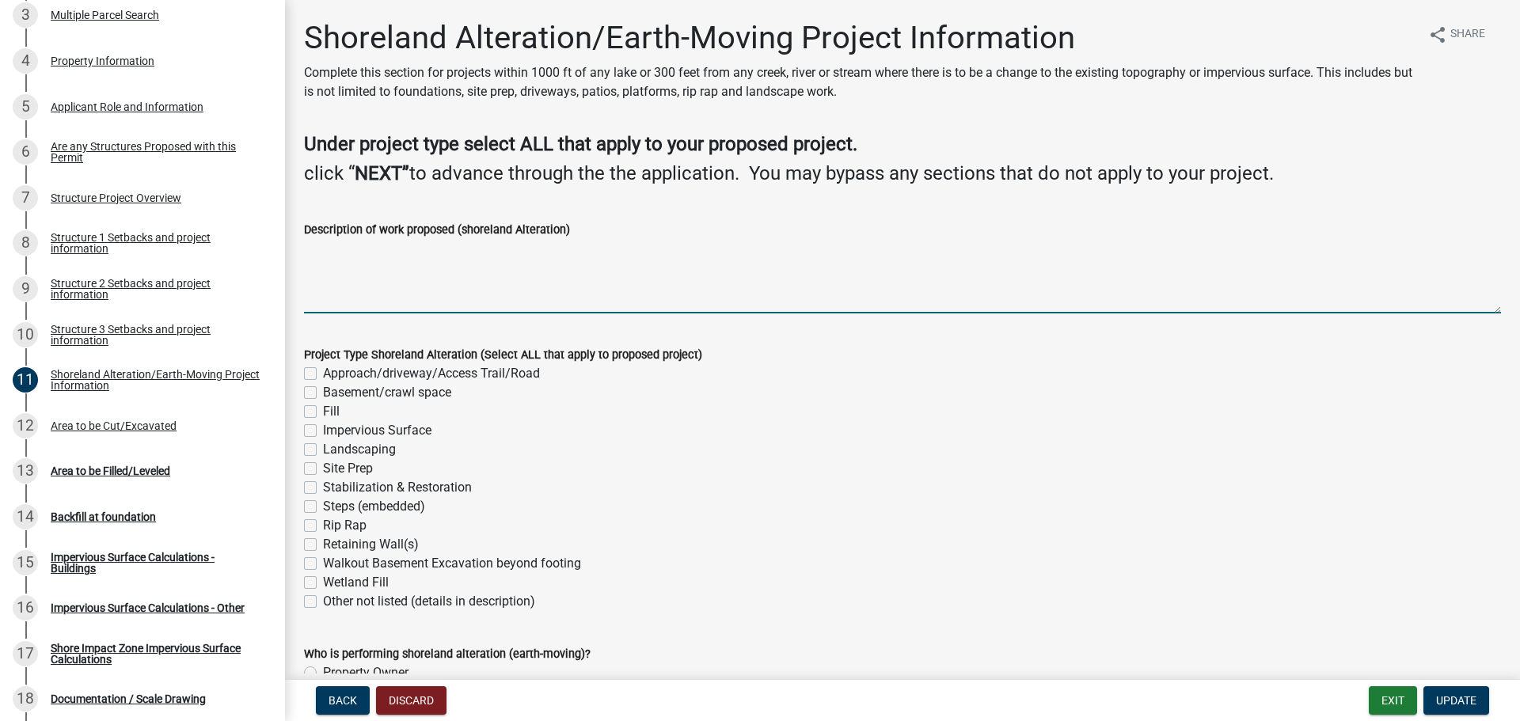
click at [409, 255] on textarea "Description of work proposed (shoreland Alteration)" at bounding box center [902, 276] width 1197 height 74
type textarea "No Earthmoving"
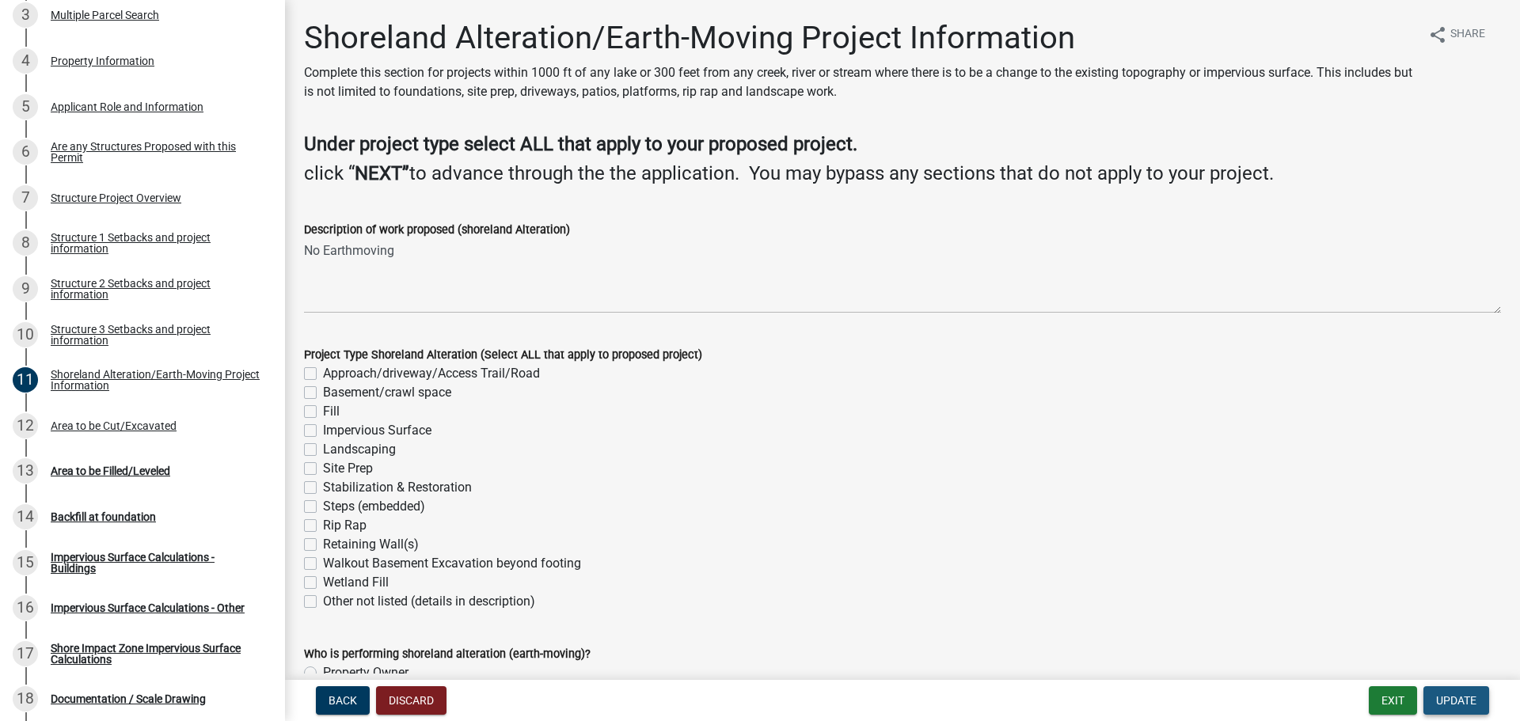
click at [1464, 706] on span "Update" at bounding box center [1456, 700] width 40 height 13
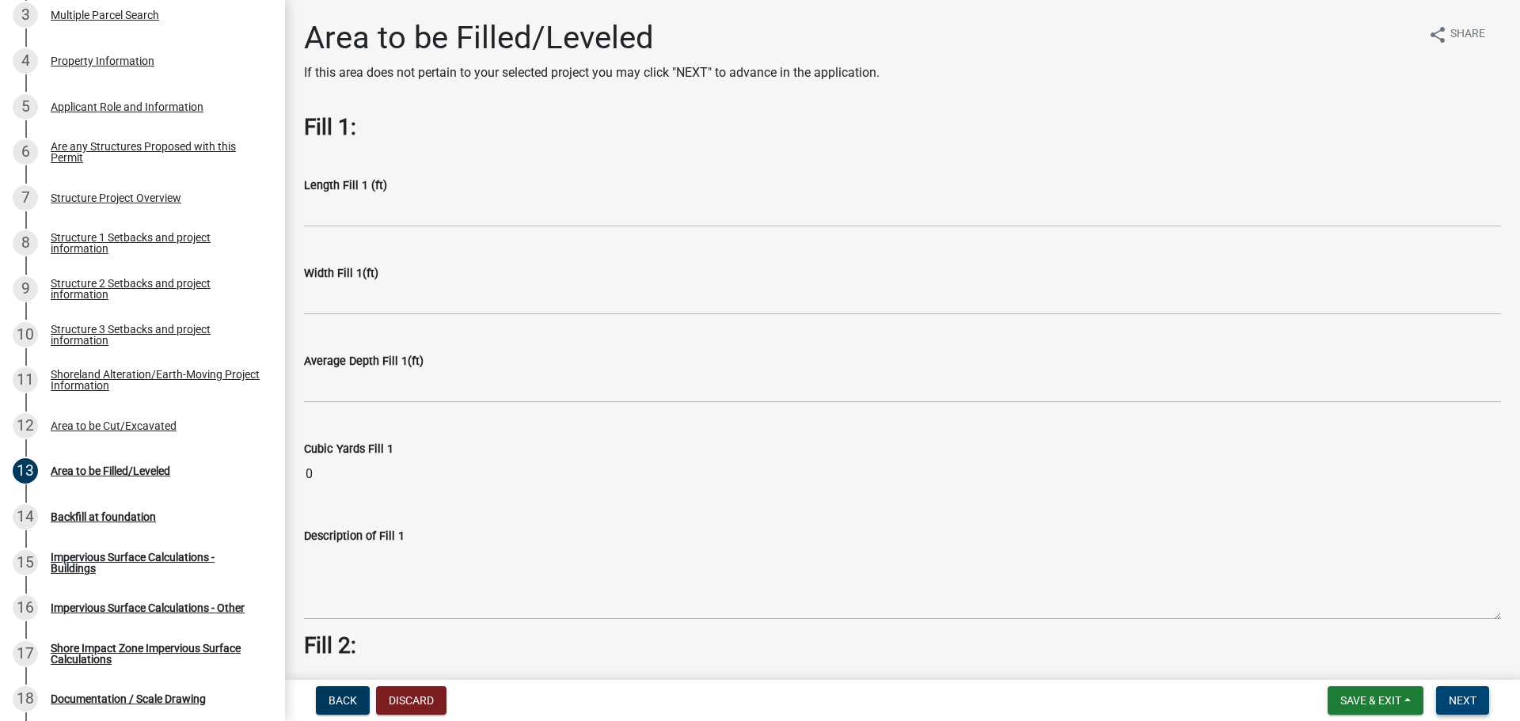
click at [1460, 698] on span "Next" at bounding box center [1463, 700] width 28 height 13
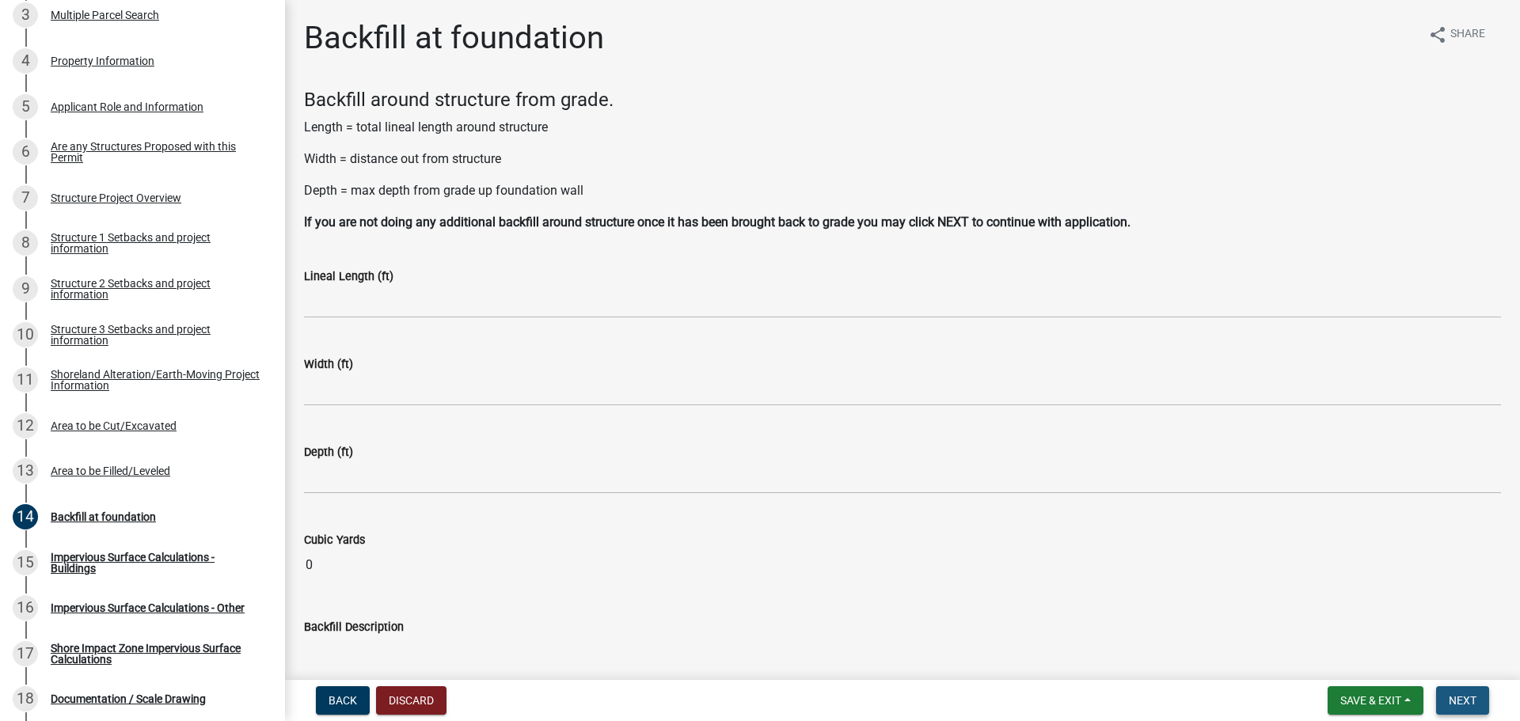
click at [1460, 698] on span "Next" at bounding box center [1463, 700] width 28 height 13
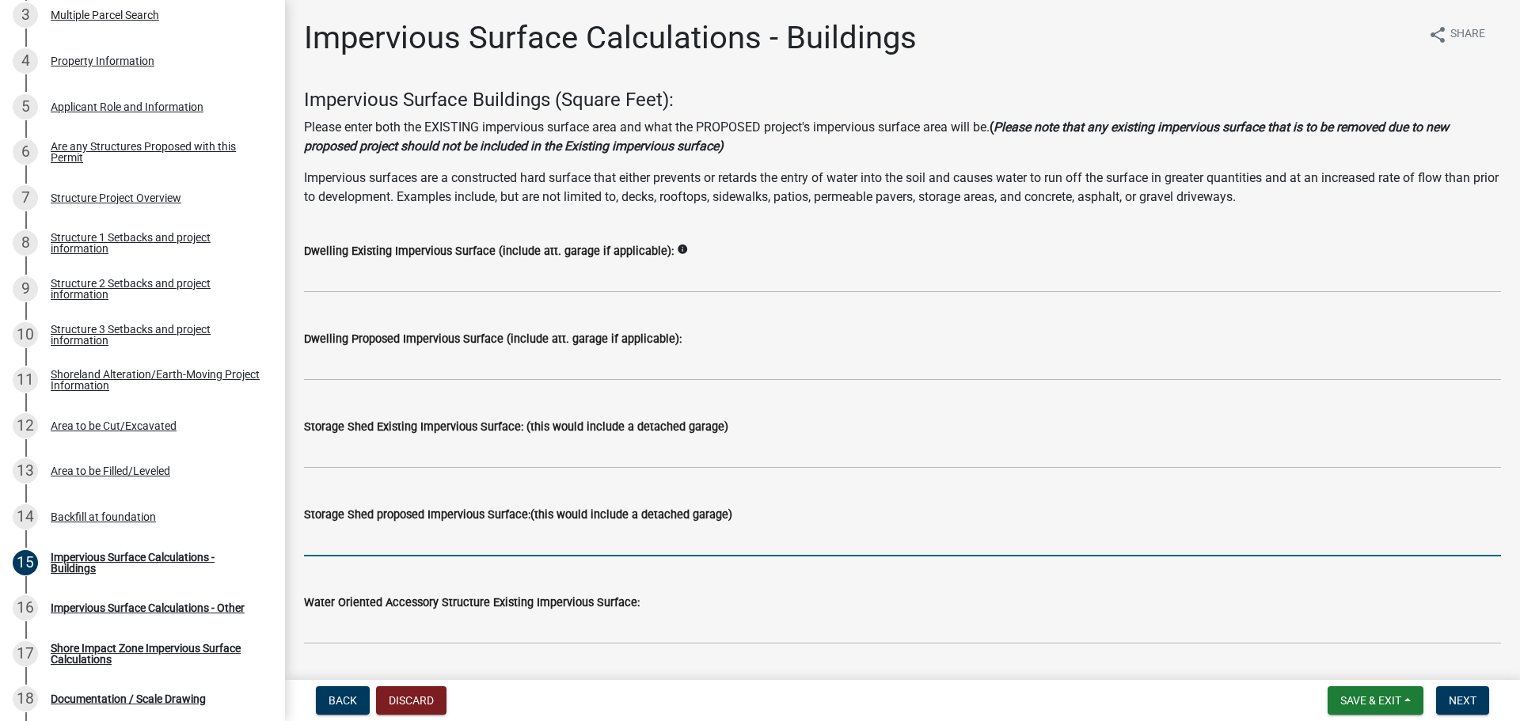
click at [404, 542] on input "text" at bounding box center [902, 540] width 1197 height 32
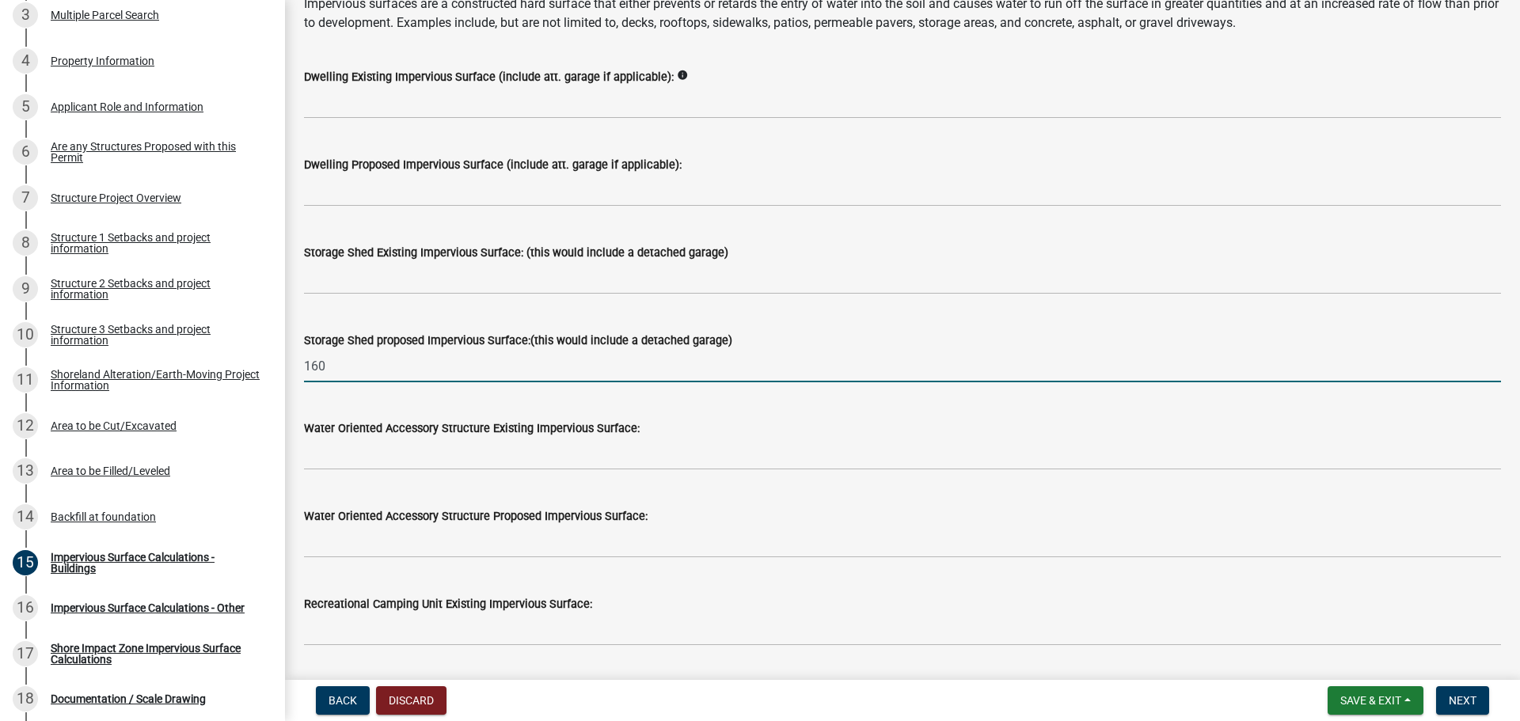
scroll to position [238, 0]
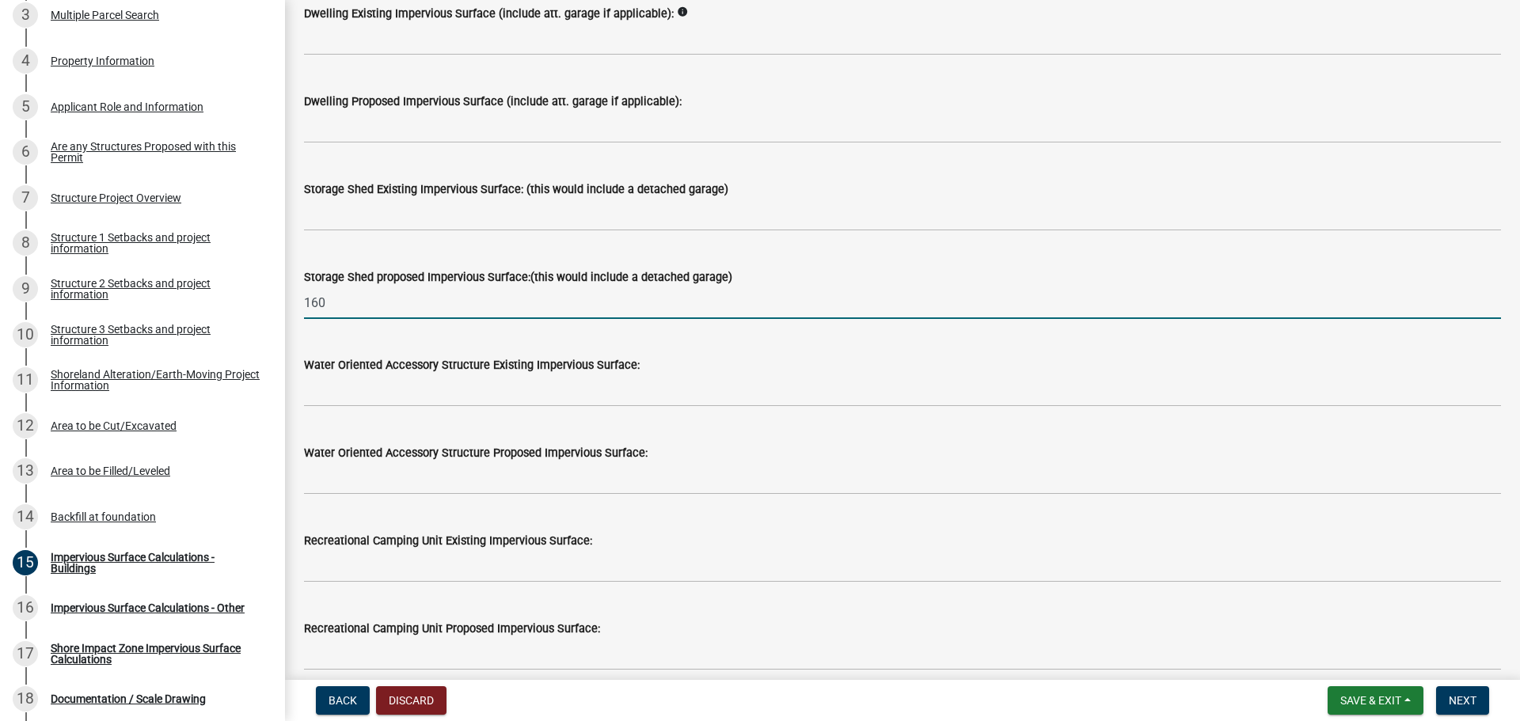
type input "160"
click at [445, 372] on div "Water Oriented Accessory Structure Existing Impervious Surface:" at bounding box center [902, 365] width 1197 height 19
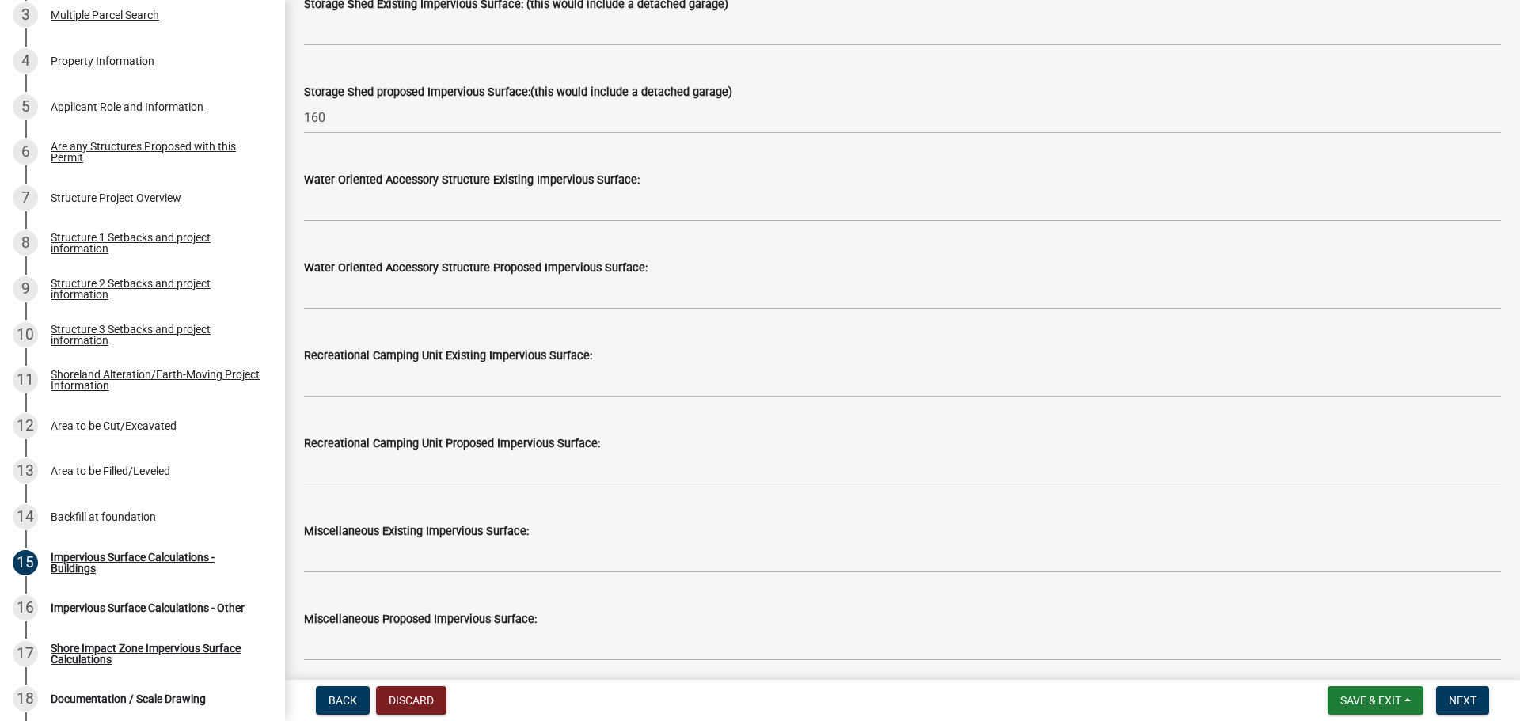
scroll to position [475, 0]
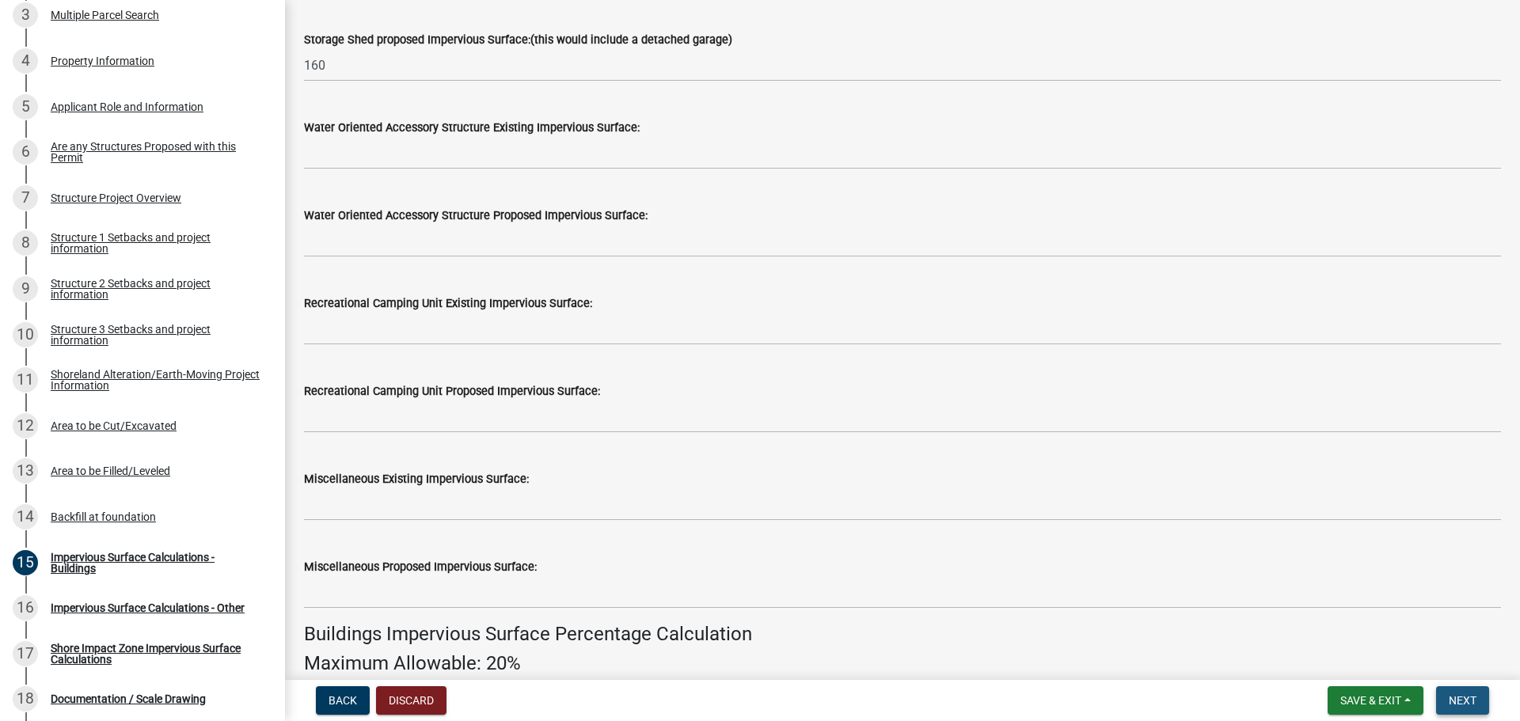
click at [1463, 703] on span "Next" at bounding box center [1463, 700] width 28 height 13
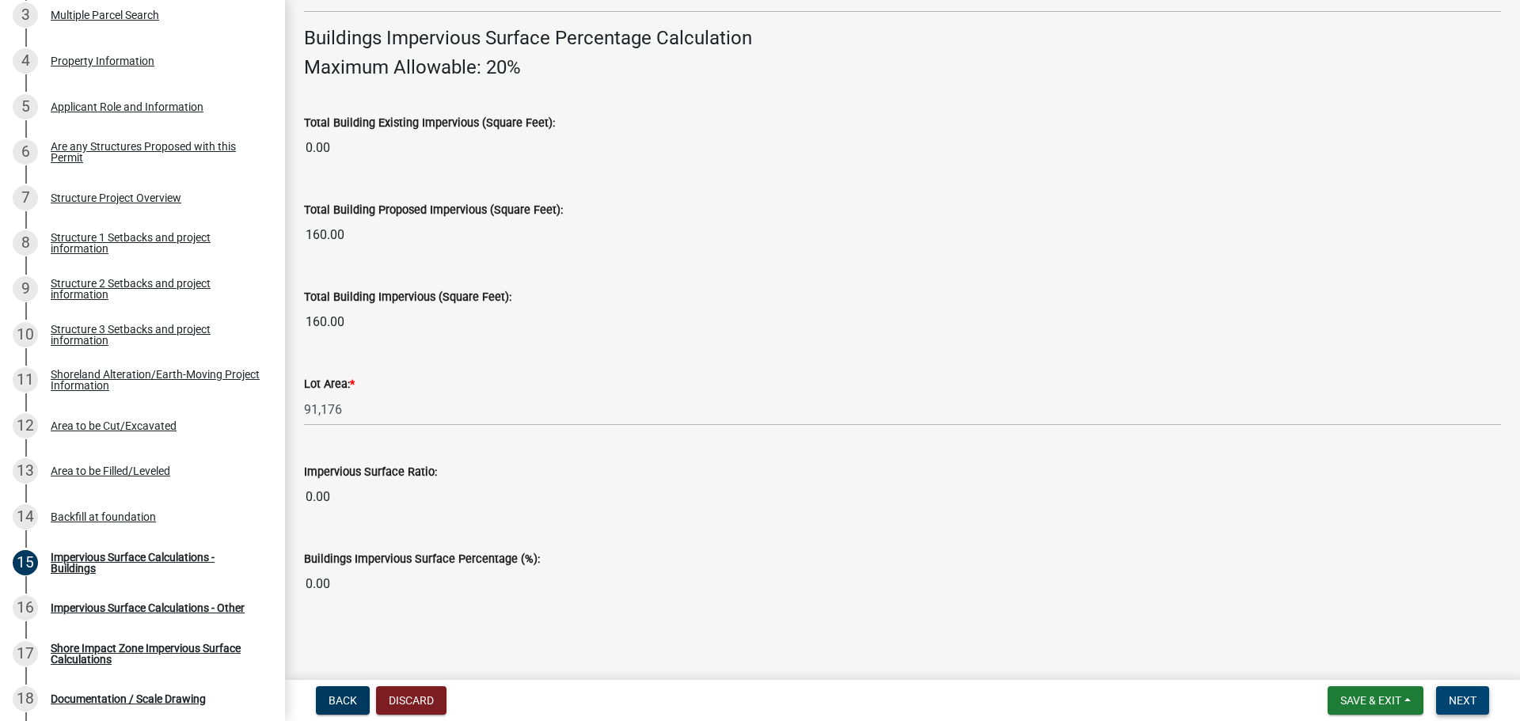
scroll to position [1074, 0]
click at [621, 276] on div "Total Building Impervious (Square Feet): 160.00" at bounding box center [902, 299] width 1197 height 73
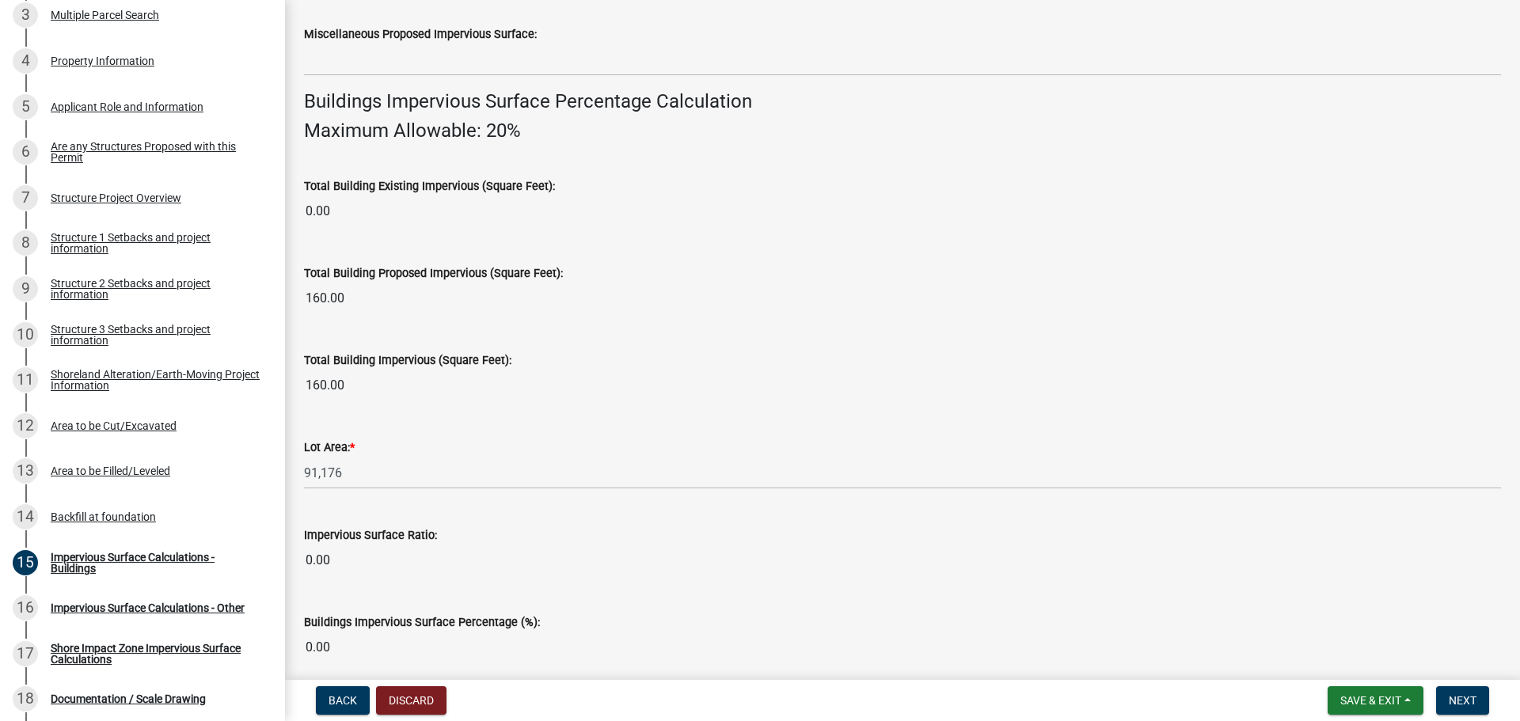
scroll to position [836, 0]
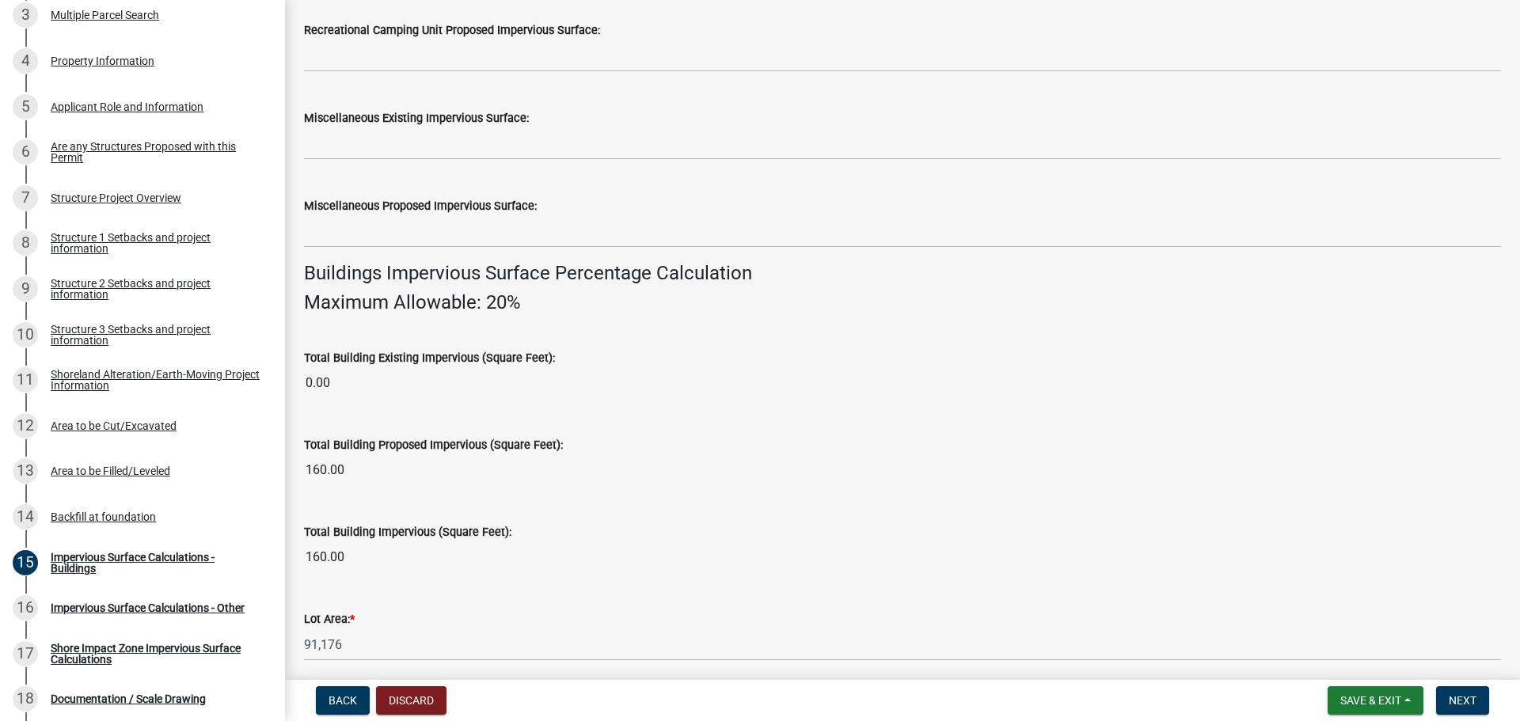
click at [591, 101] on div "Miscellaneous Existing Impervious Surface:" at bounding box center [902, 123] width 1197 height 74
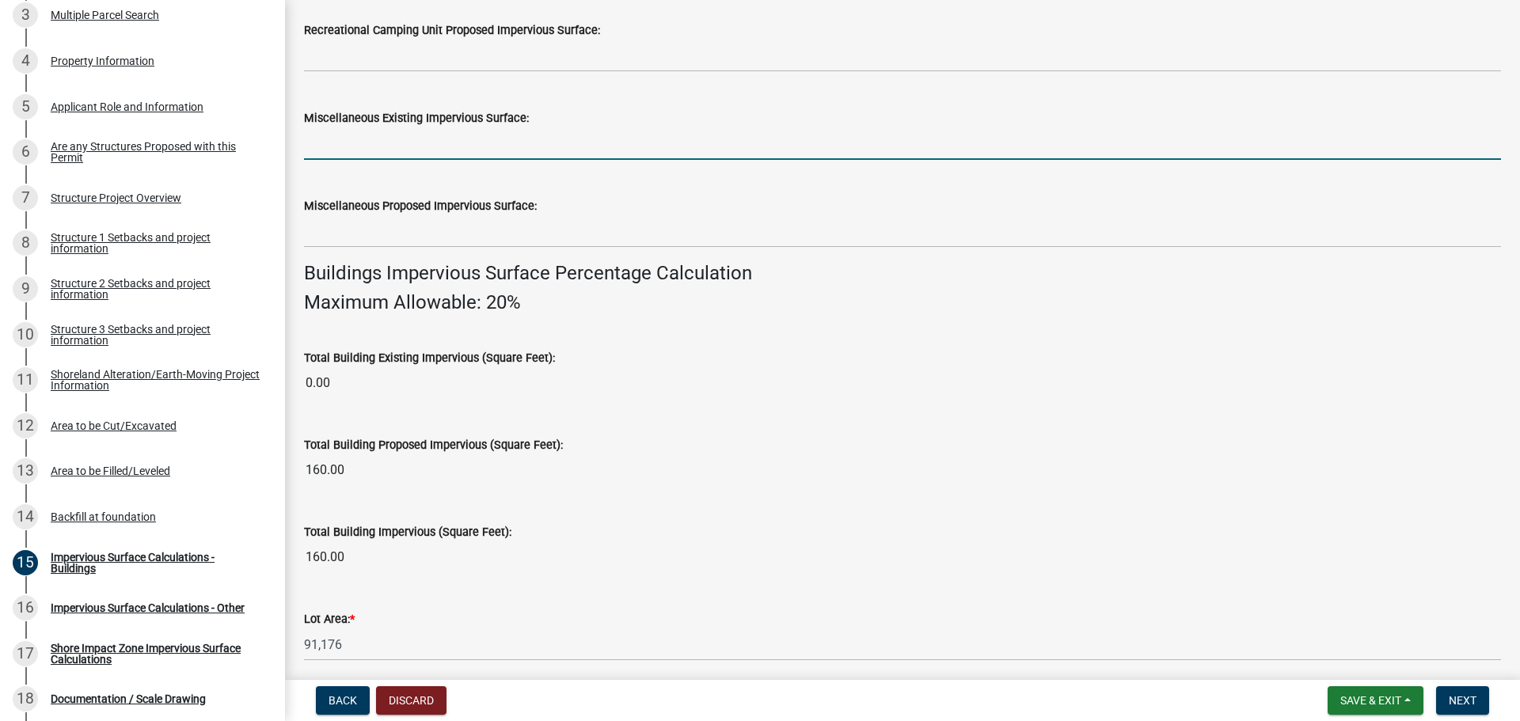
click at [660, 134] on input "text" at bounding box center [902, 143] width 1197 height 32
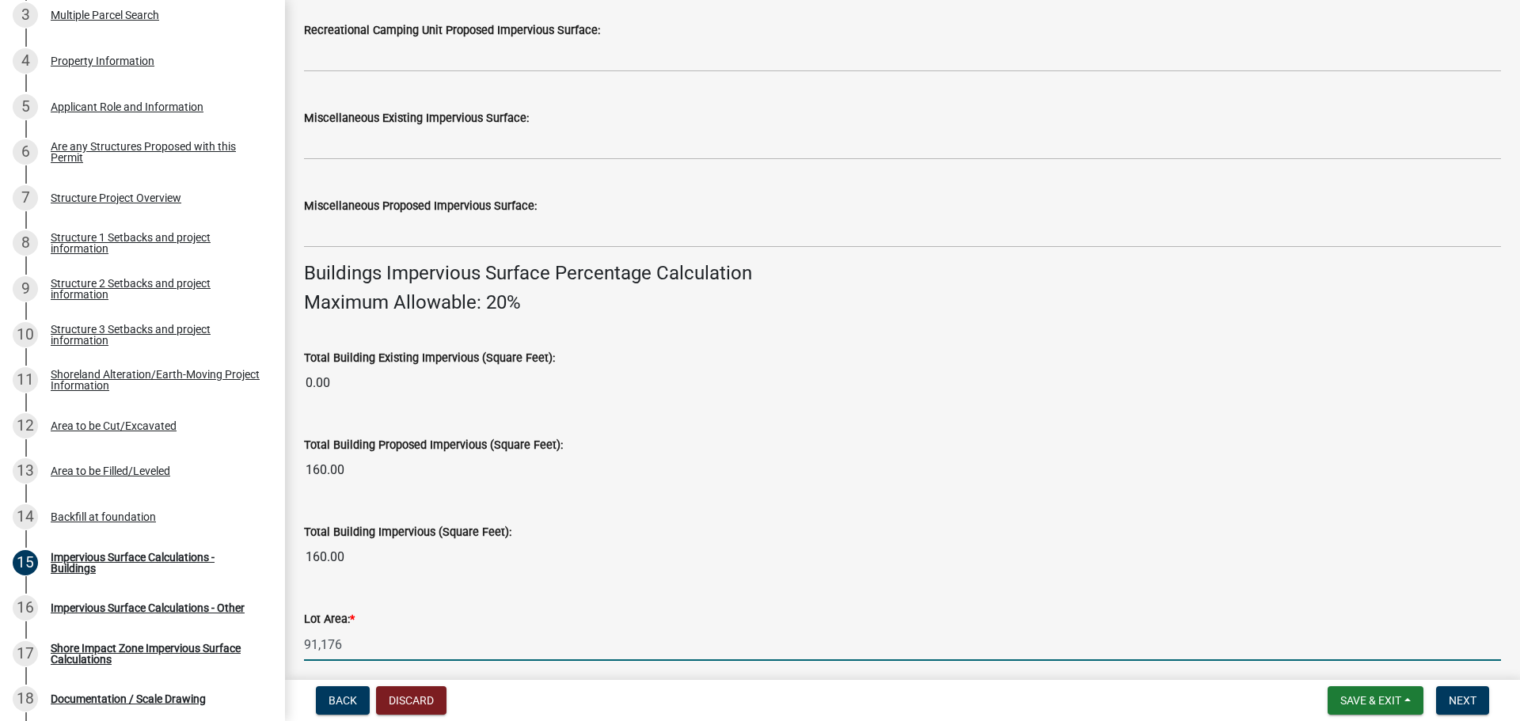
scroll to position [1074, 0]
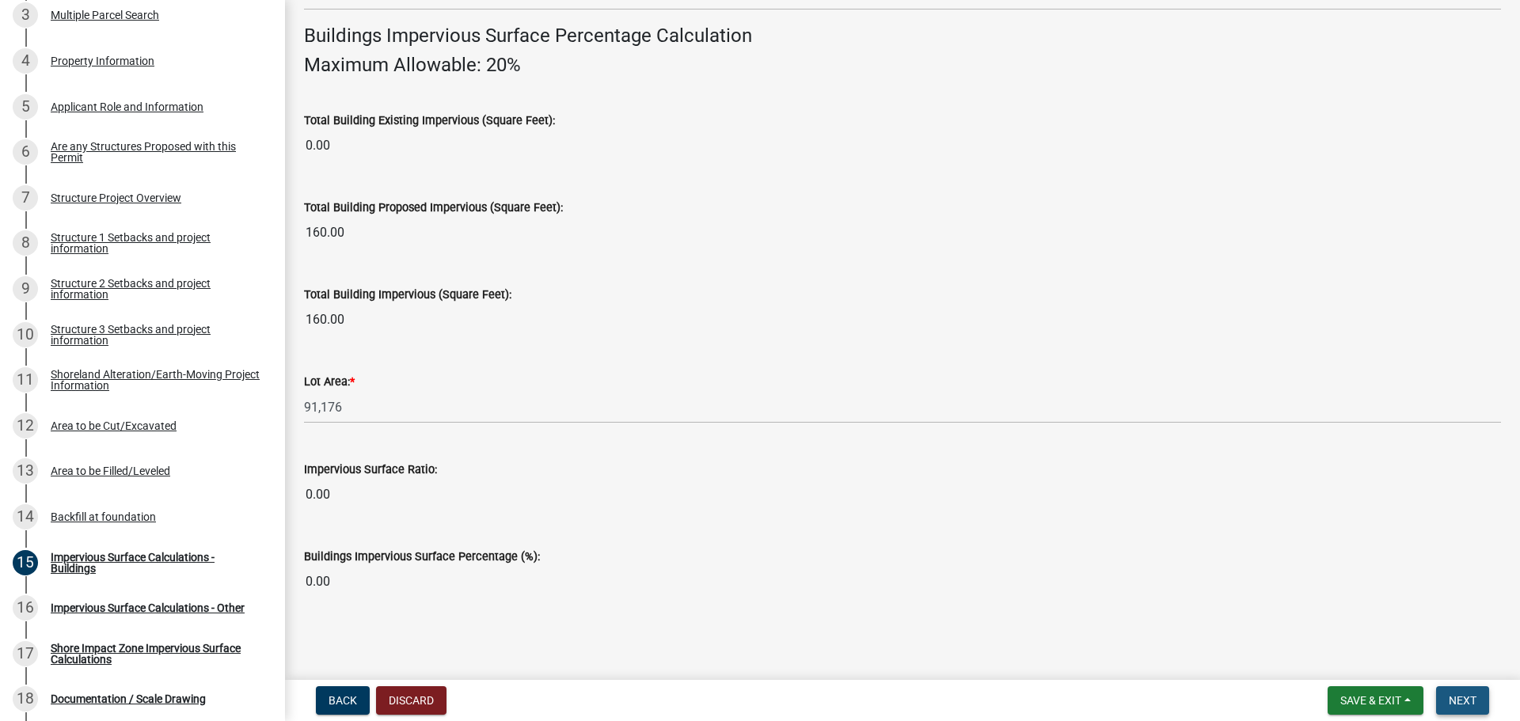
click at [1465, 690] on button "Next" at bounding box center [1462, 700] width 53 height 29
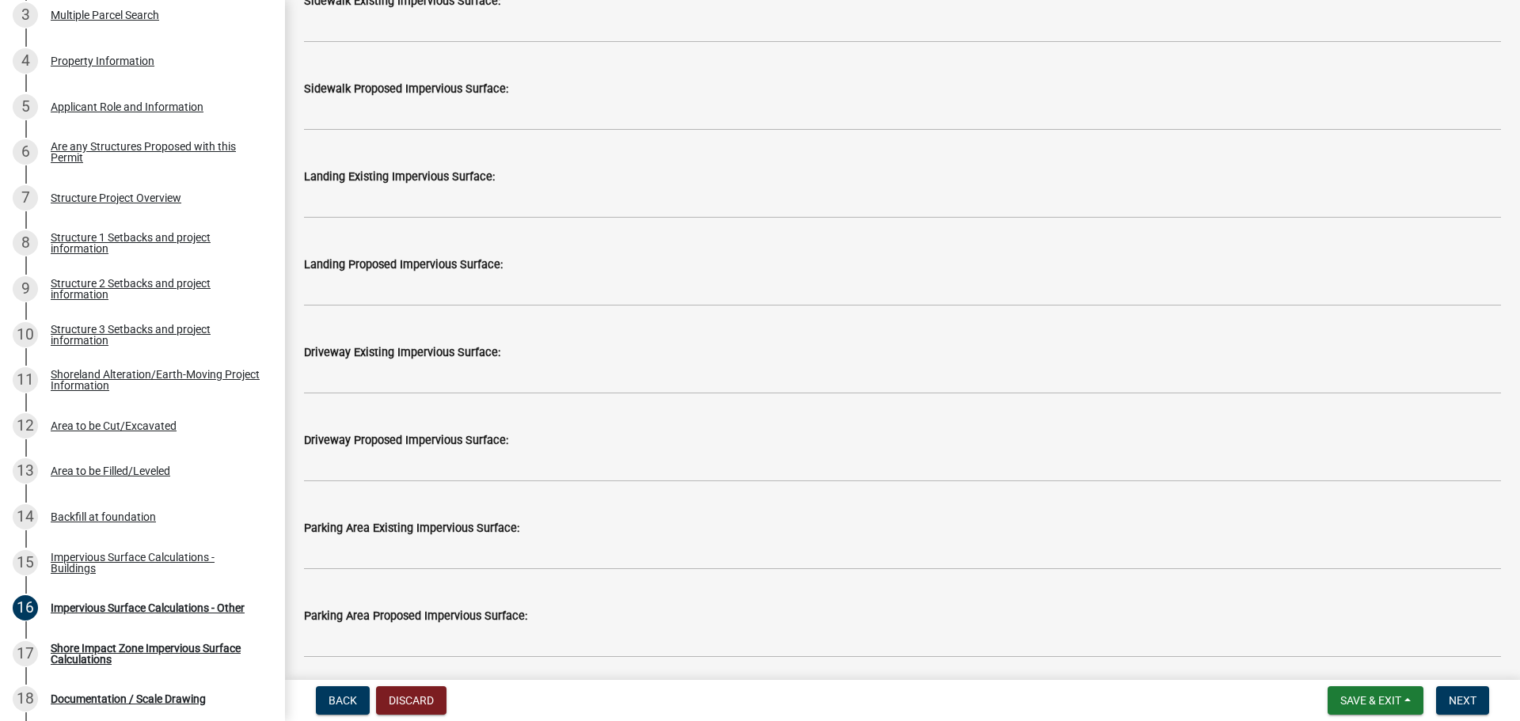
scroll to position [633, 0]
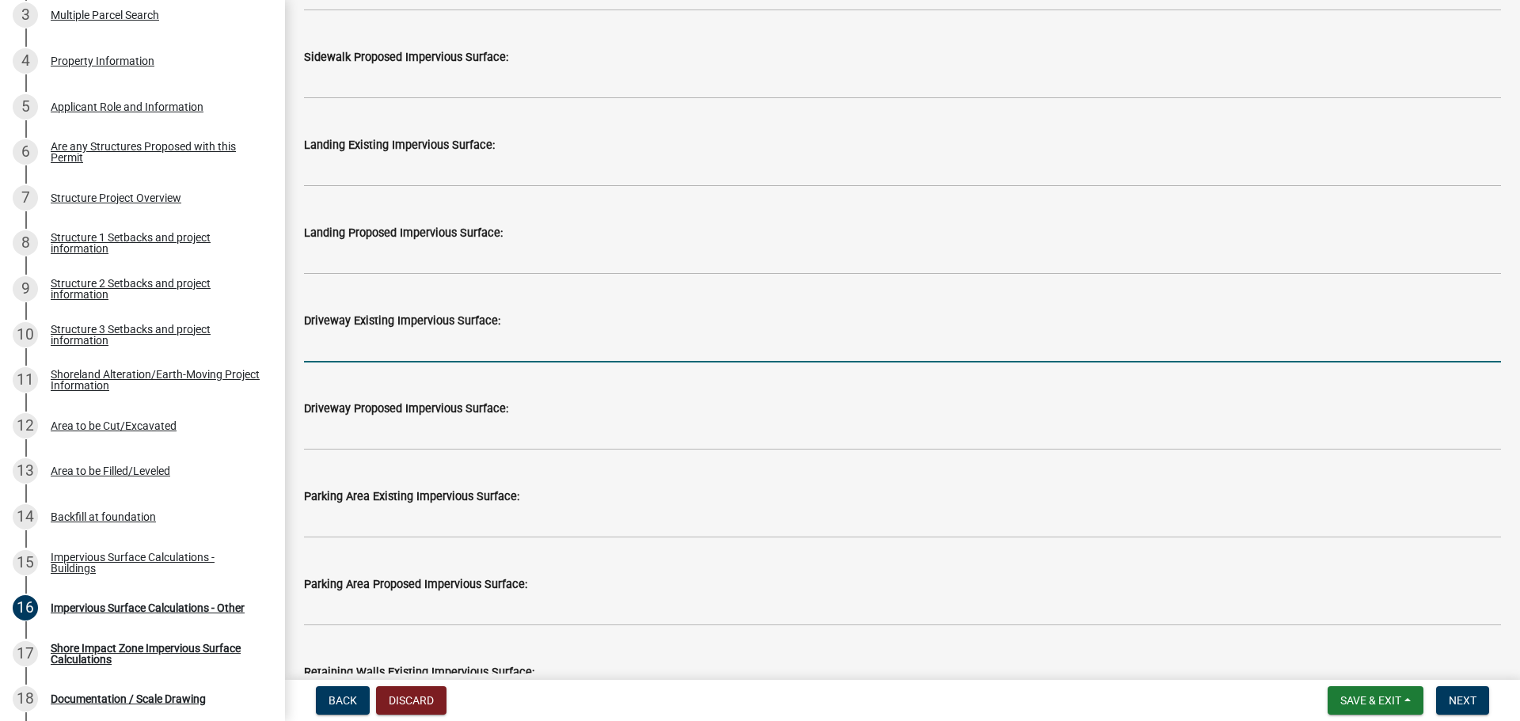
click at [400, 355] on input "text" at bounding box center [902, 346] width 1197 height 32
type input "1200"
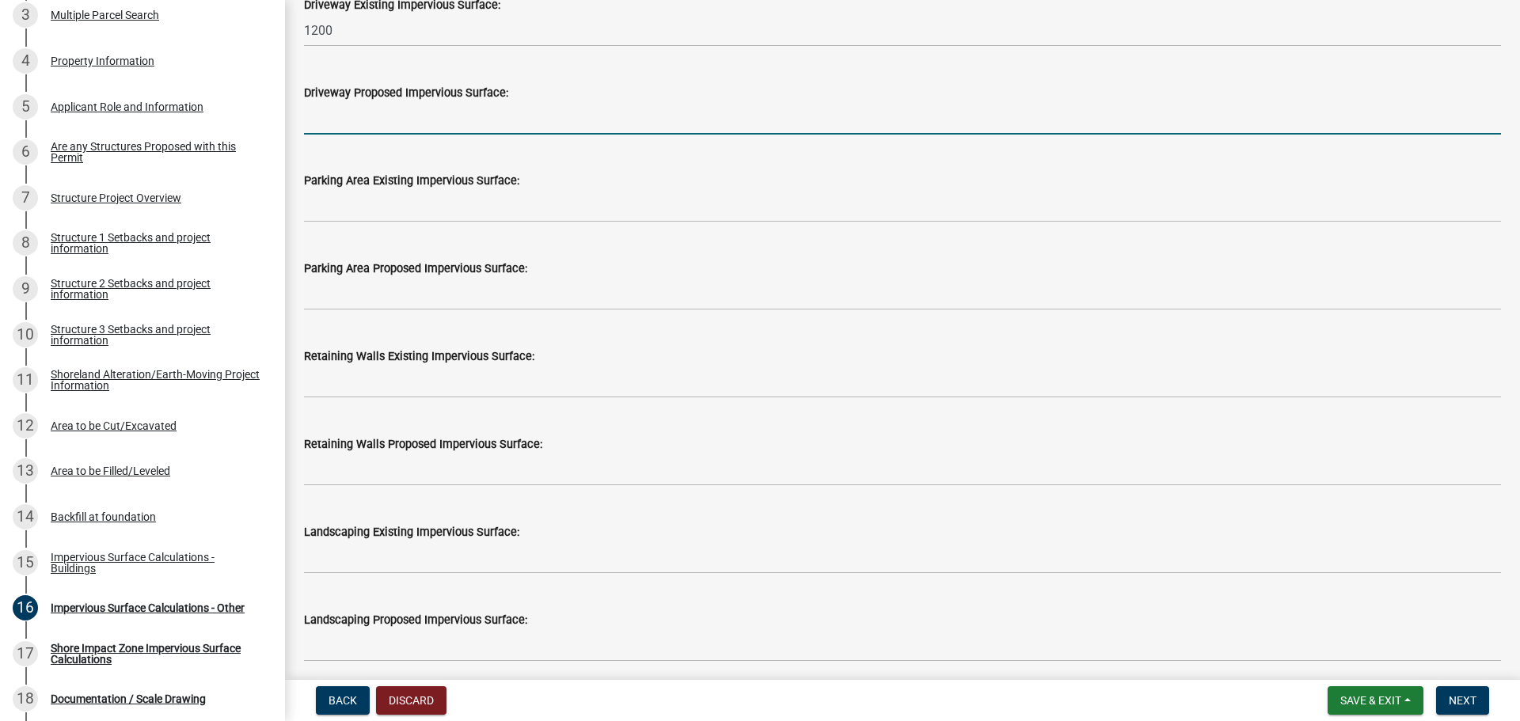
scroll to position [950, 0]
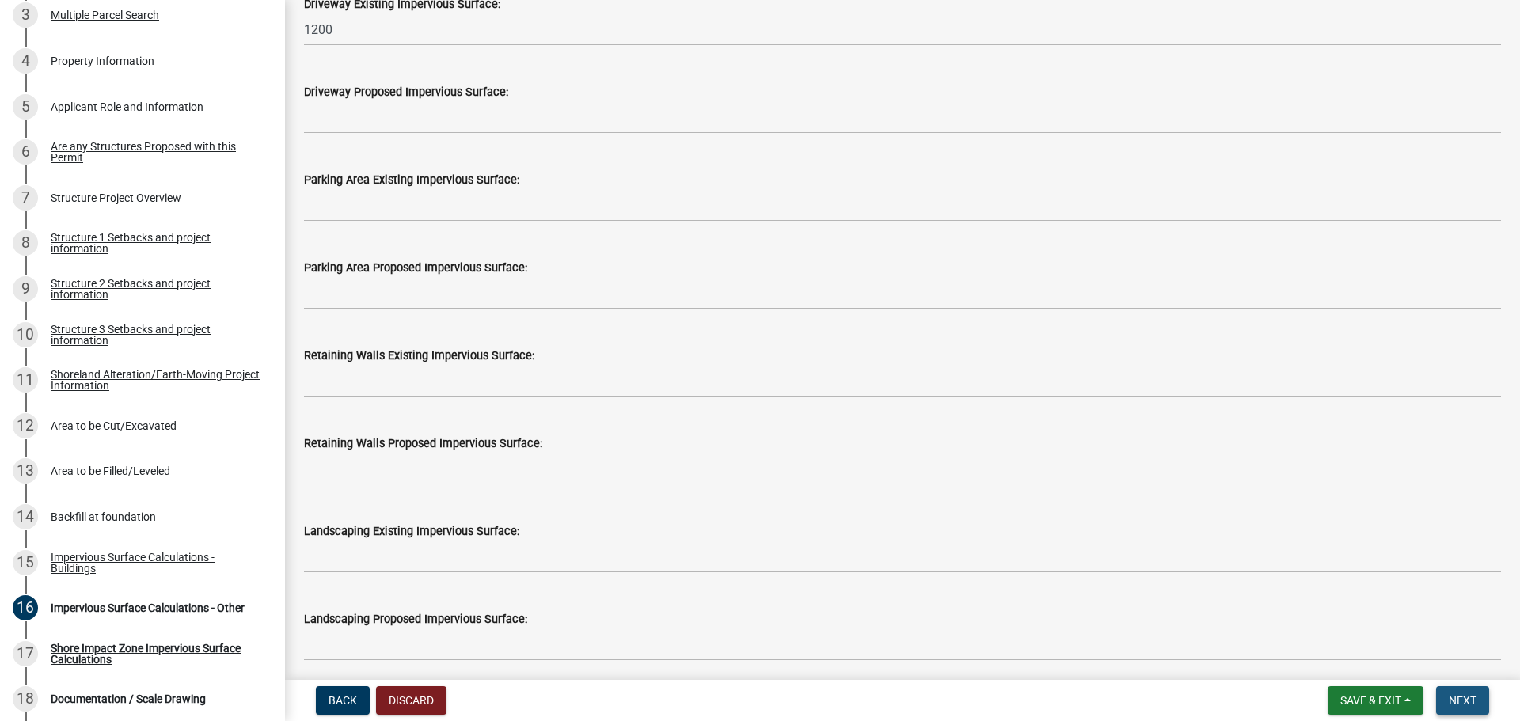
click at [1461, 700] on span "Next" at bounding box center [1463, 700] width 28 height 13
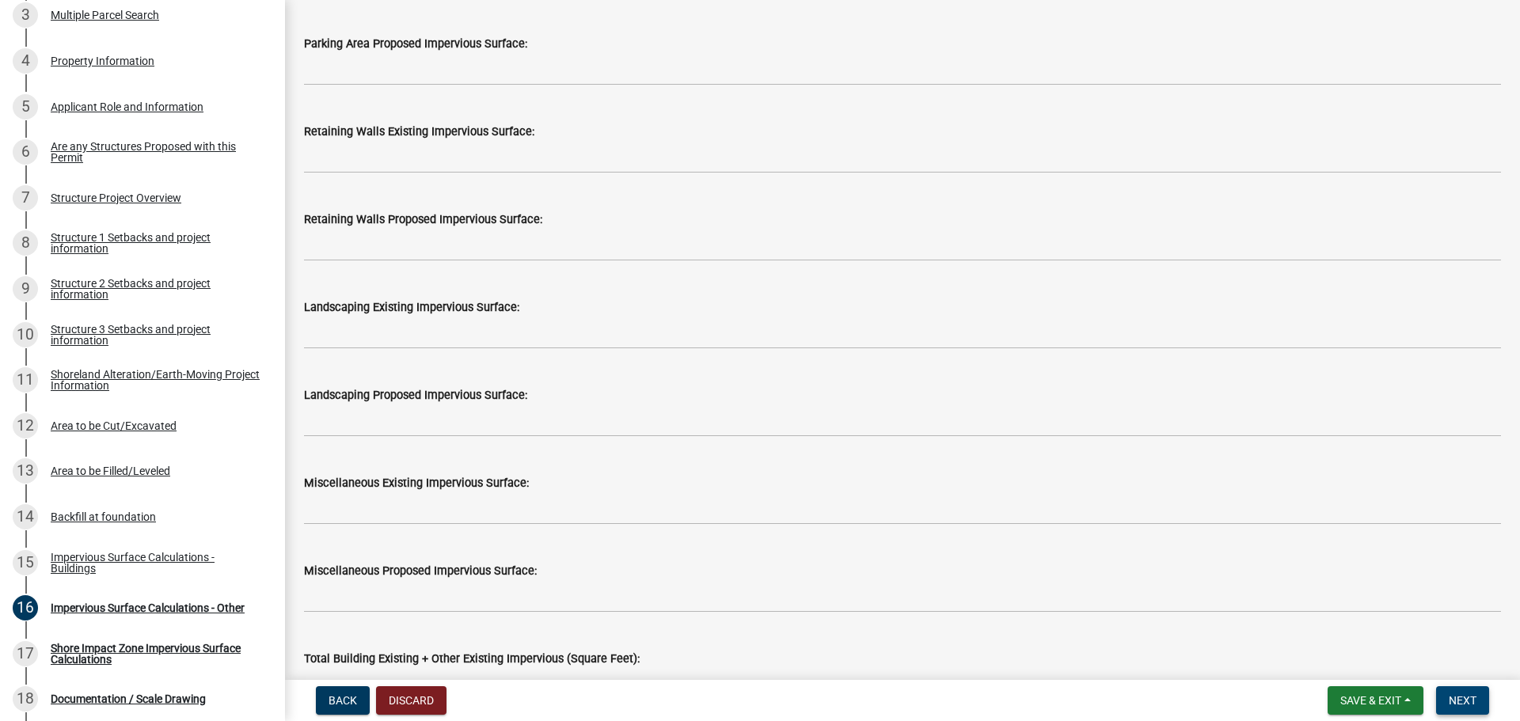
scroll to position [1188, 0]
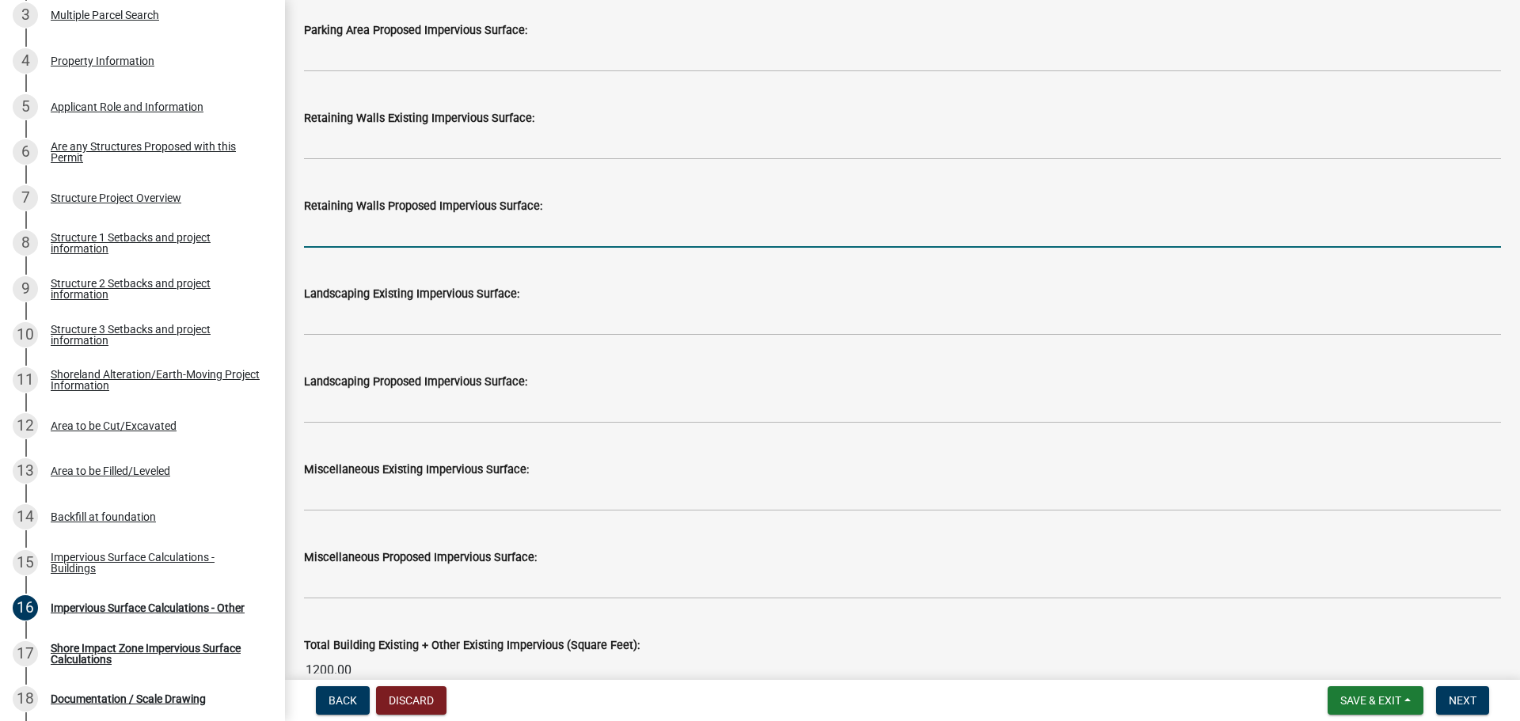
drag, startPoint x: 592, startPoint y: 227, endPoint x: 634, endPoint y: 260, distance: 53.1
click at [592, 227] on input "text" at bounding box center [902, 231] width 1197 height 32
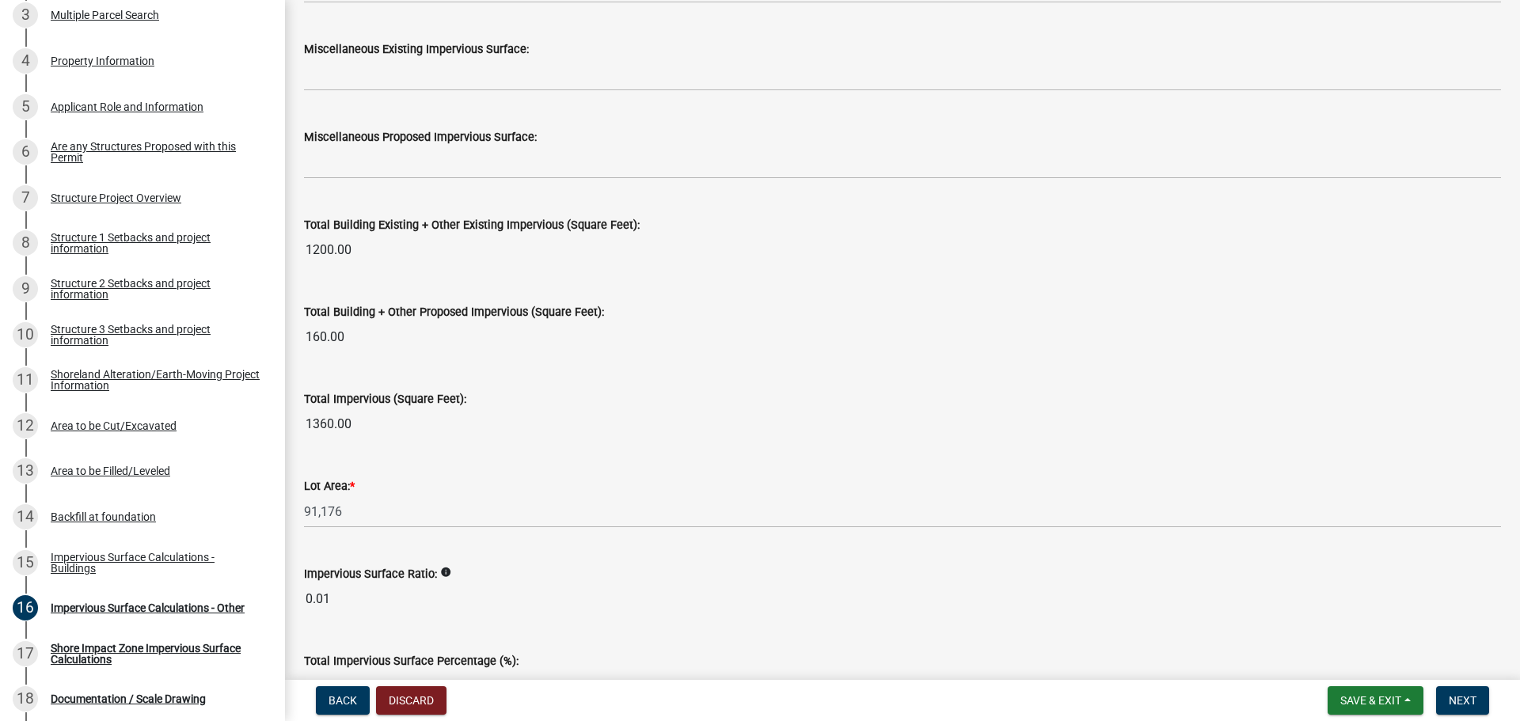
scroll to position [1713, 0]
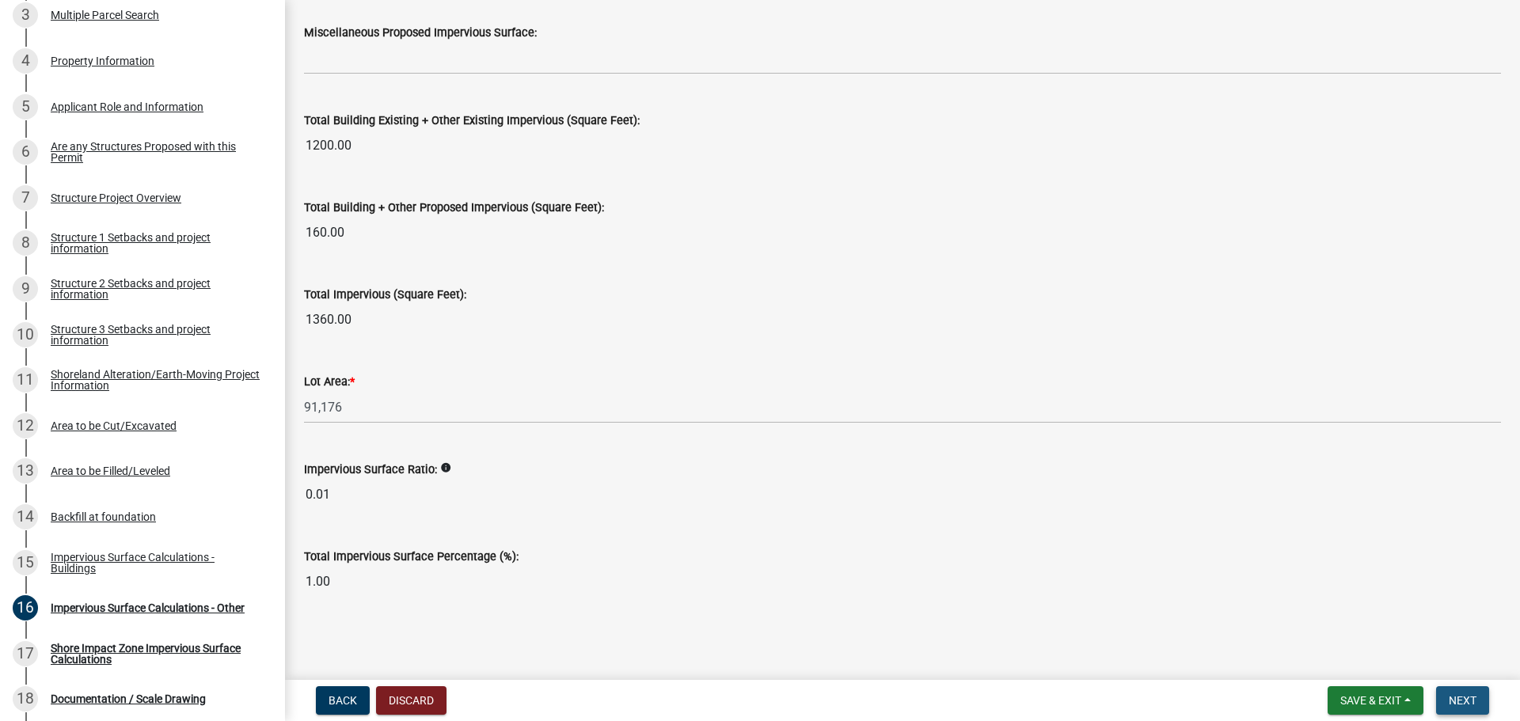
click at [1456, 705] on span "Next" at bounding box center [1463, 700] width 28 height 13
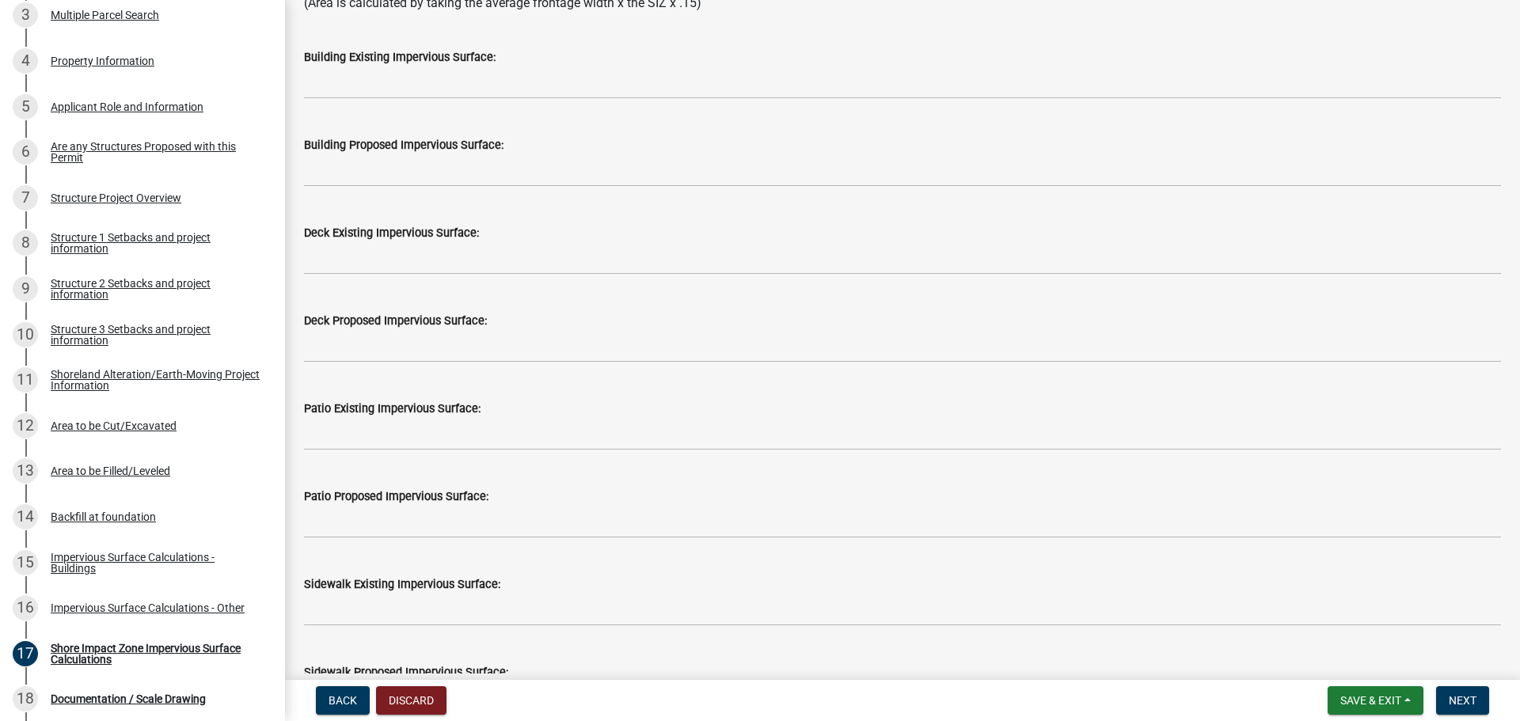
scroll to position [317, 0]
click at [1458, 703] on span "Next" at bounding box center [1463, 700] width 28 height 13
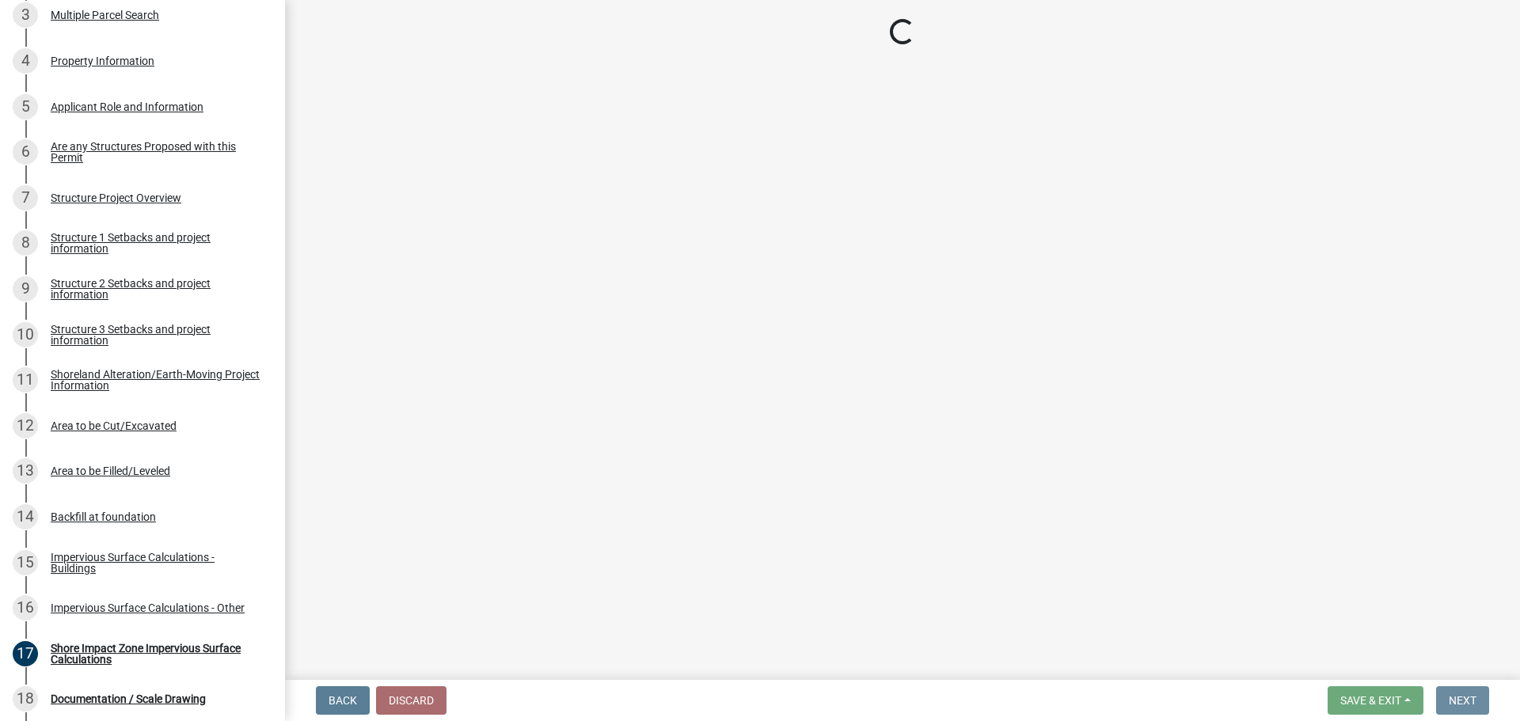
scroll to position [0, 0]
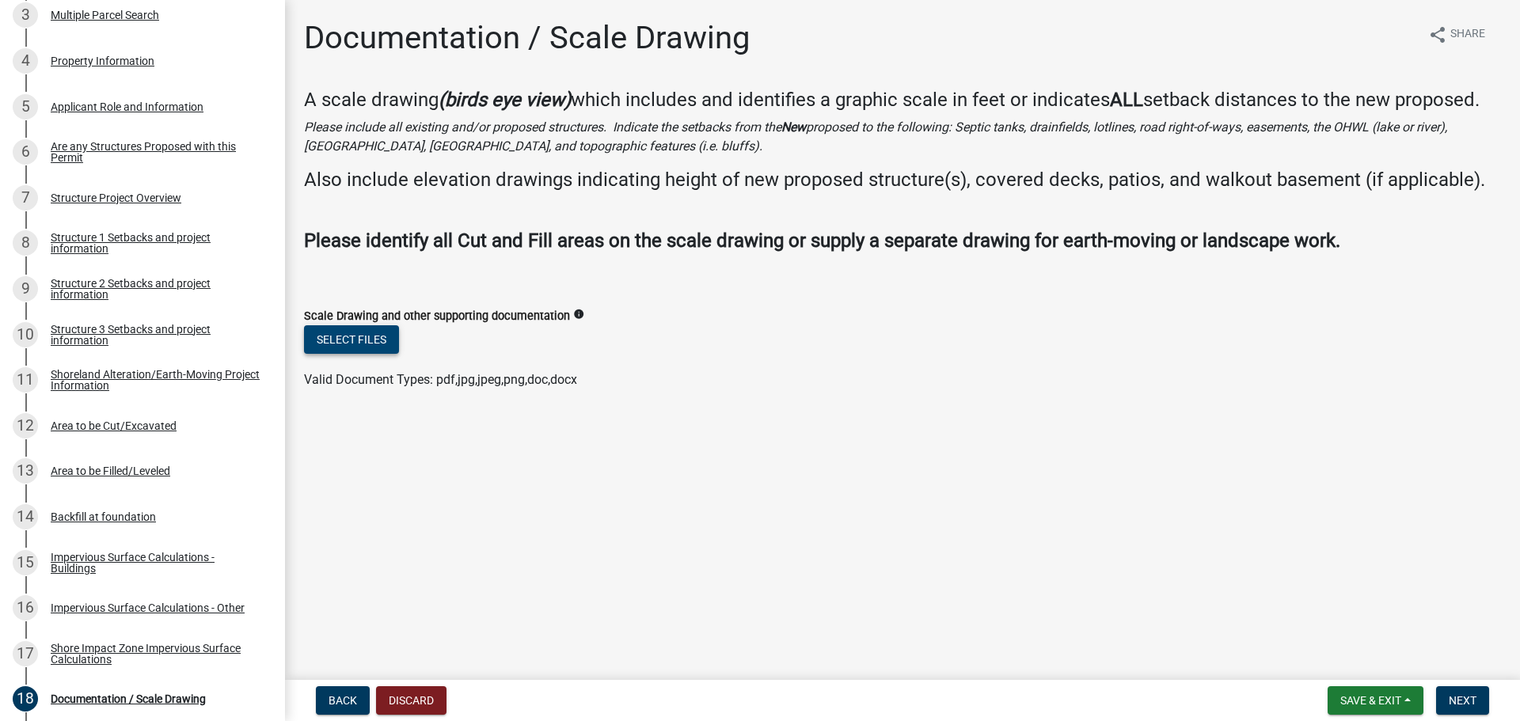
click at [371, 348] on button "Select files" at bounding box center [351, 339] width 95 height 29
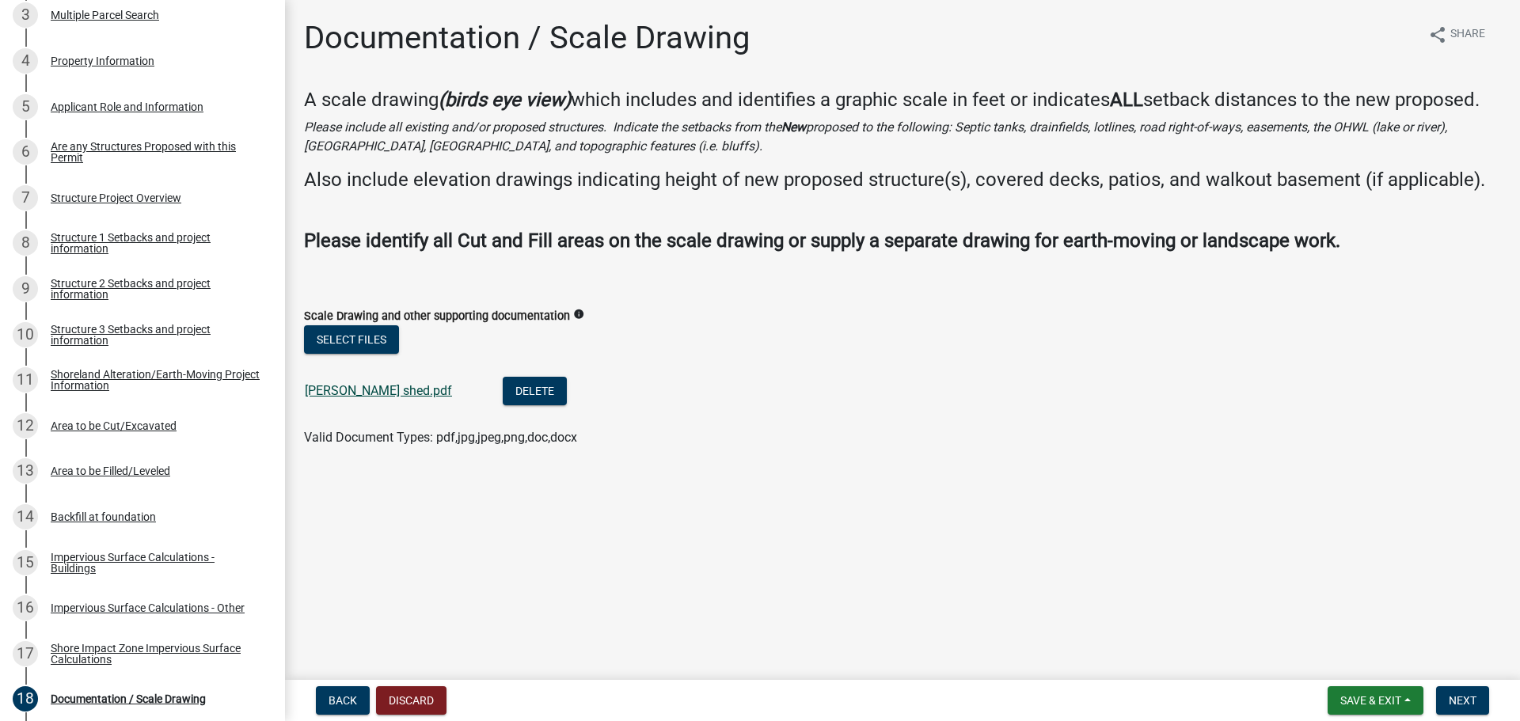
click at [356, 389] on link "[PERSON_NAME] shed.pdf" at bounding box center [378, 390] width 147 height 15
click at [1465, 697] on span "Next" at bounding box center [1463, 700] width 28 height 13
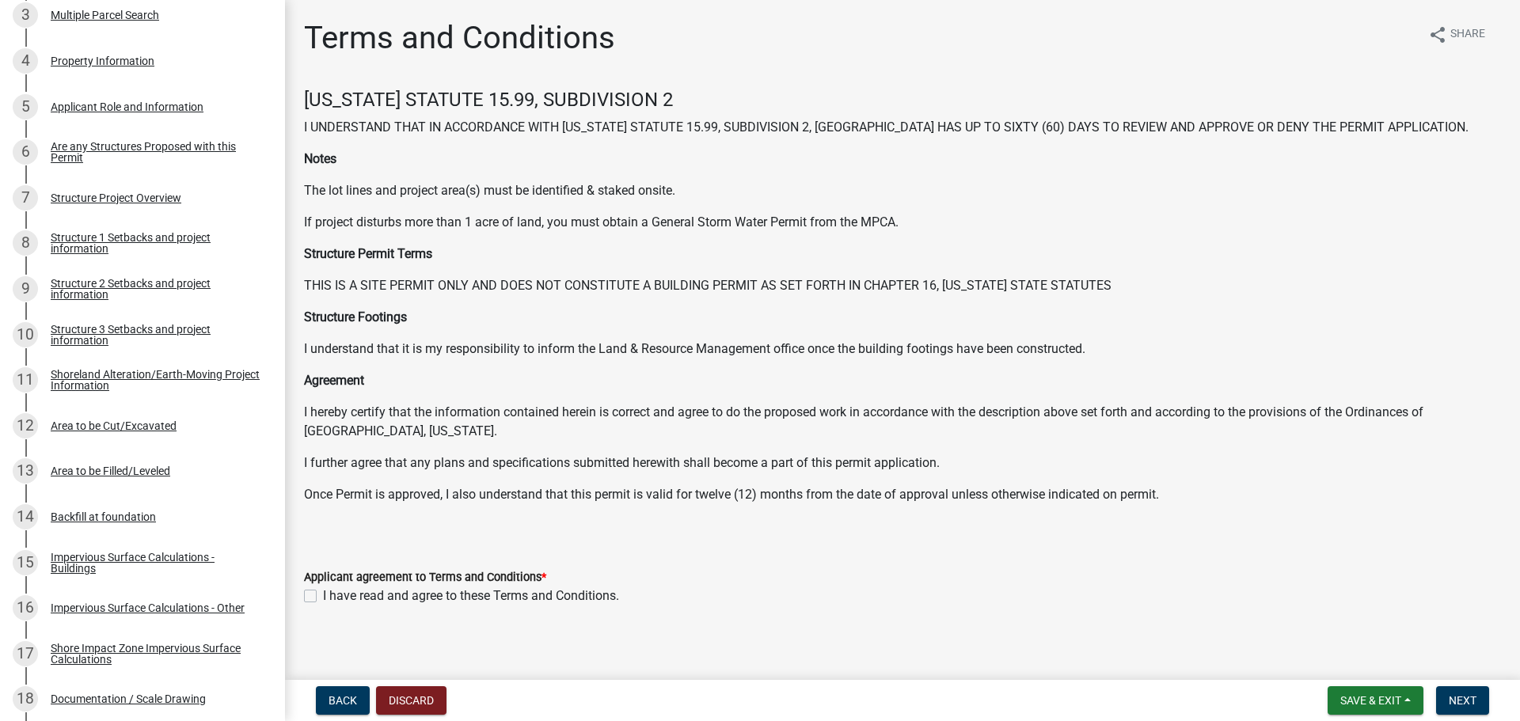
scroll to position [8, 0]
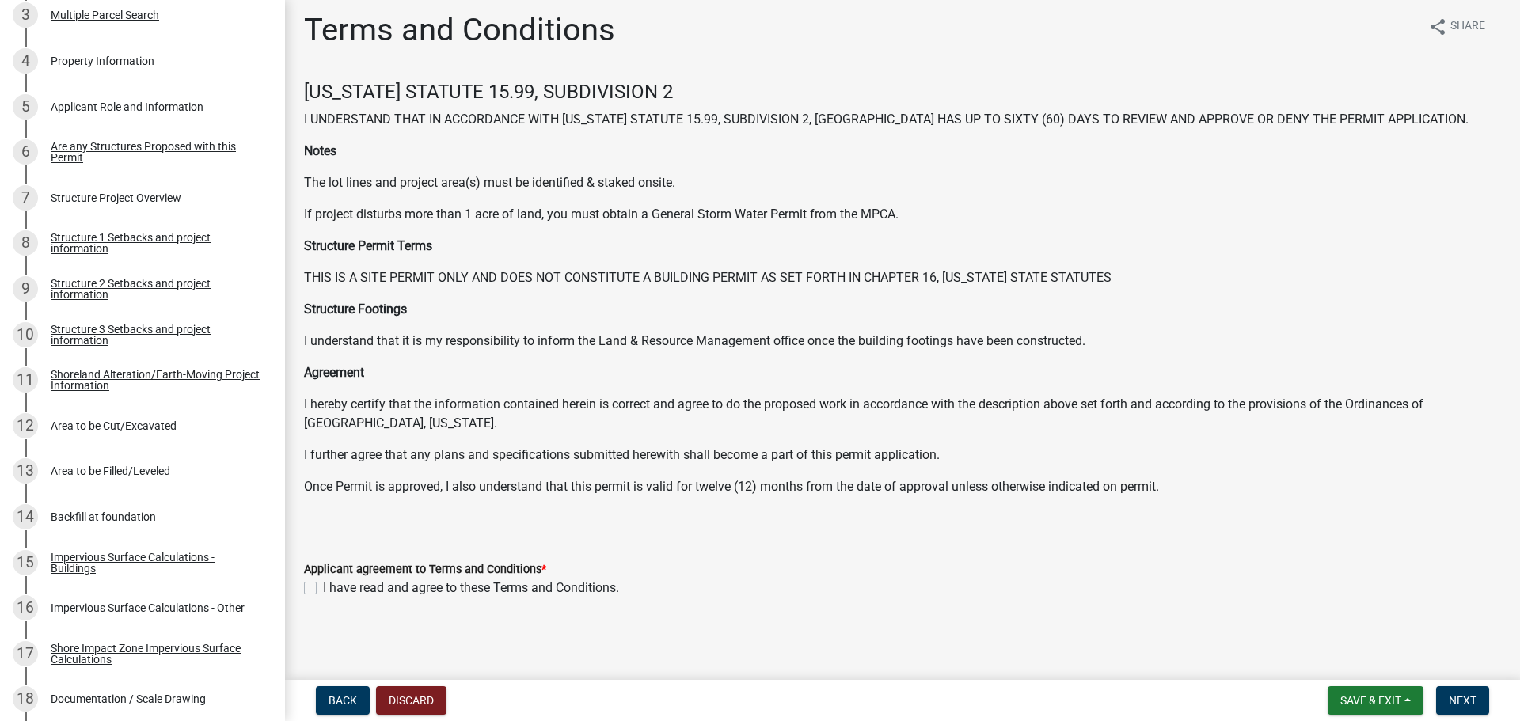
click at [323, 588] on label "I have read and agree to these Terms and Conditions." at bounding box center [471, 588] width 296 height 19
click at [323, 588] on input "I have read and agree to these Terms and Conditions." at bounding box center [328, 584] width 10 height 10
checkbox input "true"
click at [1466, 700] on span "Next" at bounding box center [1463, 700] width 28 height 13
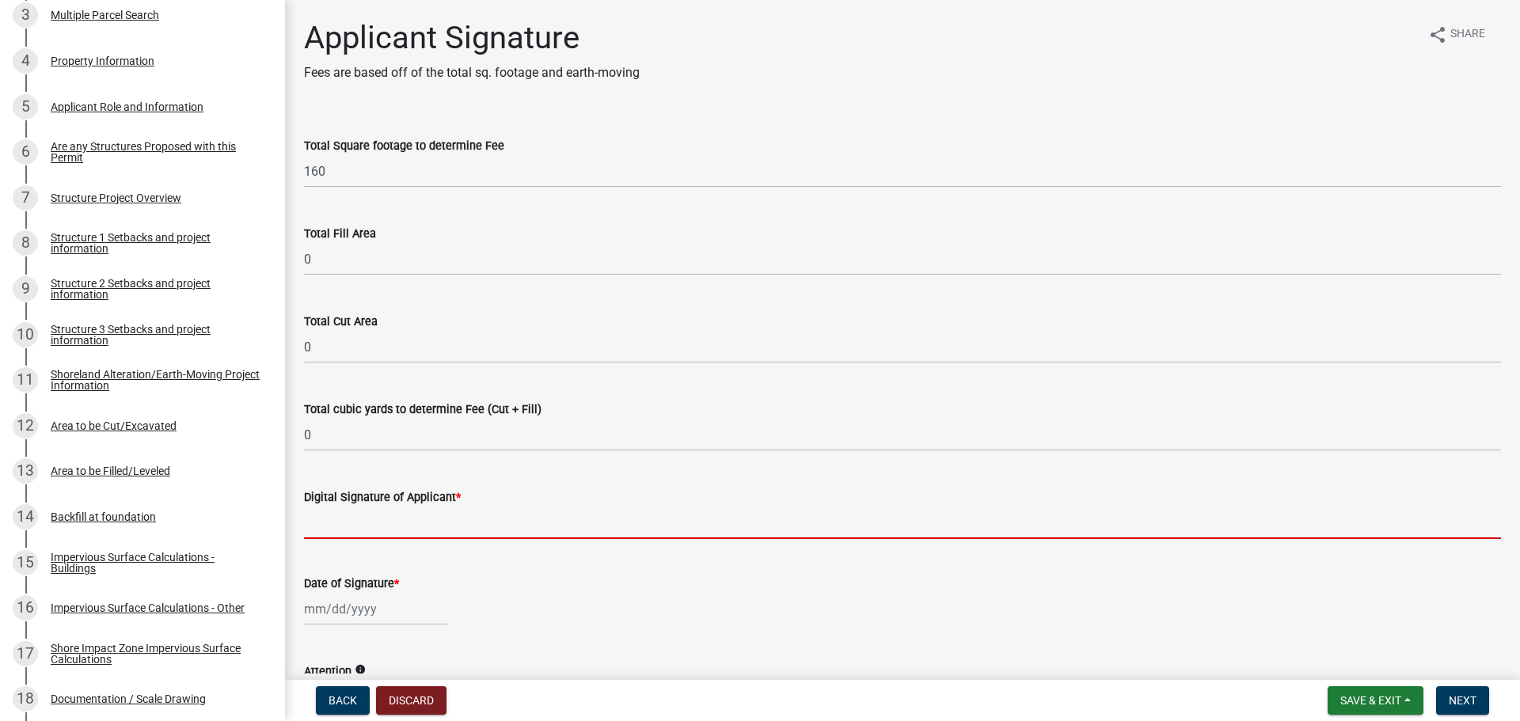
click at [393, 515] on input "Digital Signature of Applicant *" at bounding box center [902, 523] width 1197 height 32
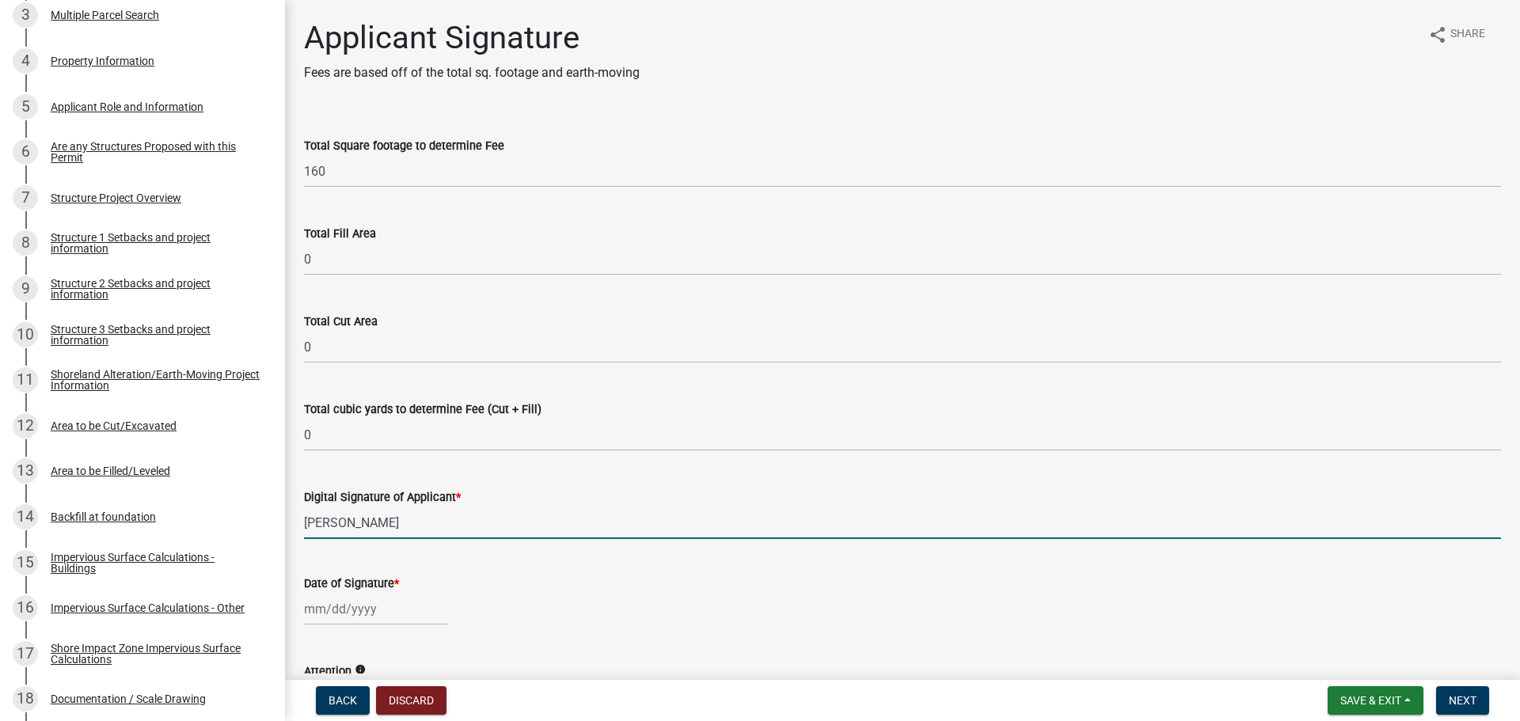
scroll to position [79, 0]
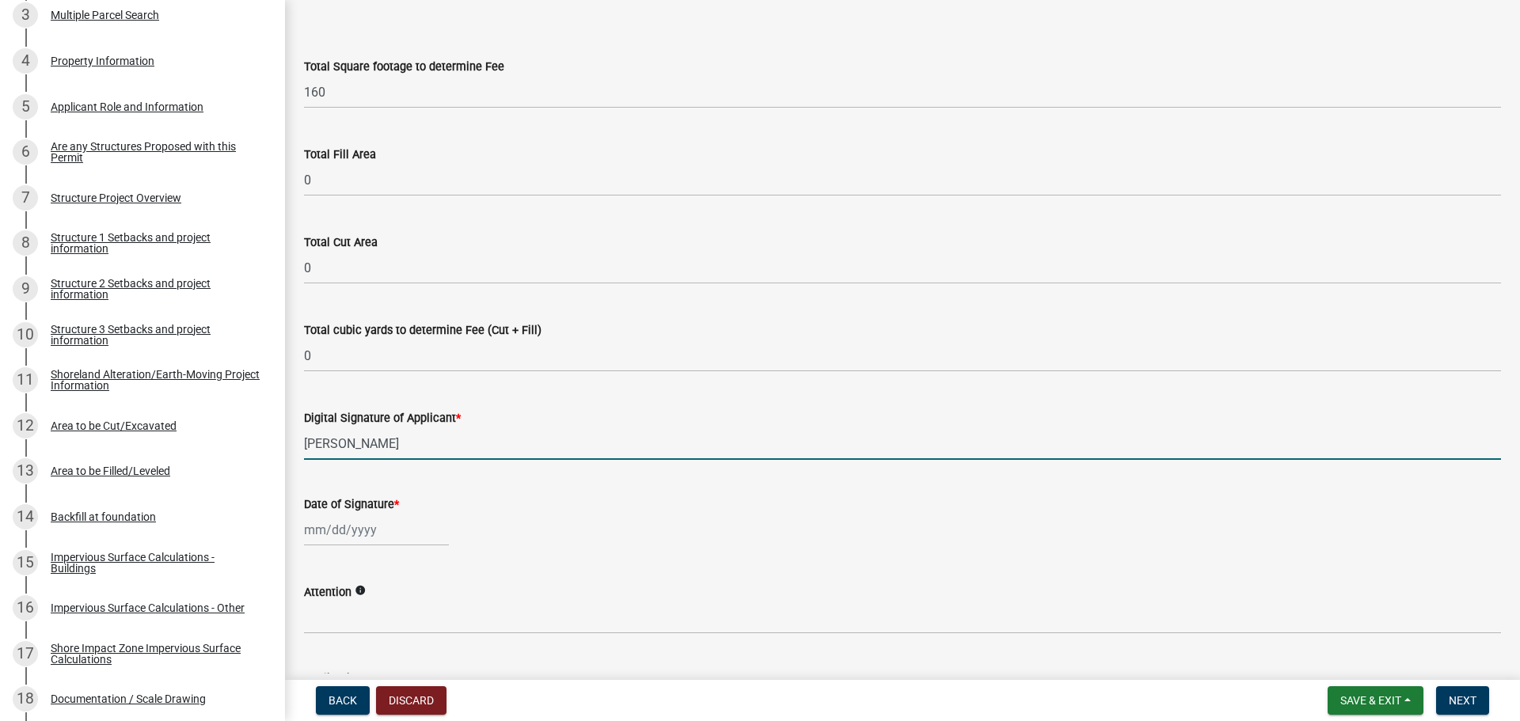
type input "[PERSON_NAME]"
select select "9"
select select "2025"
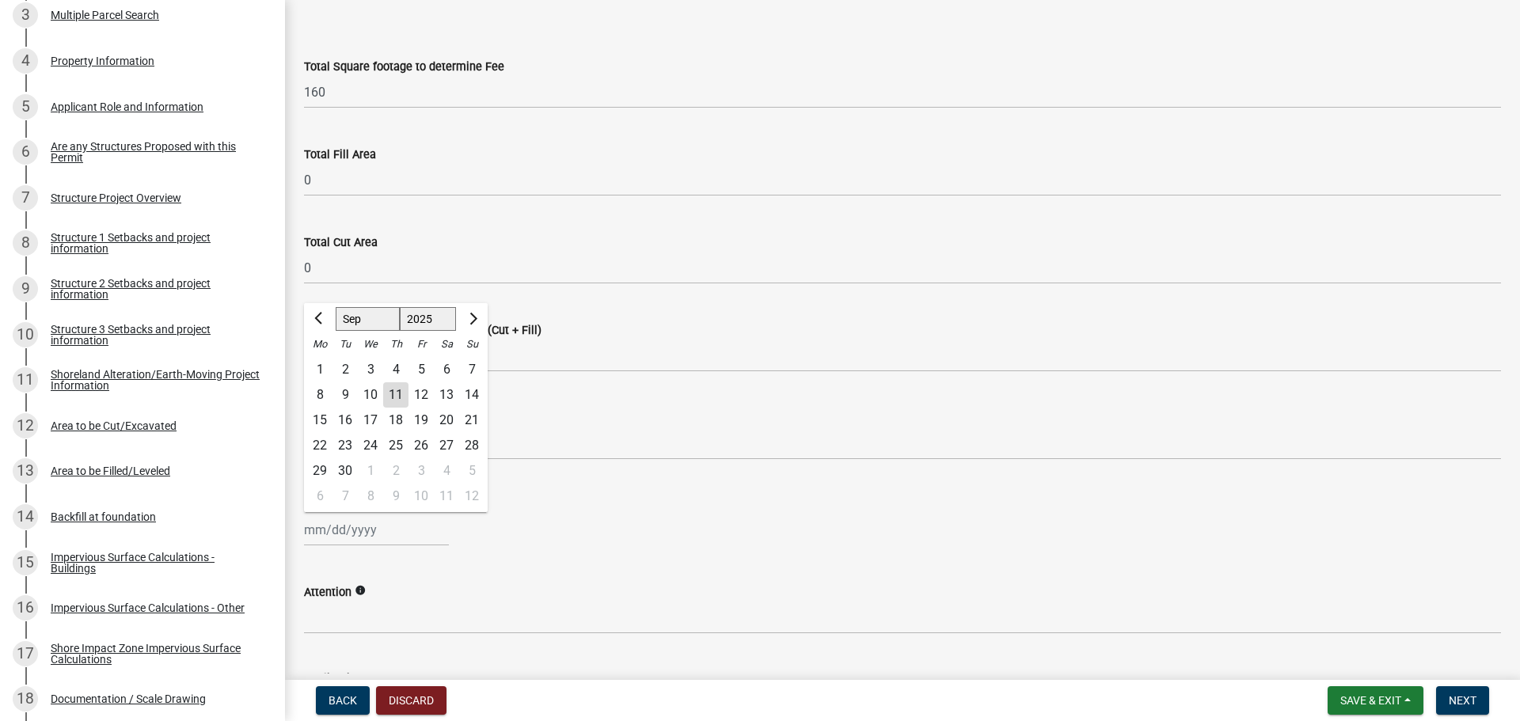
click at [344, 527] on div "[PERSON_NAME] Feb Mar Apr [PERSON_NAME][DATE] Oct Nov [DATE] 1526 1527 1528 152…" at bounding box center [376, 530] width 145 height 32
click at [388, 392] on div "11" at bounding box center [395, 394] width 25 height 25
type input "[DATE]"
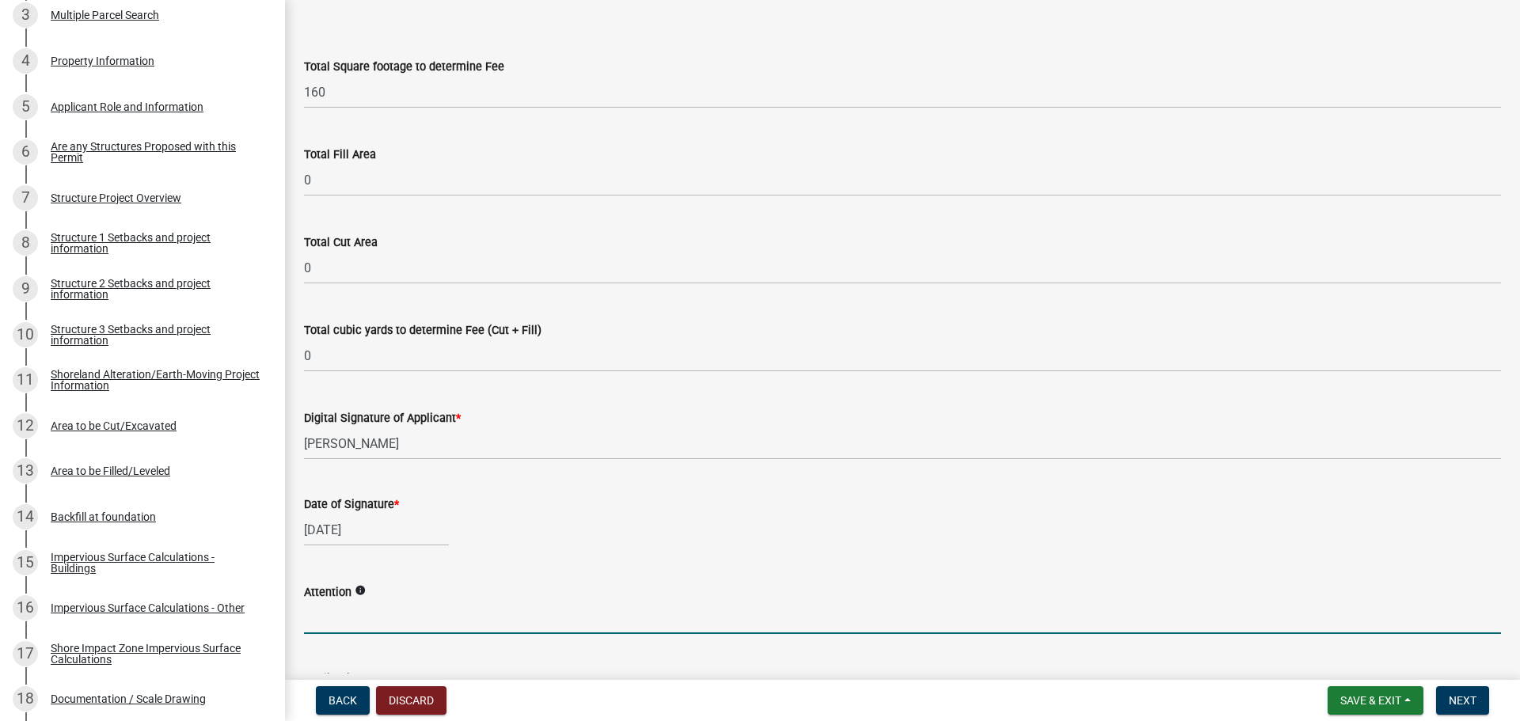
click at [371, 614] on input "Attention" at bounding box center [902, 618] width 1197 height 32
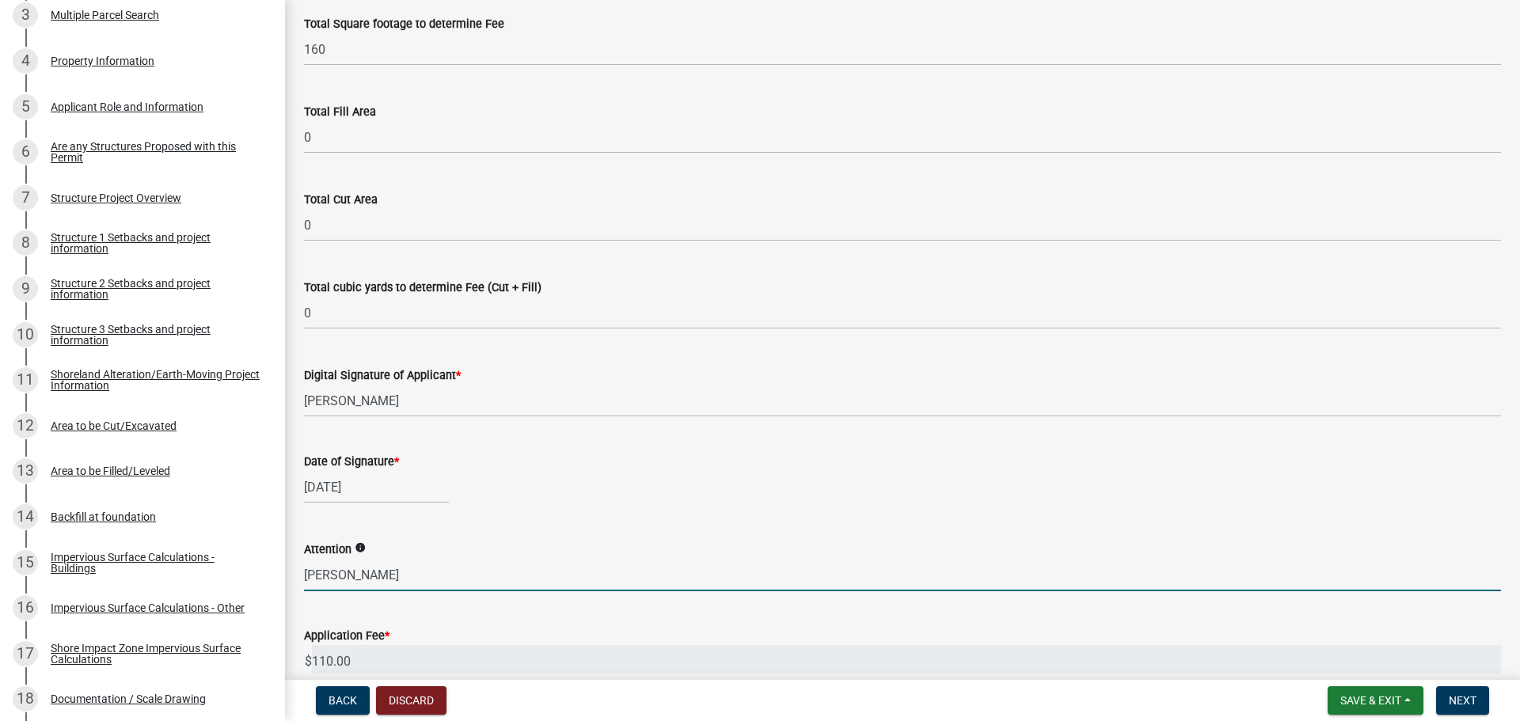
scroll to position [260, 0]
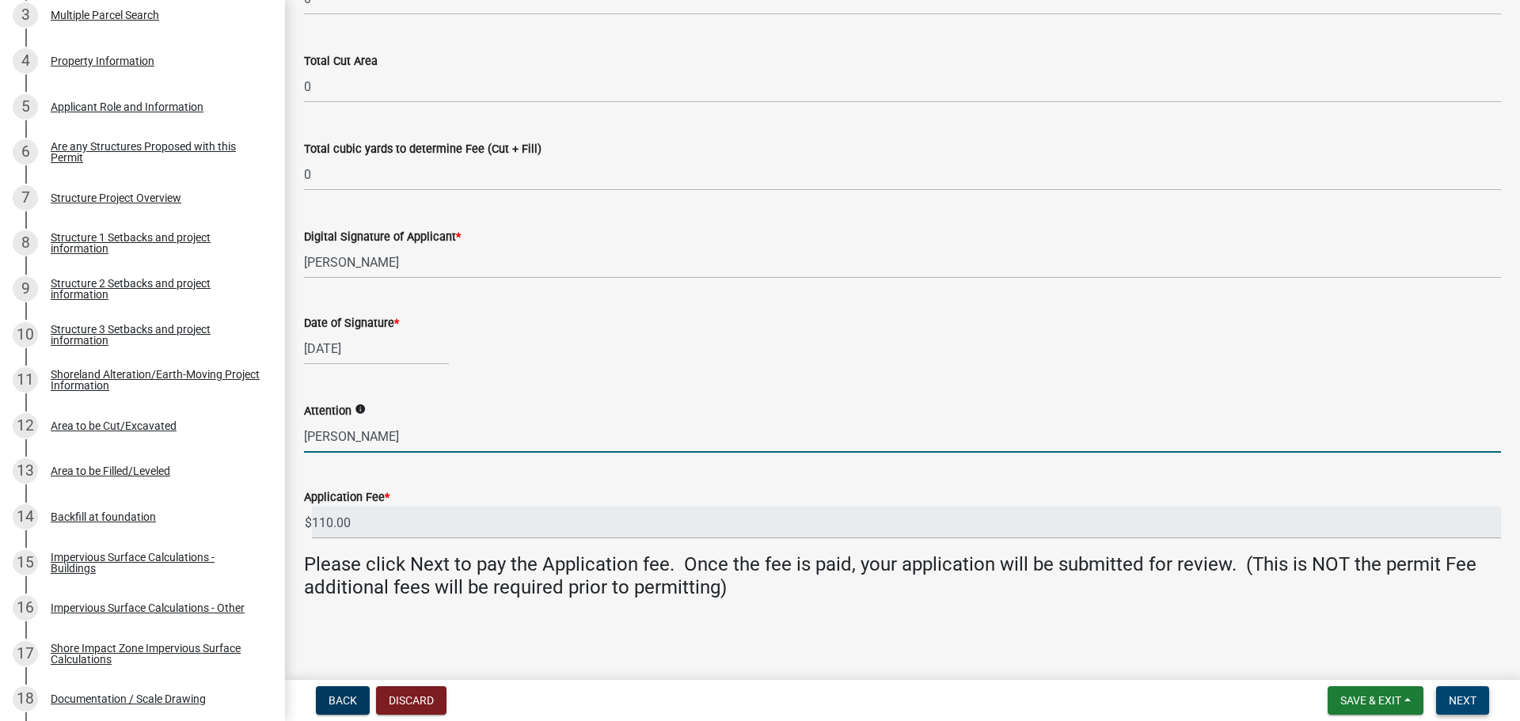
type input "[PERSON_NAME]"
click at [1468, 702] on span "Next" at bounding box center [1463, 700] width 28 height 13
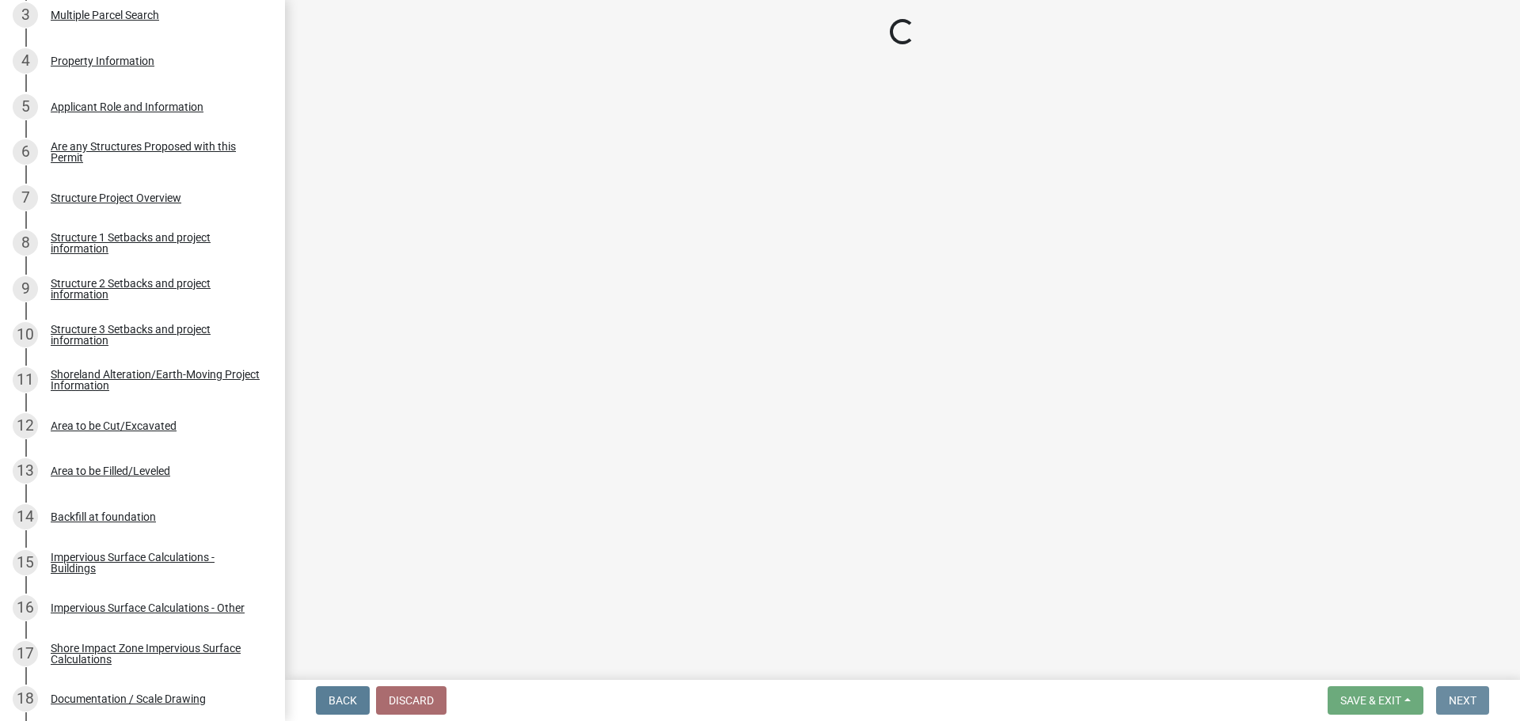
scroll to position [0, 0]
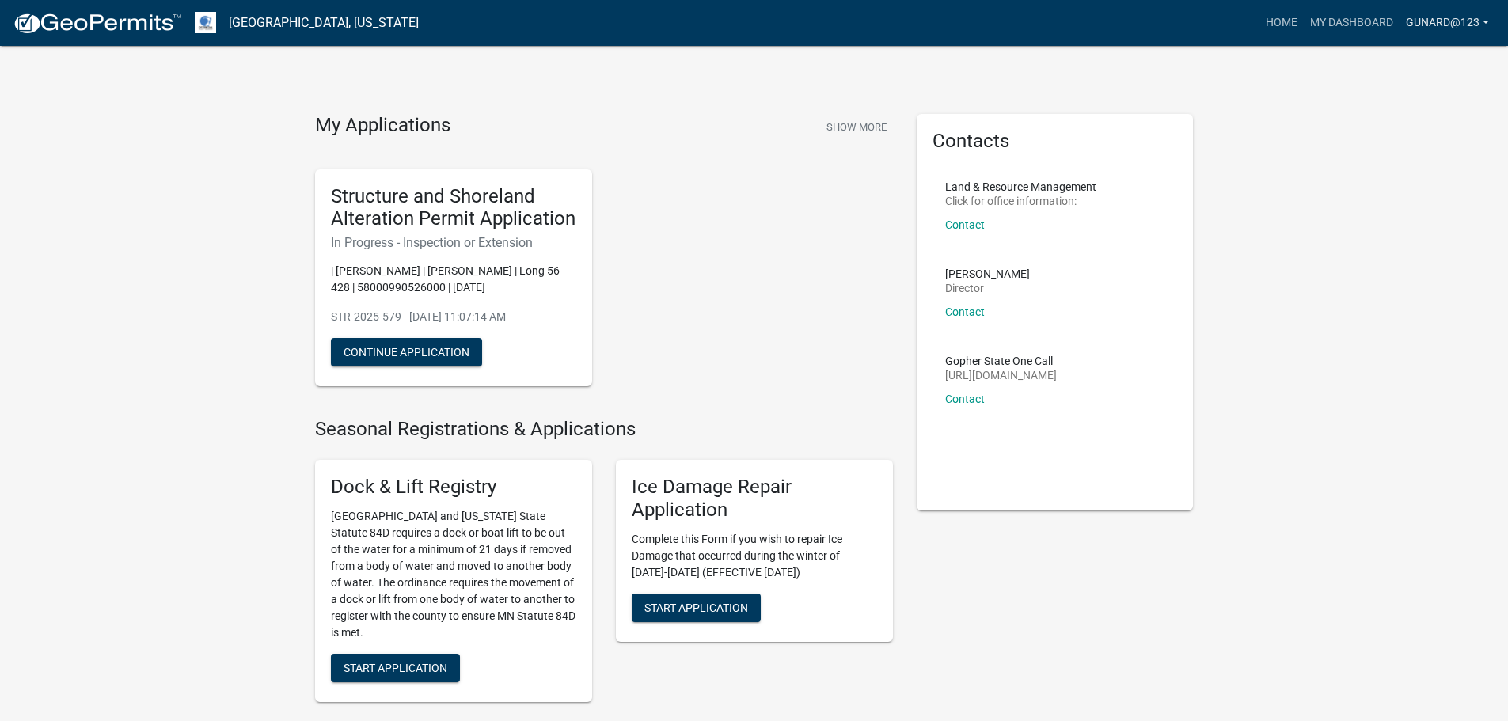
click at [1468, 28] on link "Gunard@123" at bounding box center [1448, 23] width 96 height 30
click at [1429, 118] on link "Logout" at bounding box center [1432, 116] width 127 height 38
